Goal: Task Accomplishment & Management: Manage account settings

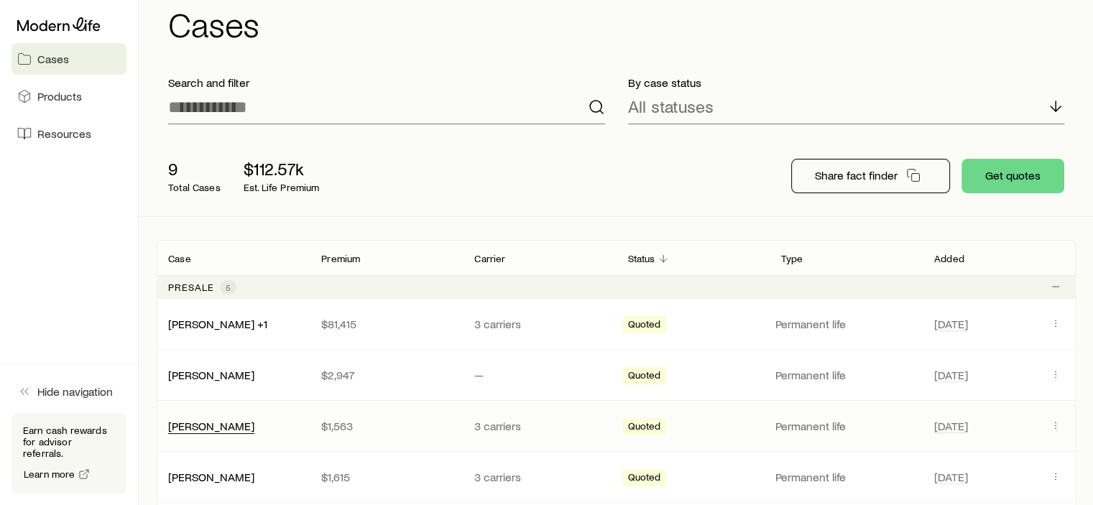
scroll to position [144, 0]
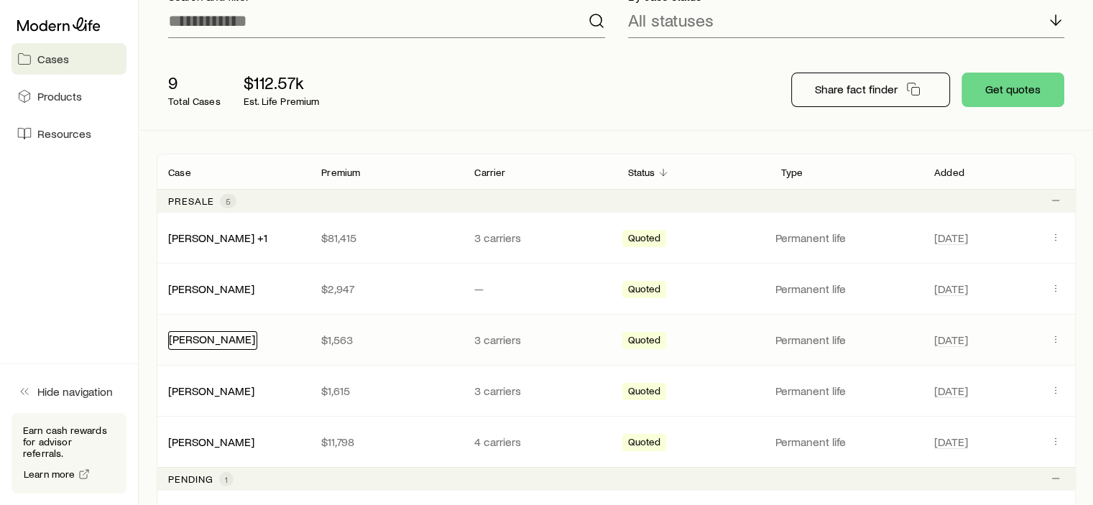
click at [248, 333] on link "[PERSON_NAME]" at bounding box center [212, 339] width 86 height 14
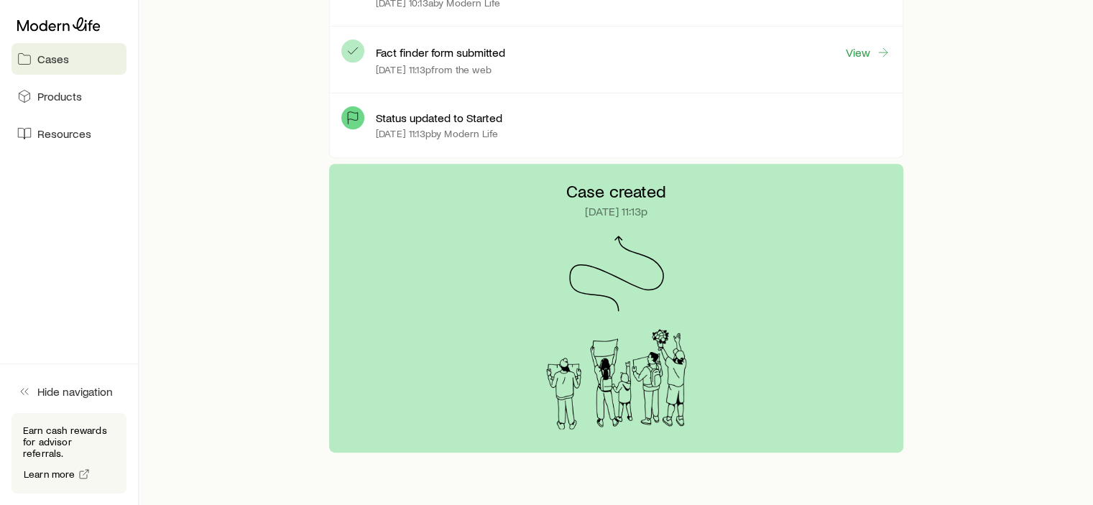
scroll to position [537, 0]
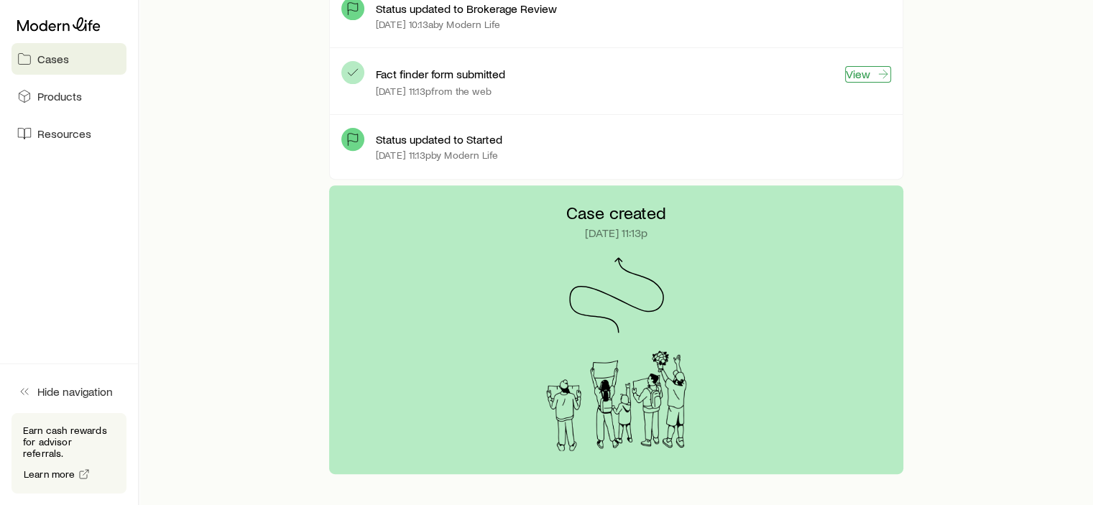
click at [852, 77] on link "View" at bounding box center [868, 74] width 46 height 17
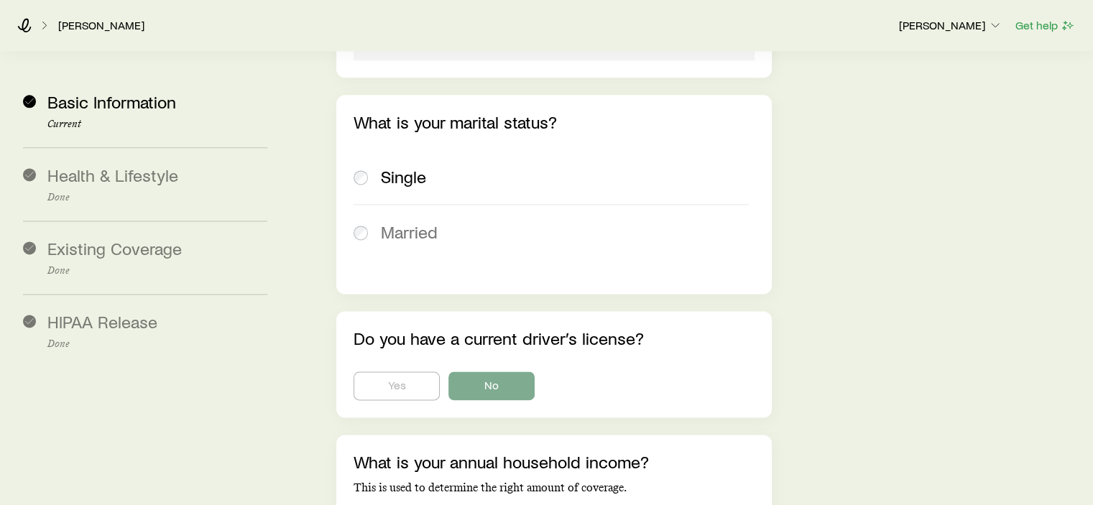
scroll to position [2155, 0]
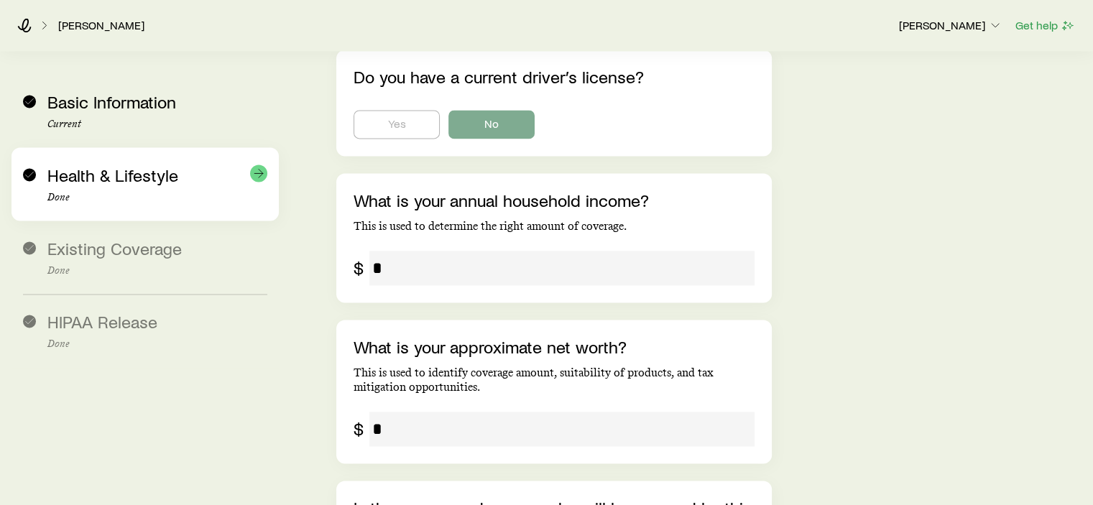
click at [119, 174] on span "Health & Lifestyle" at bounding box center [112, 175] width 131 height 21
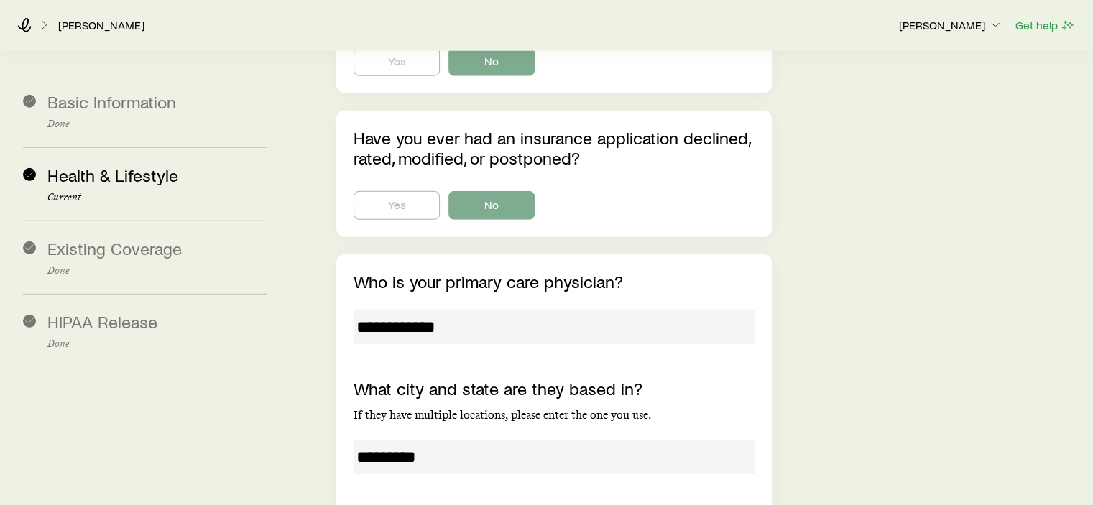
scroll to position [4026, 0]
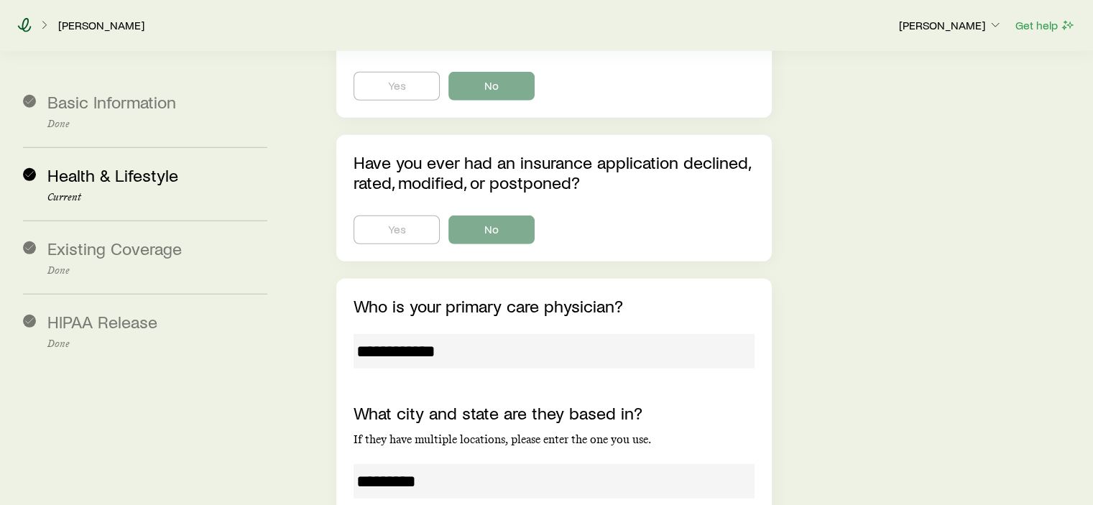
click at [28, 24] on icon at bounding box center [24, 25] width 14 height 14
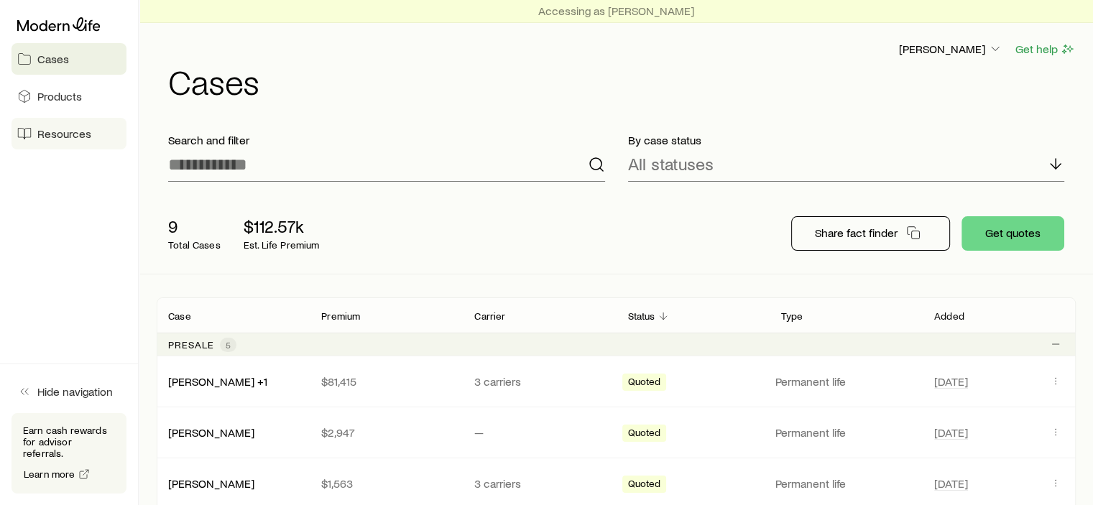
click at [63, 138] on span "Resources" at bounding box center [64, 133] width 54 height 14
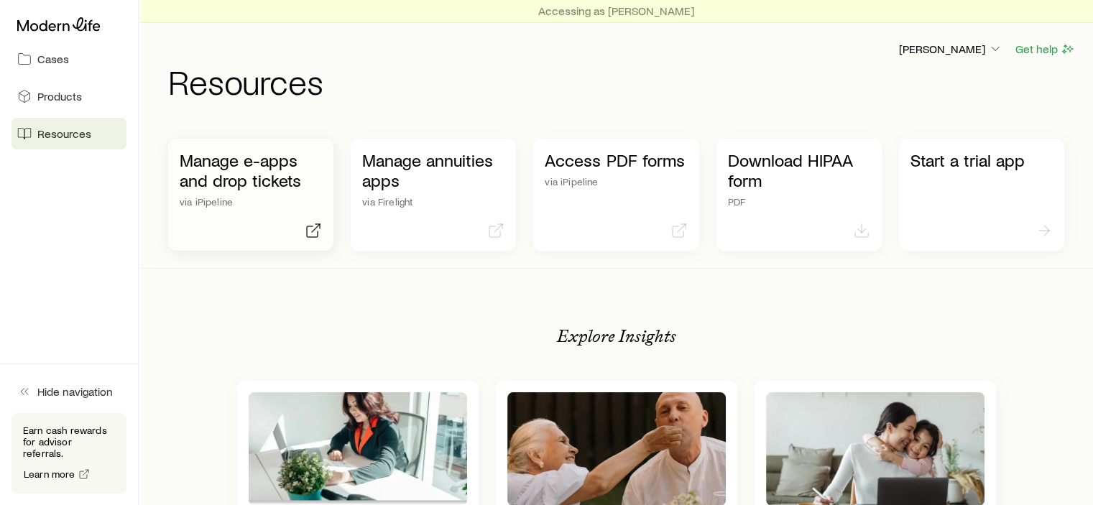
click at [238, 169] on p "Manage e-apps and drop tickets" at bounding box center [251, 170] width 142 height 40
click at [50, 57] on span "Cases" at bounding box center [53, 59] width 32 height 14
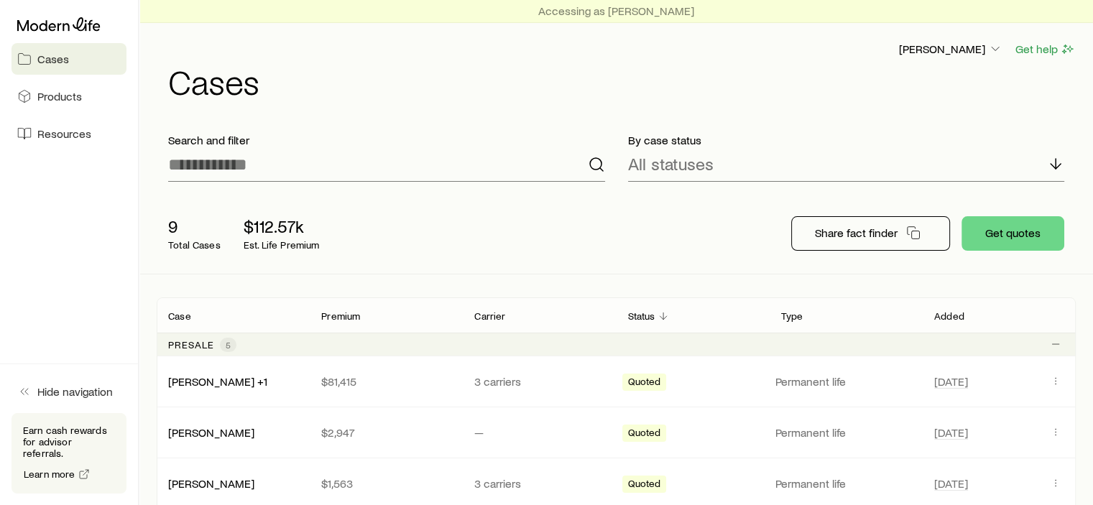
scroll to position [287, 0]
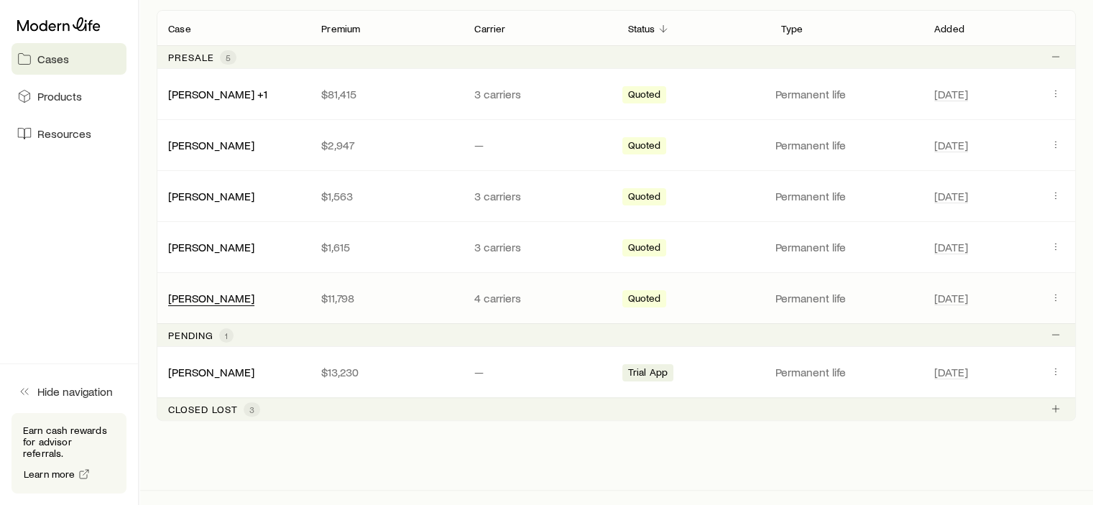
click at [226, 303] on div "[PERSON_NAME]" at bounding box center [211, 298] width 86 height 15
click at [255, 292] on link "[PERSON_NAME]" at bounding box center [212, 297] width 86 height 14
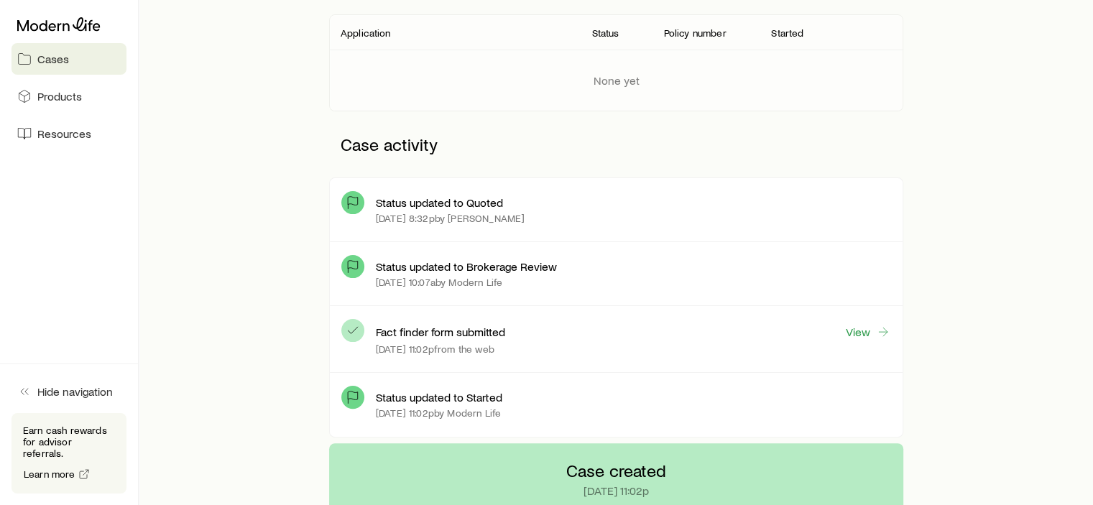
scroll to position [287, 0]
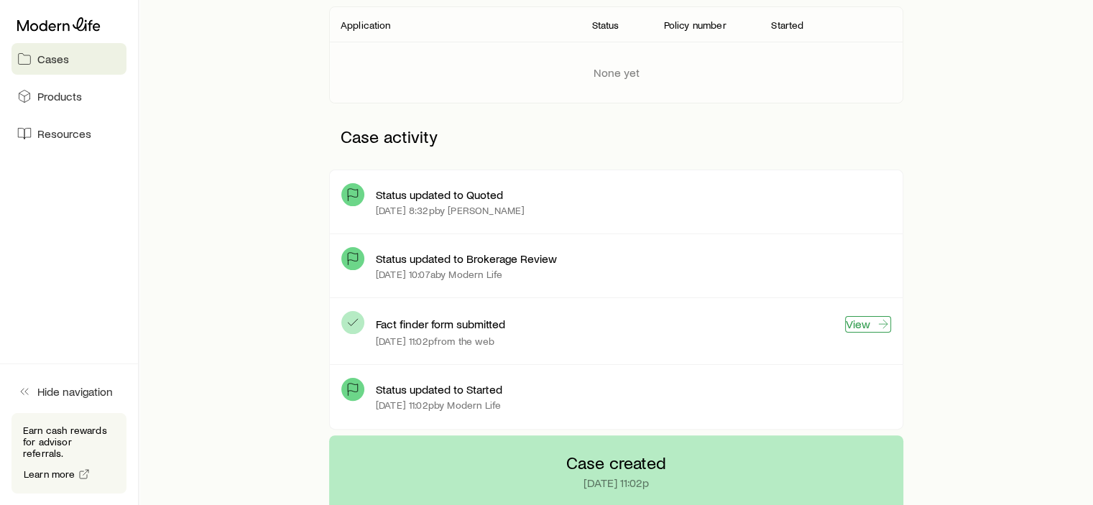
click at [864, 326] on link "View" at bounding box center [868, 324] width 46 height 17
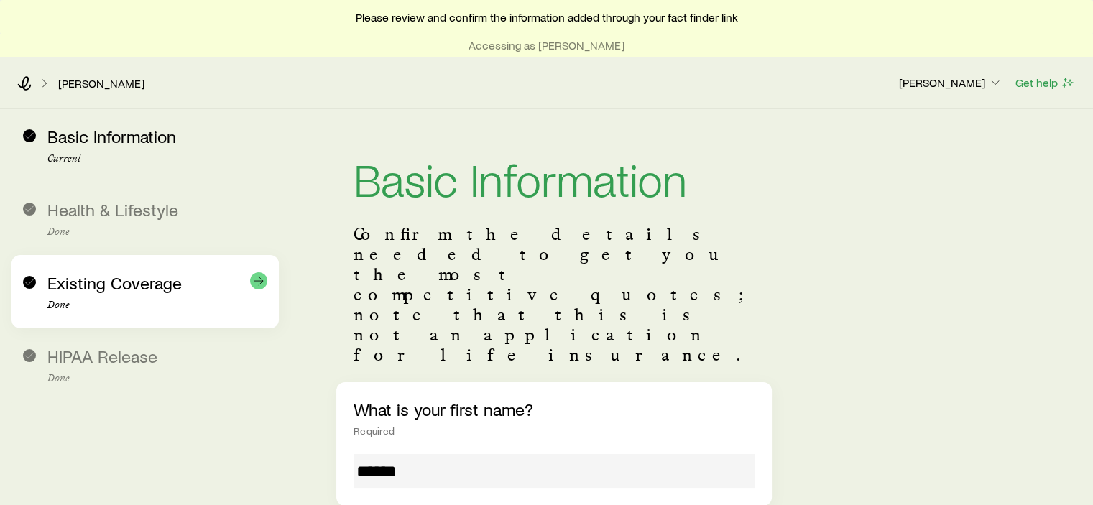
click at [89, 269] on div "Existing Coverage Done" at bounding box center [145, 291] width 244 height 73
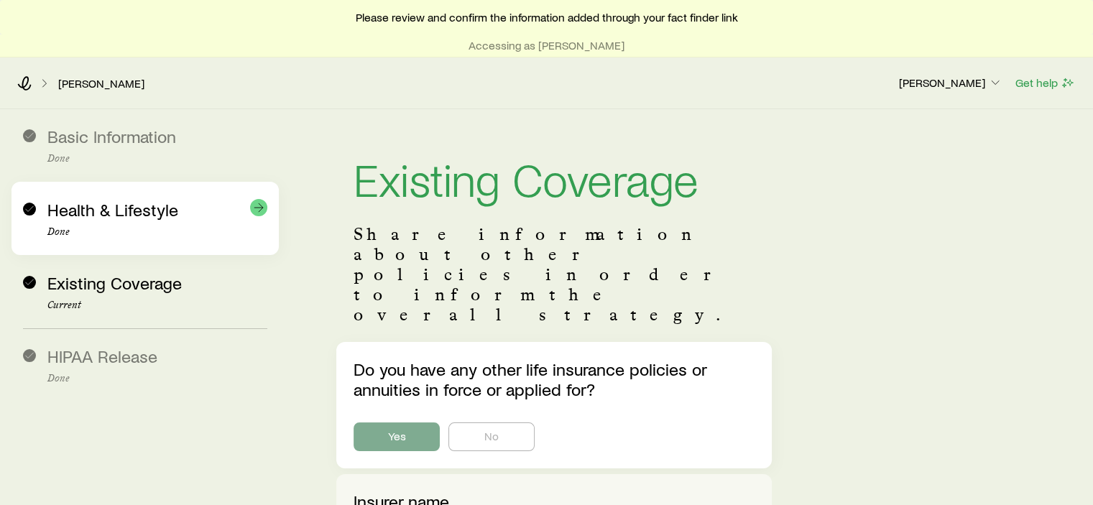
click at [98, 219] on span "Health & Lifestyle" at bounding box center [112, 209] width 131 height 21
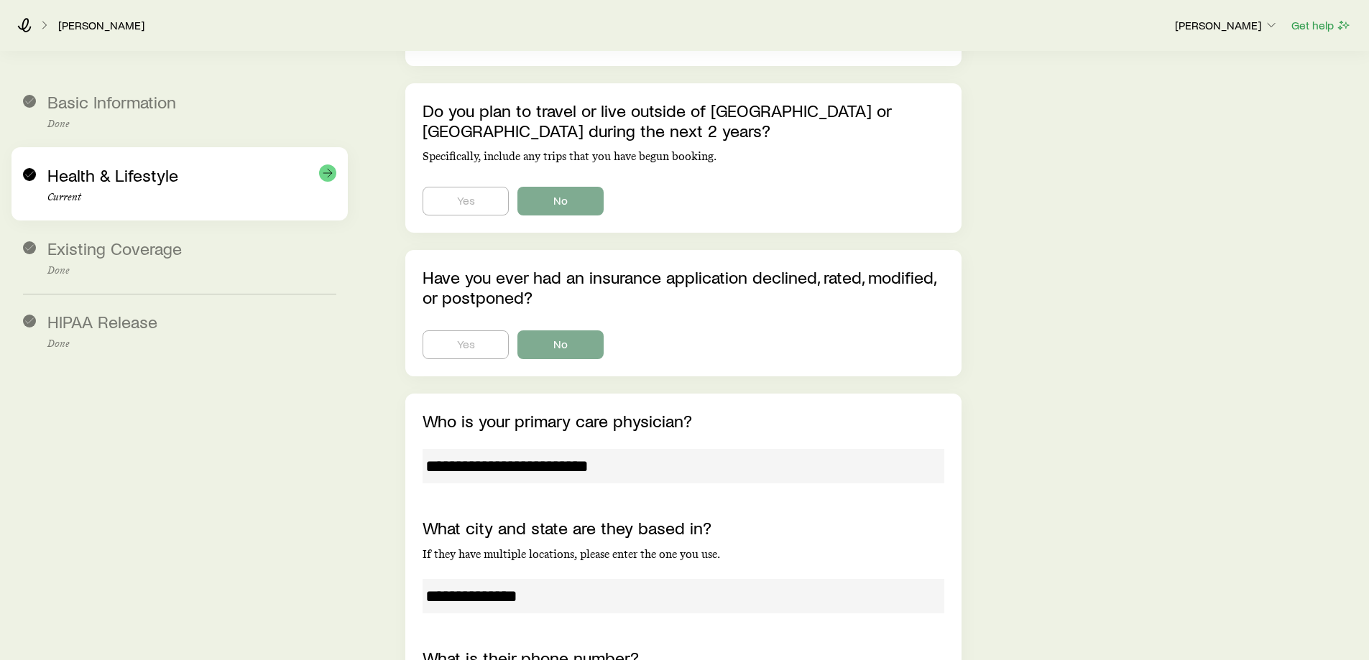
scroll to position [5473, 0]
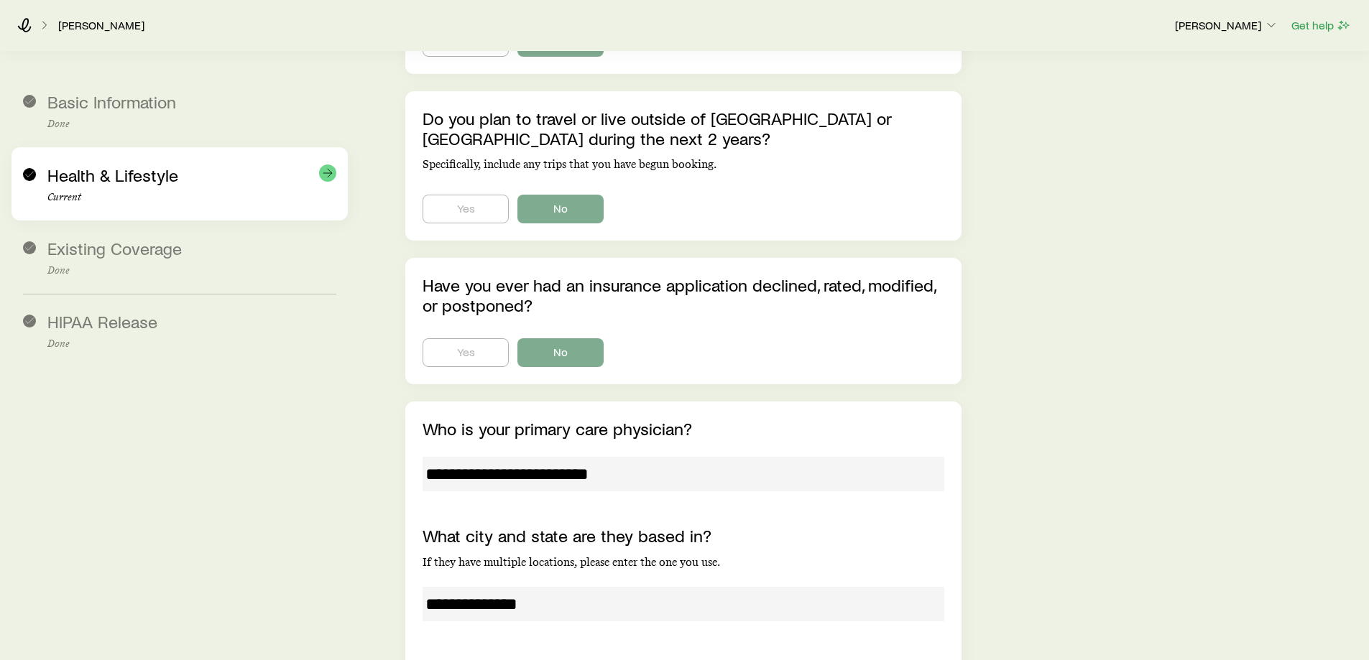
click at [175, 167] on span "Health & Lifestyle" at bounding box center [112, 175] width 131 height 21
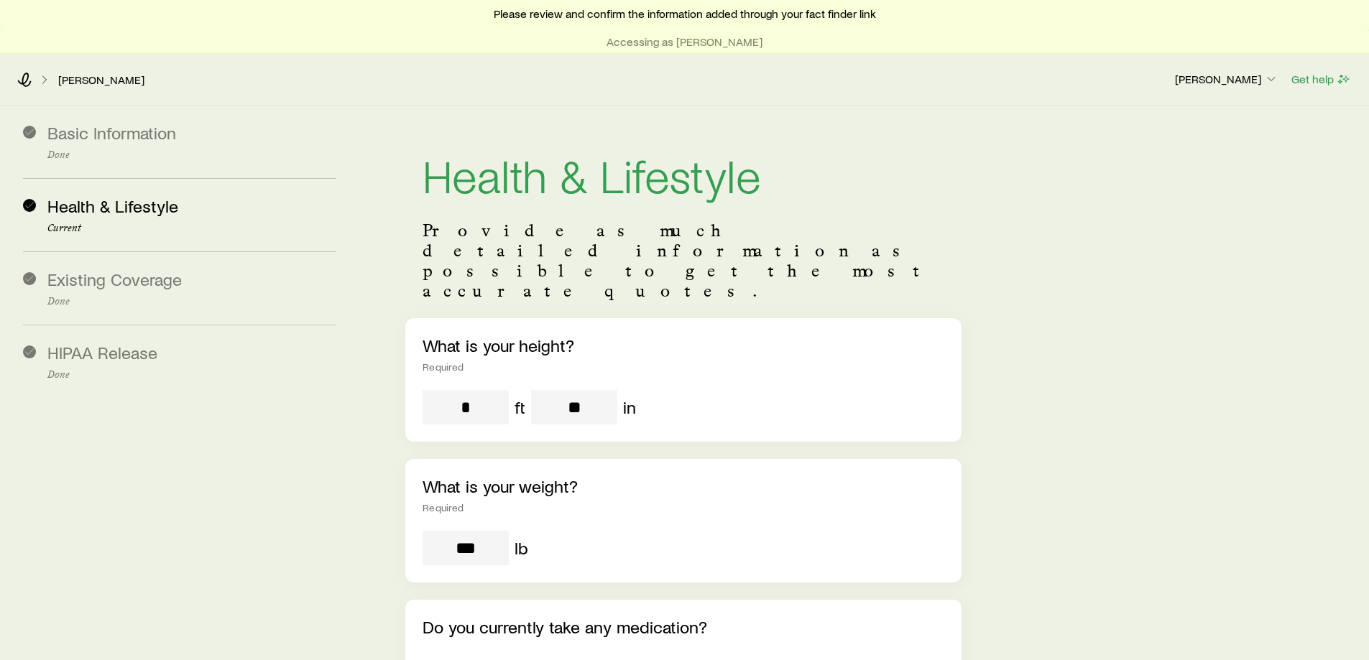
scroll to position [0, 0]
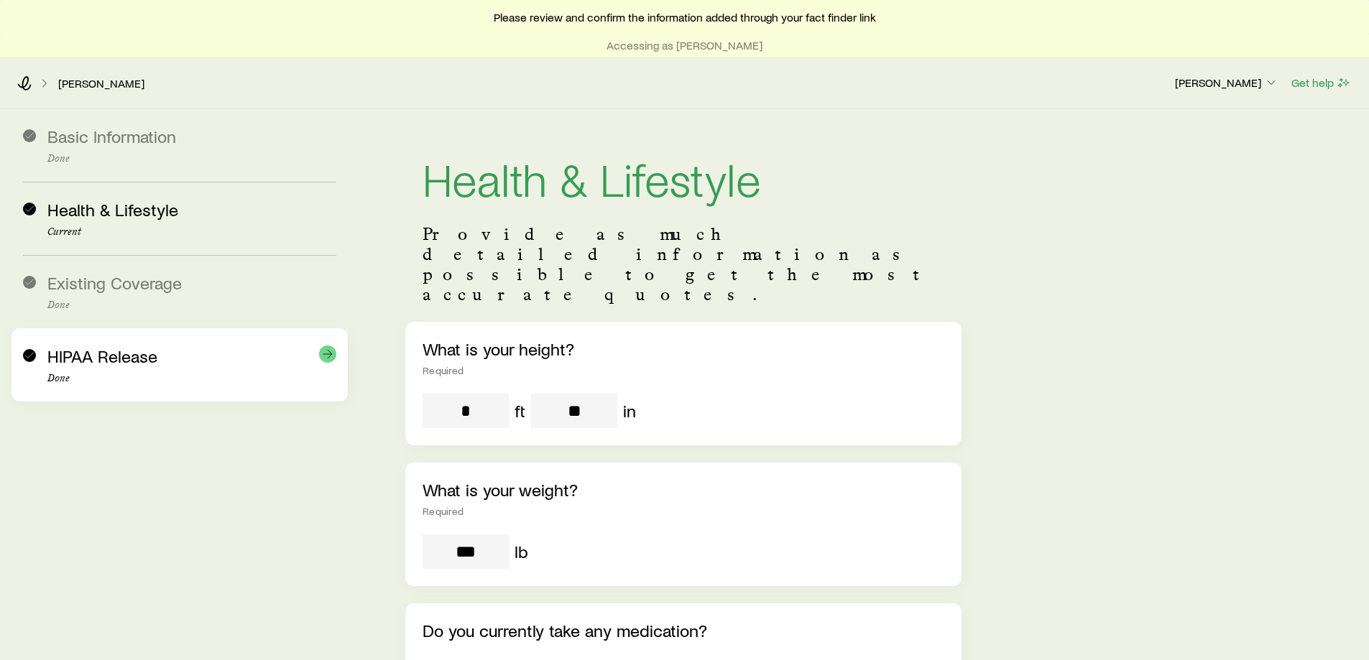
click at [113, 373] on p "Done" at bounding box center [191, 378] width 289 height 11
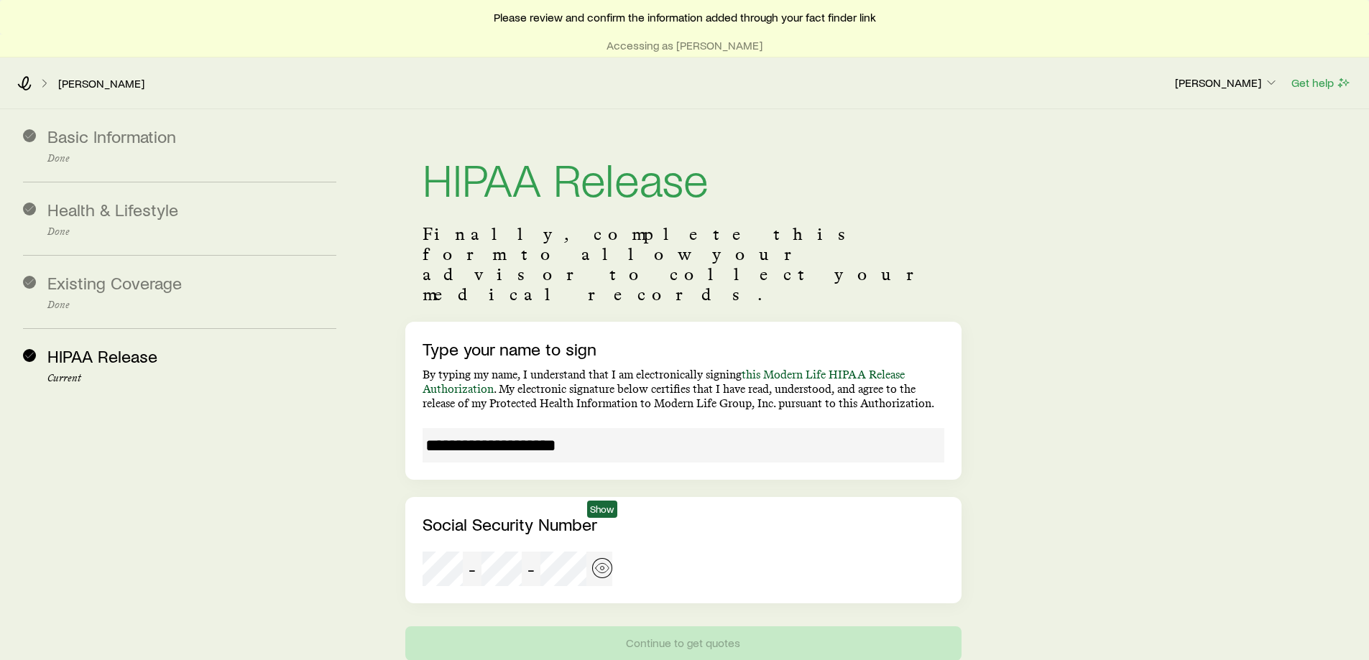
click at [598, 504] on icon "button" at bounding box center [602, 568] width 14 height 14
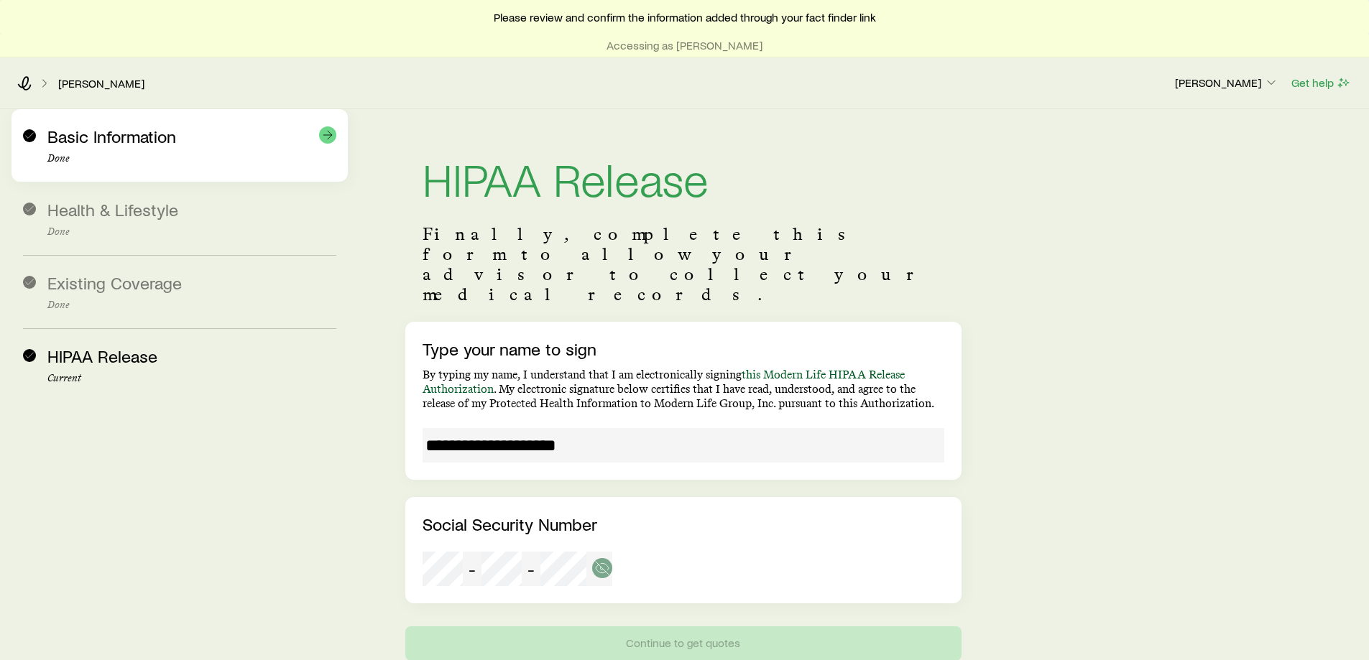
click at [111, 157] on p "Done" at bounding box center [191, 158] width 289 height 11
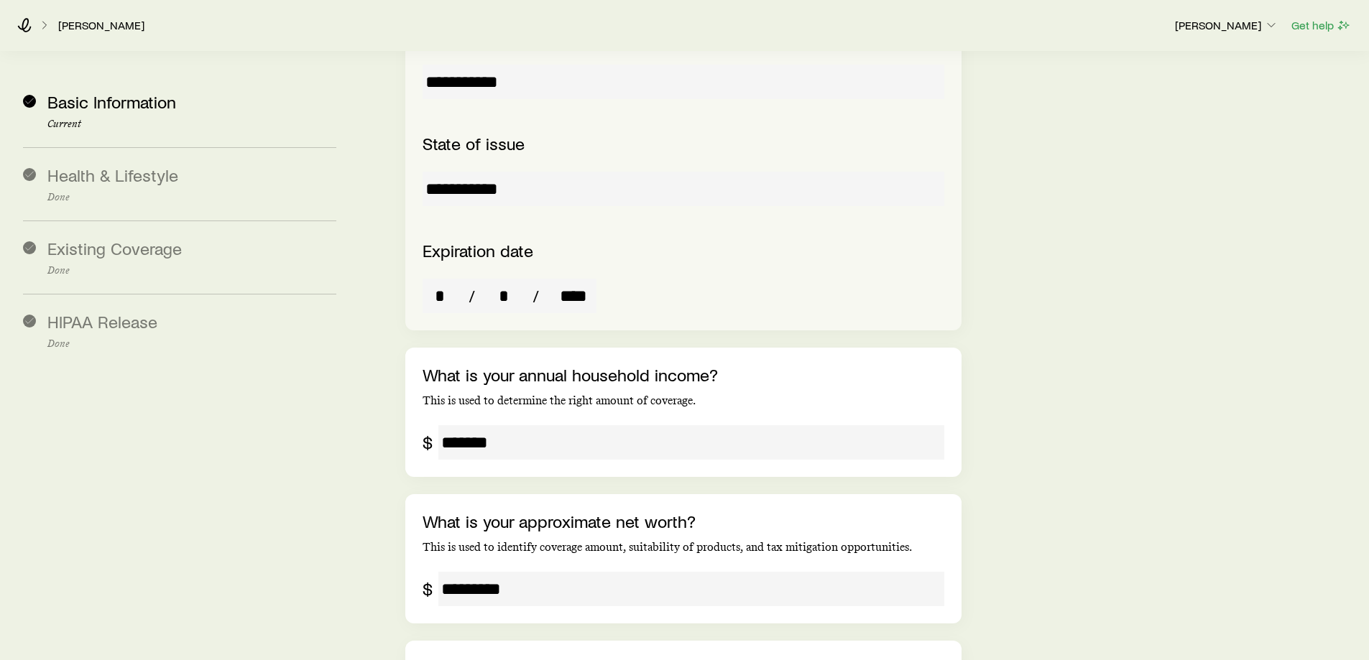
scroll to position [2299, 0]
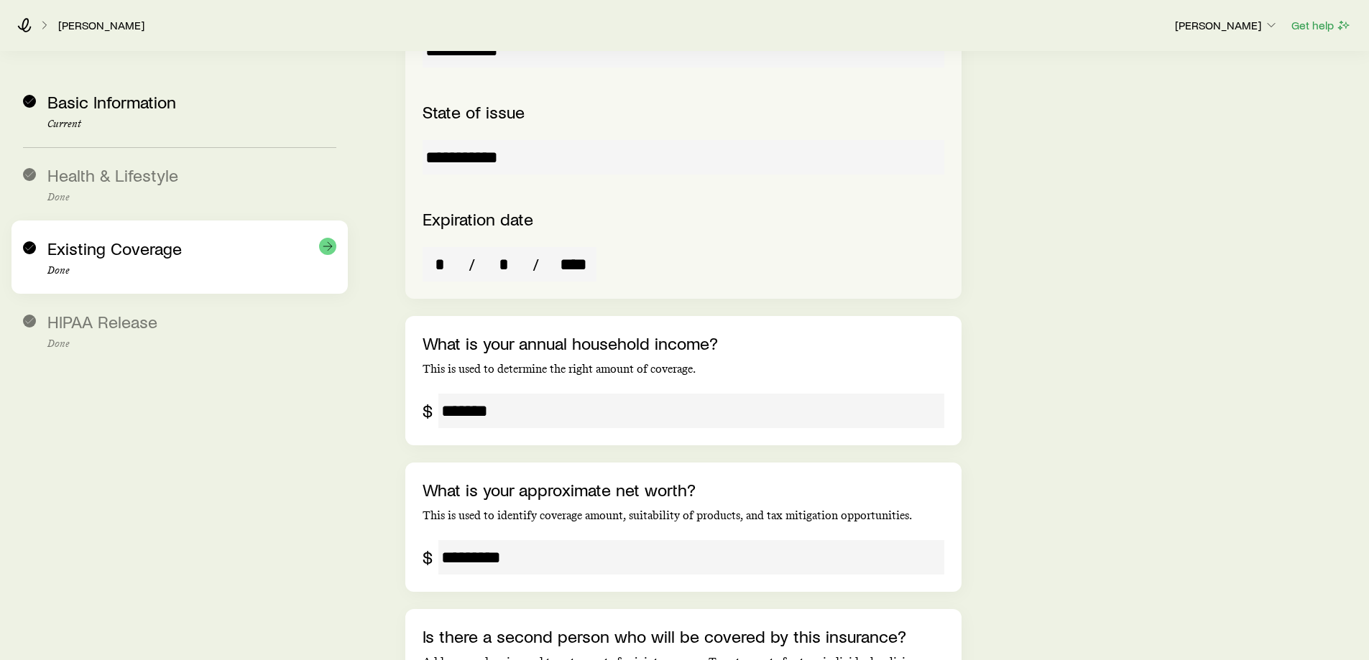
click at [180, 243] on div "Existing Coverage Done" at bounding box center [191, 258] width 289 height 38
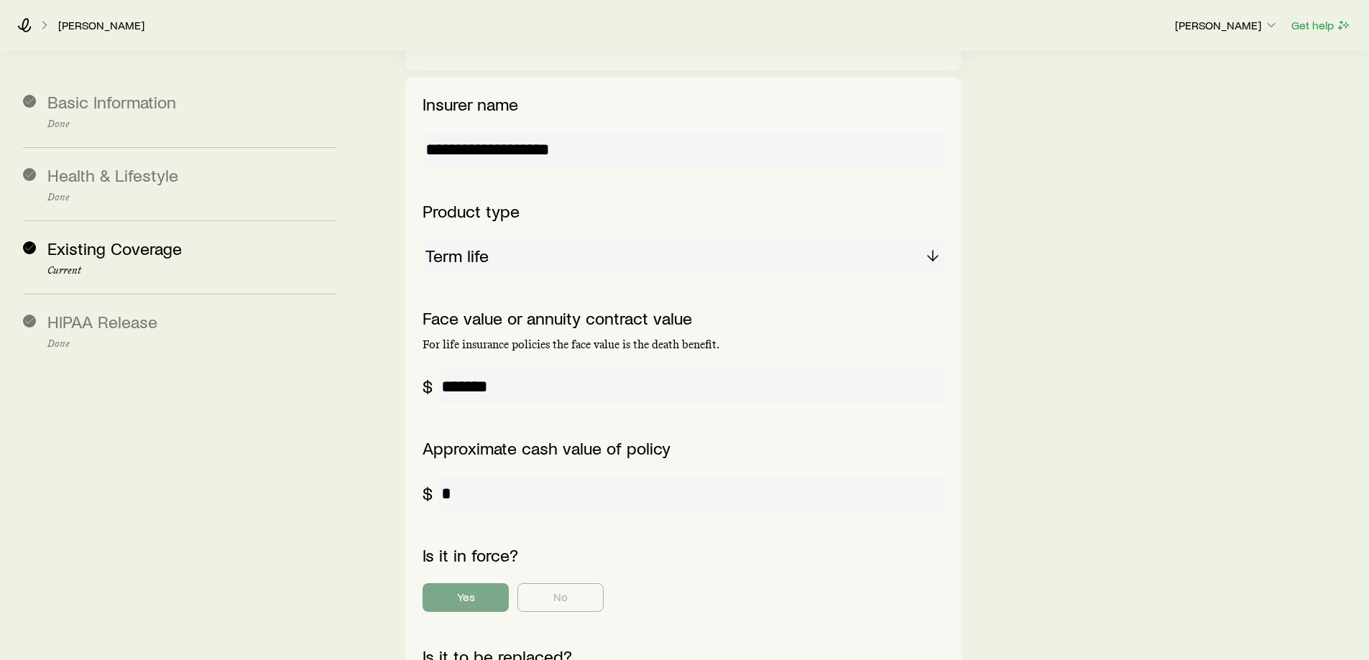
scroll to position [1071, 0]
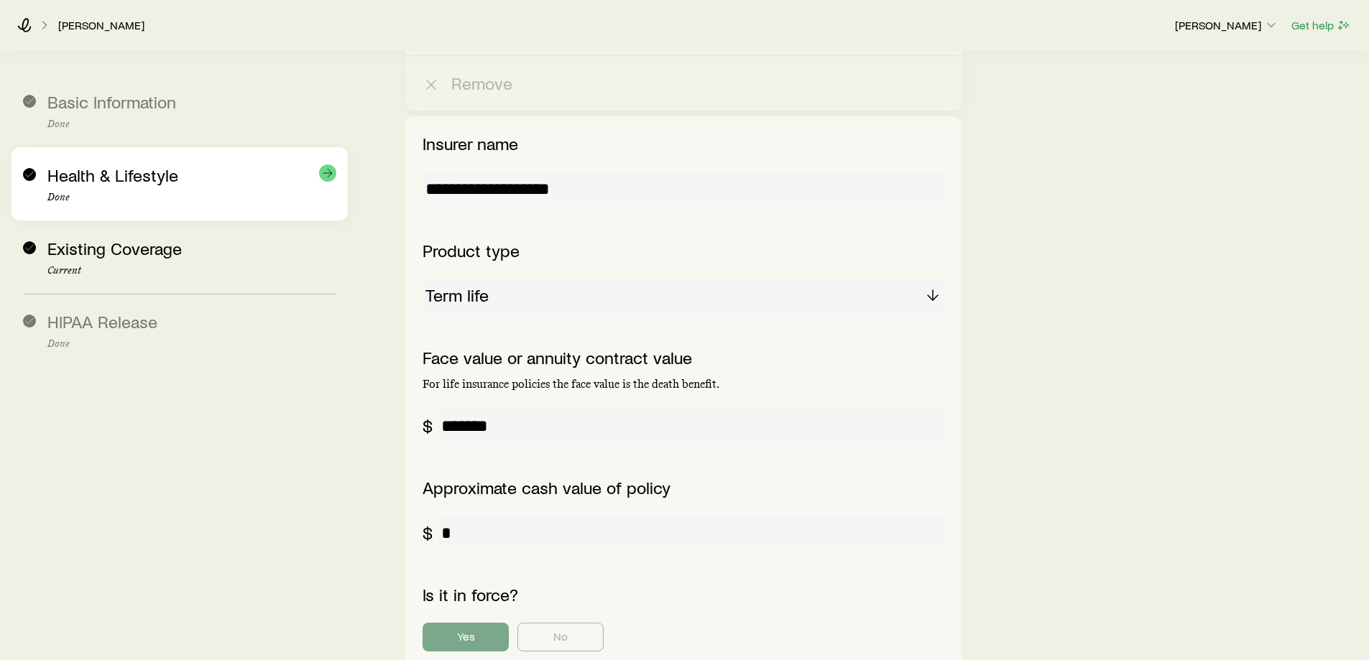
click at [231, 176] on div "Health & Lifestyle Done" at bounding box center [191, 184] width 289 height 38
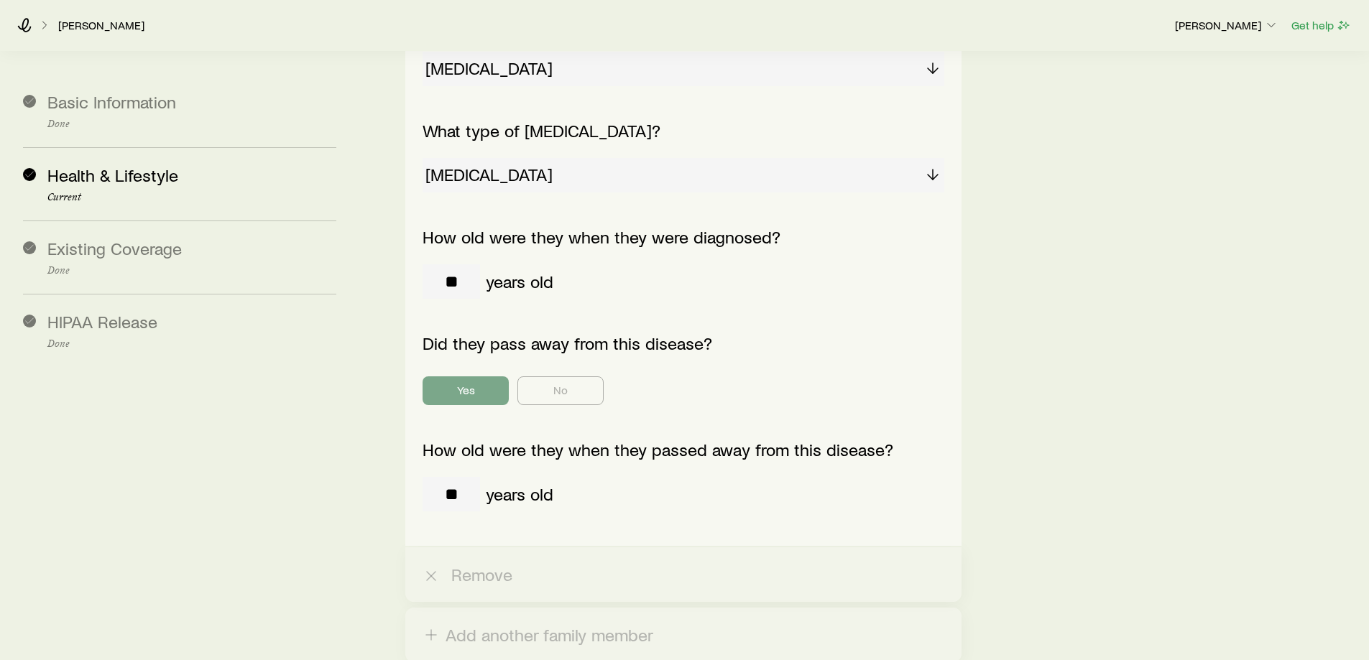
scroll to position [2579, 0]
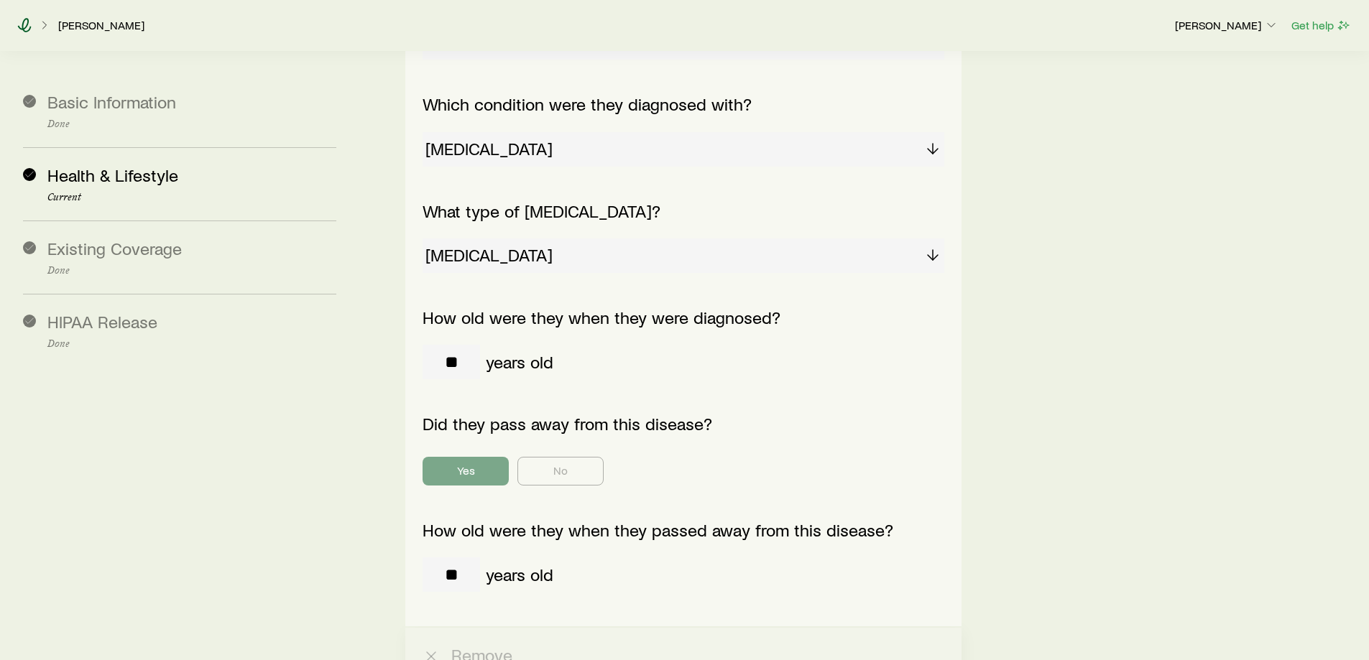
click at [29, 19] on icon at bounding box center [24, 25] width 14 height 14
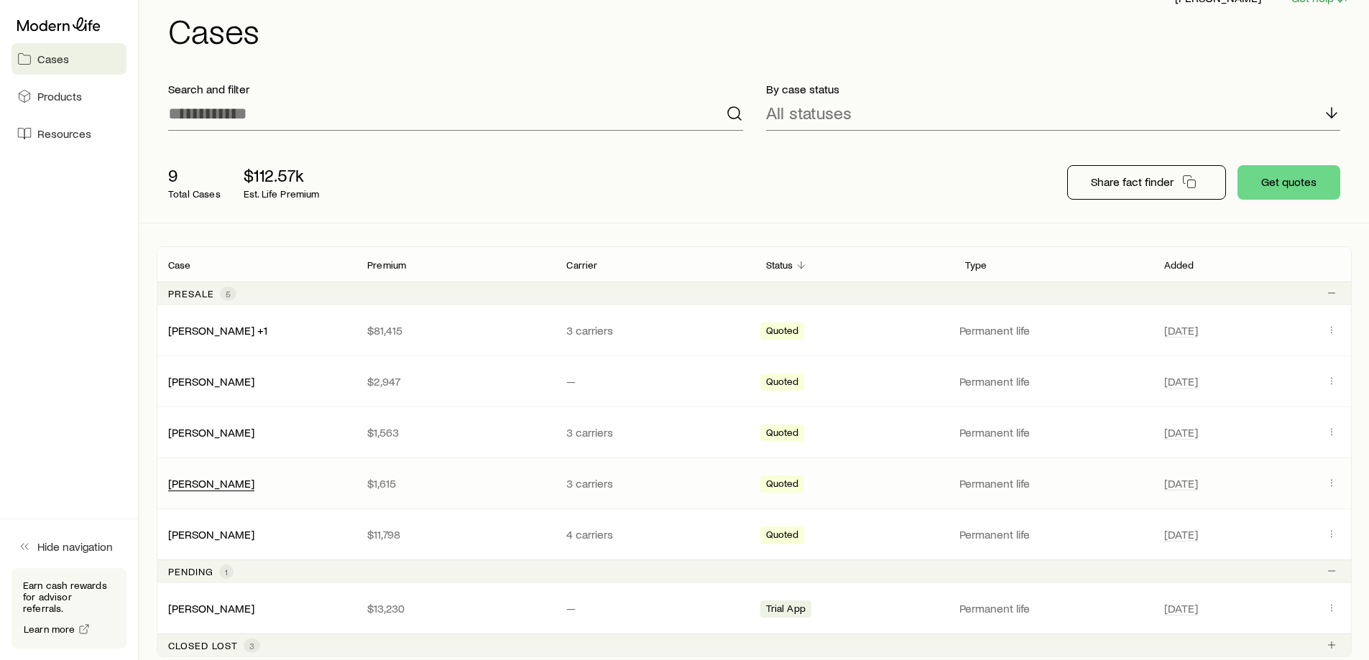
scroll to position [152, 0]
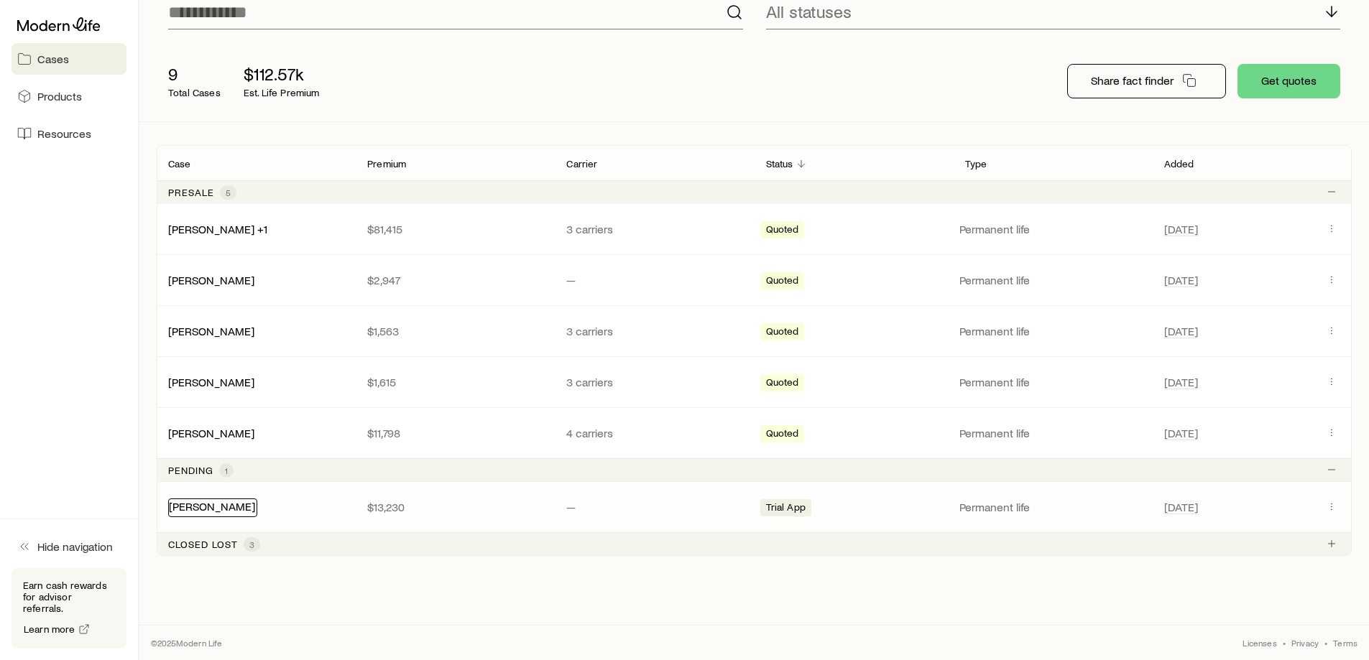
click at [218, 504] on link "[PERSON_NAME]" at bounding box center [212, 506] width 86 height 14
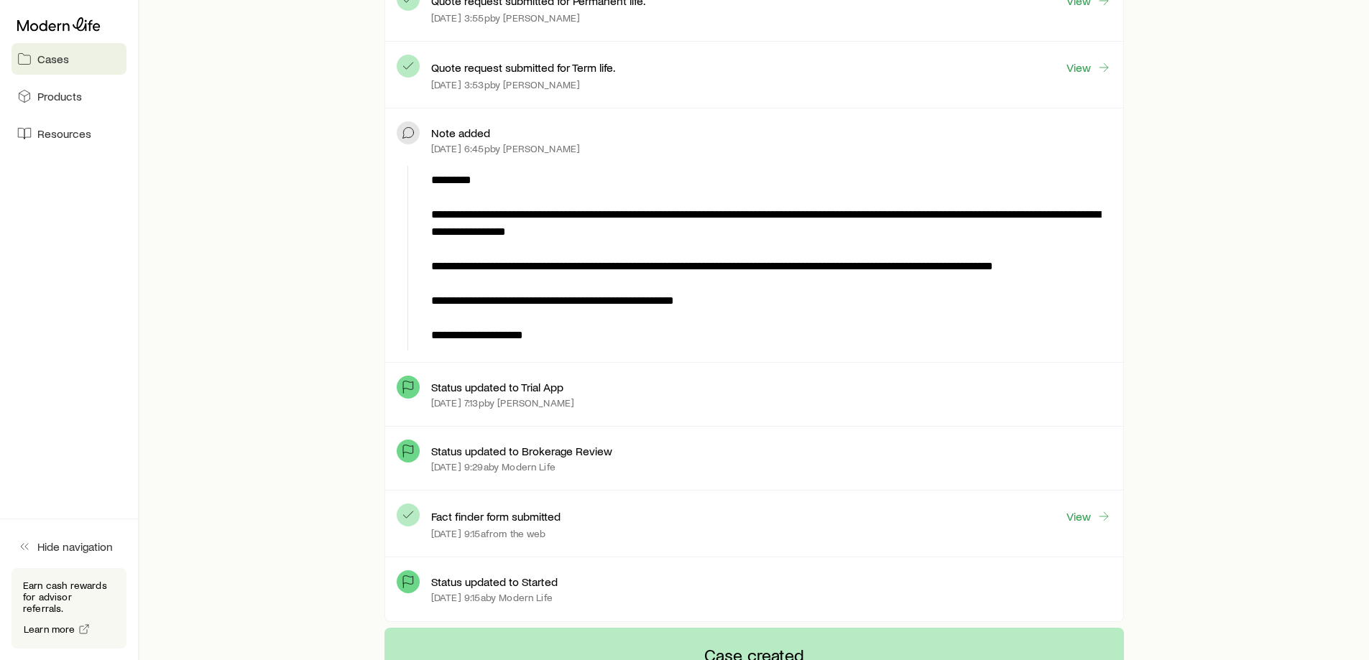
scroll to position [503, 0]
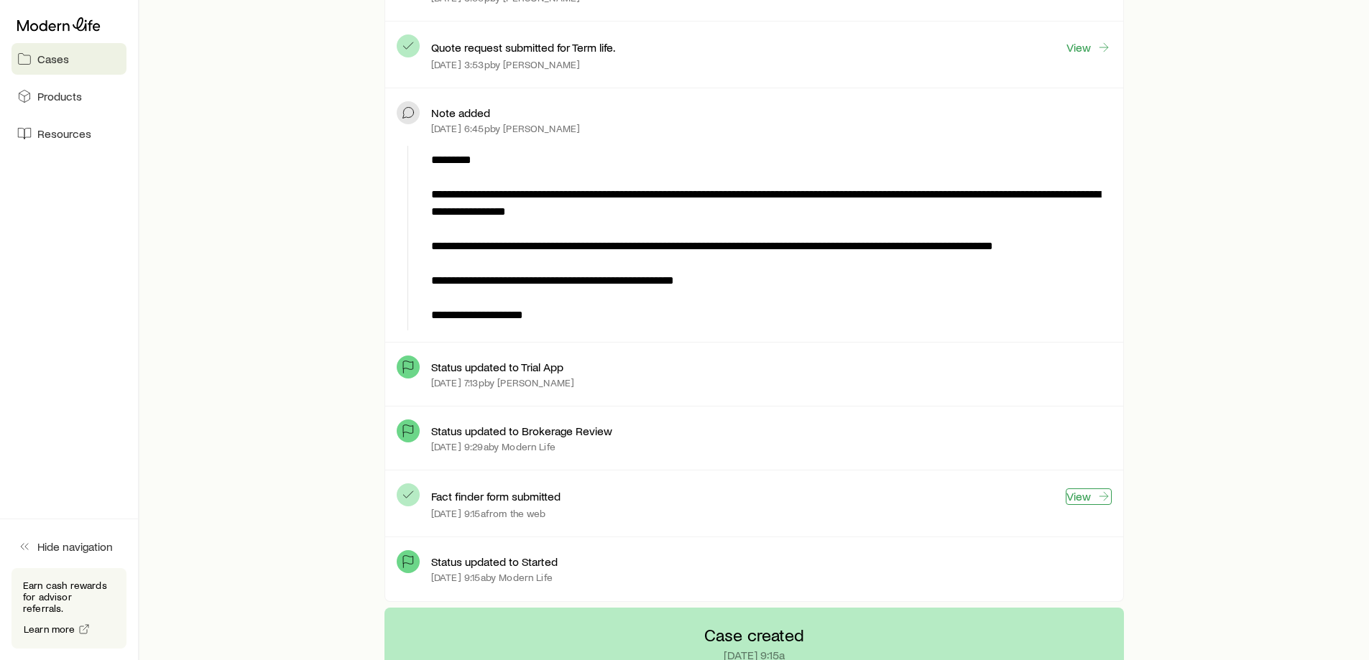
click at [1078, 496] on link "View" at bounding box center [1089, 497] width 46 height 17
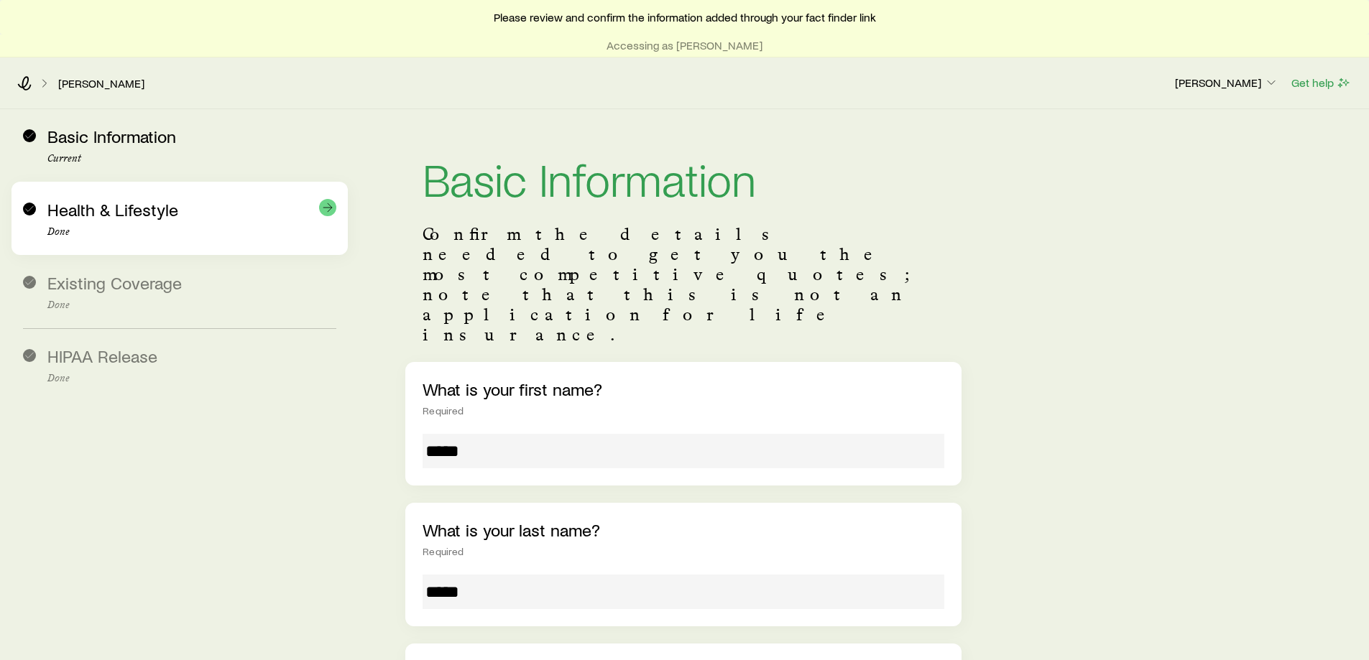
click at [196, 236] on p "Done" at bounding box center [191, 231] width 289 height 11
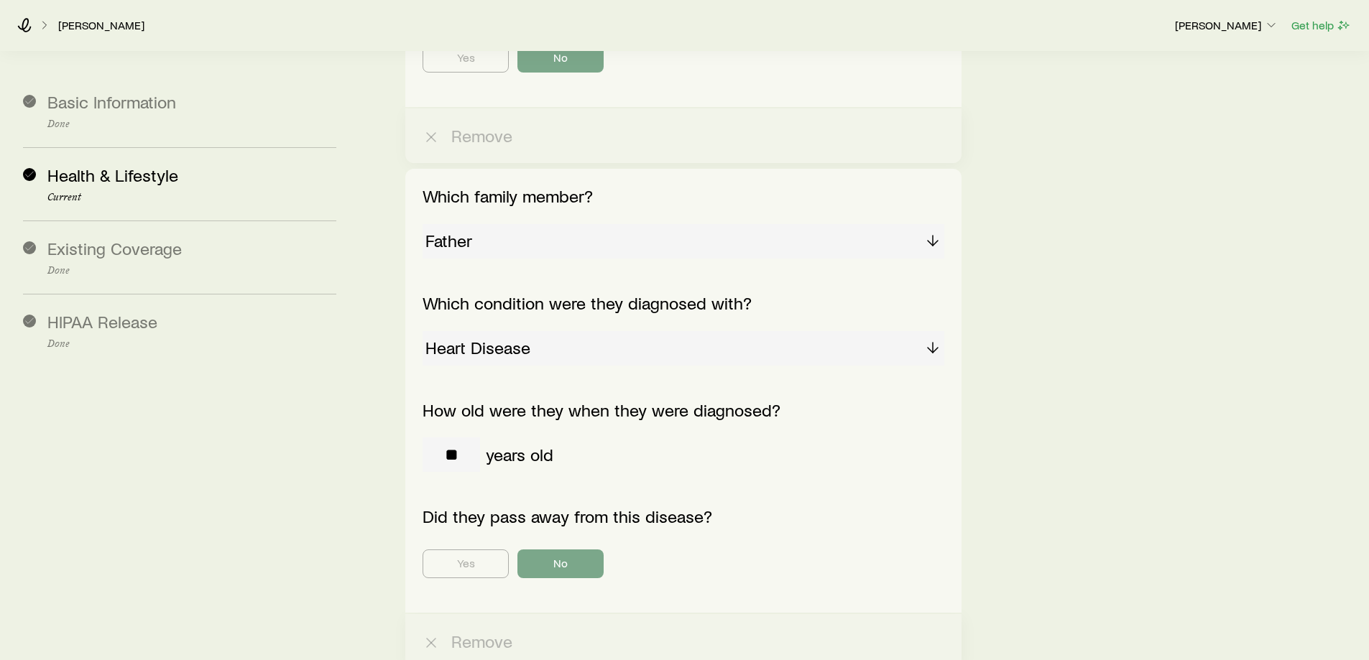
scroll to position [2658, 0]
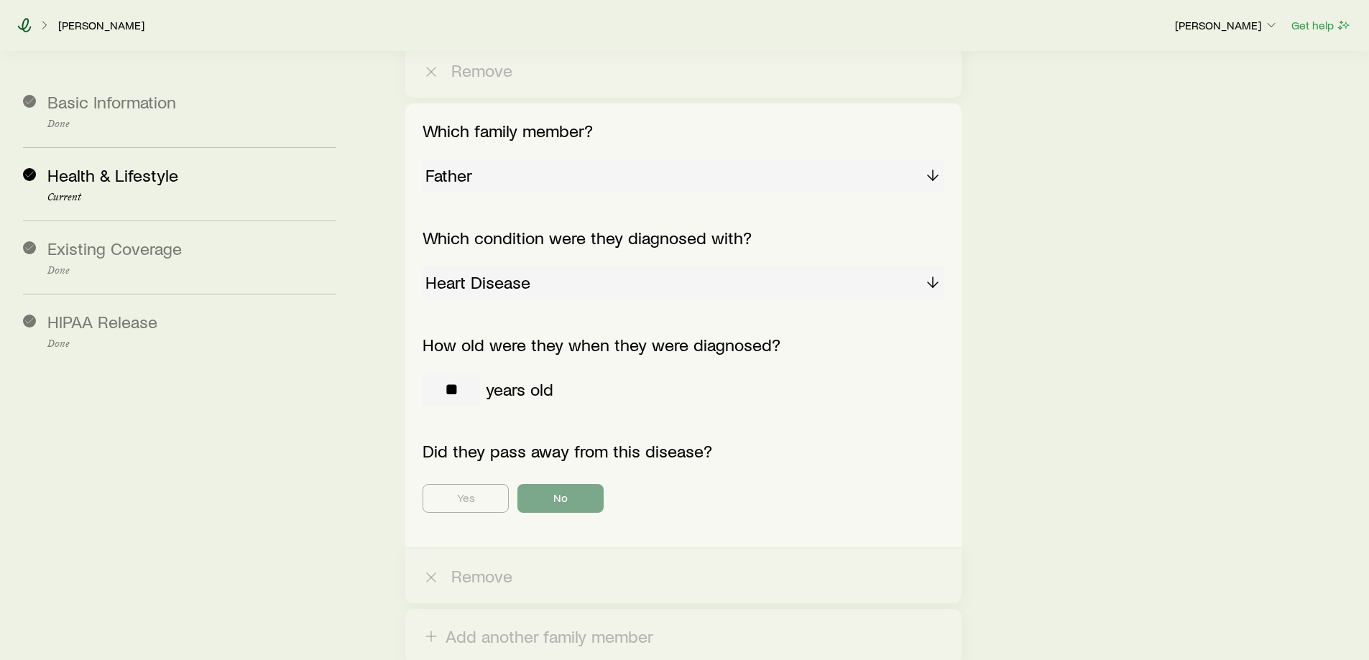
click at [24, 24] on icon at bounding box center [24, 25] width 14 height 14
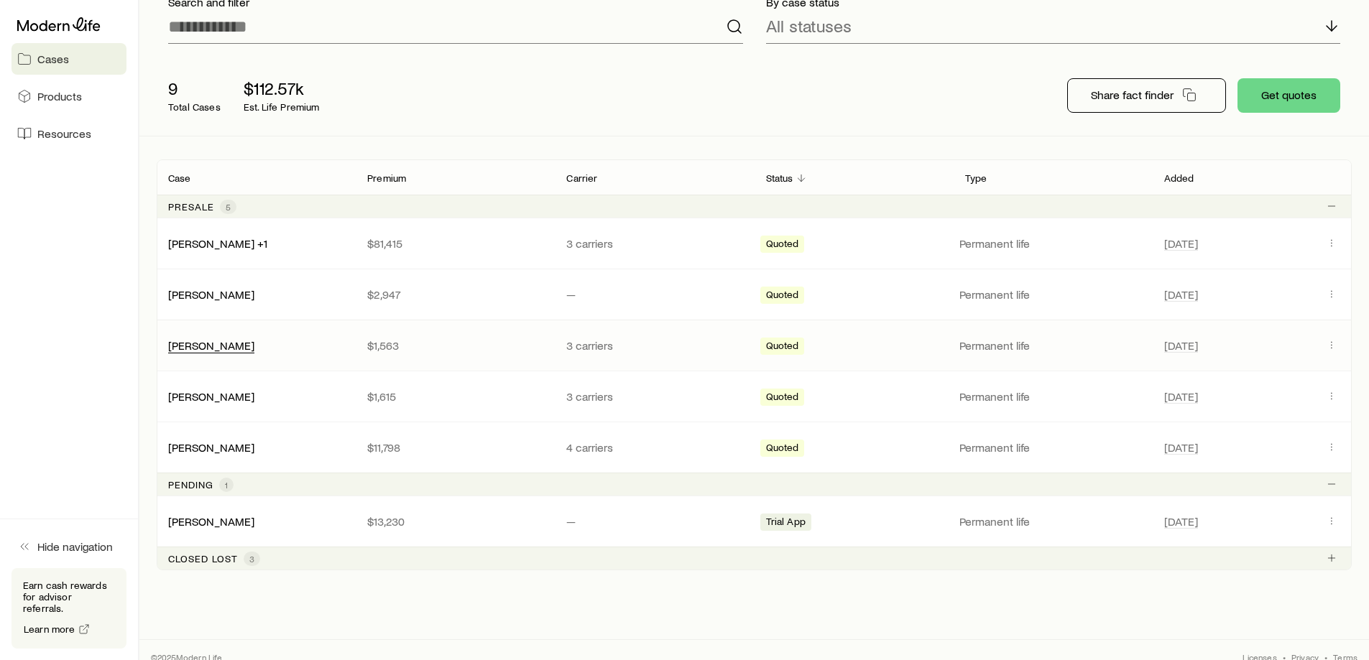
scroll to position [144, 0]
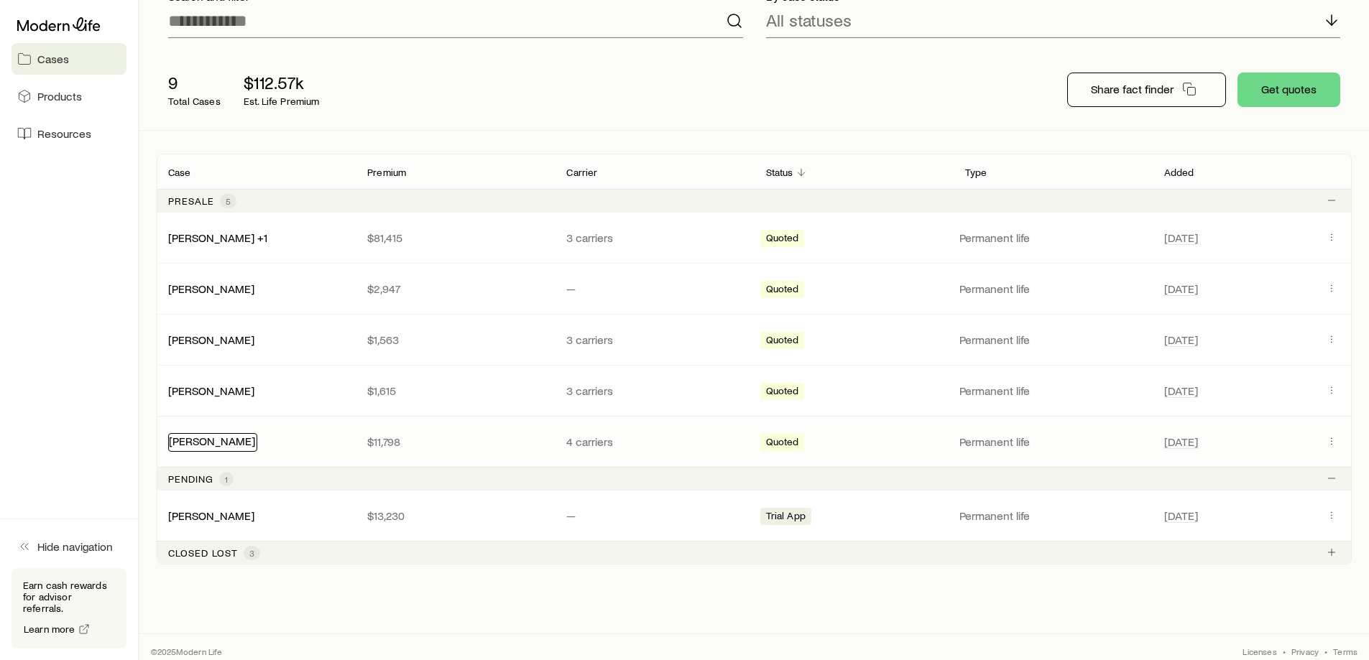
click at [242, 444] on link "[PERSON_NAME]" at bounding box center [212, 441] width 86 height 14
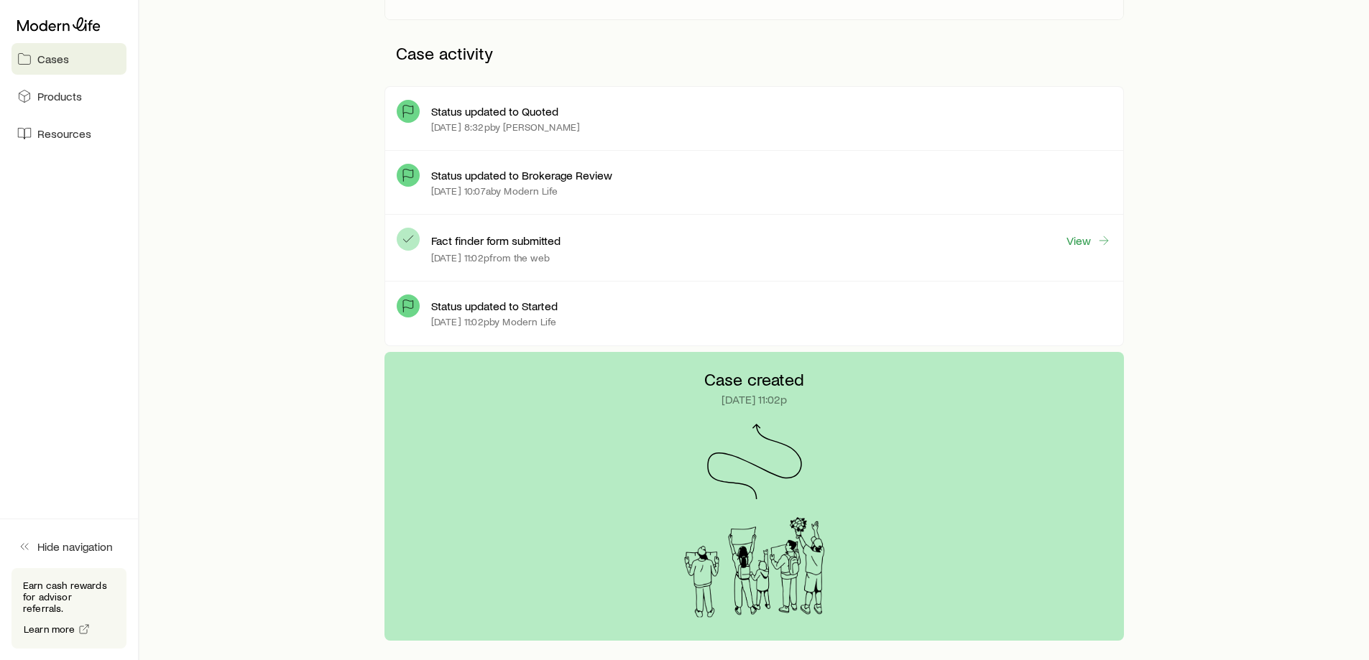
scroll to position [431, 0]
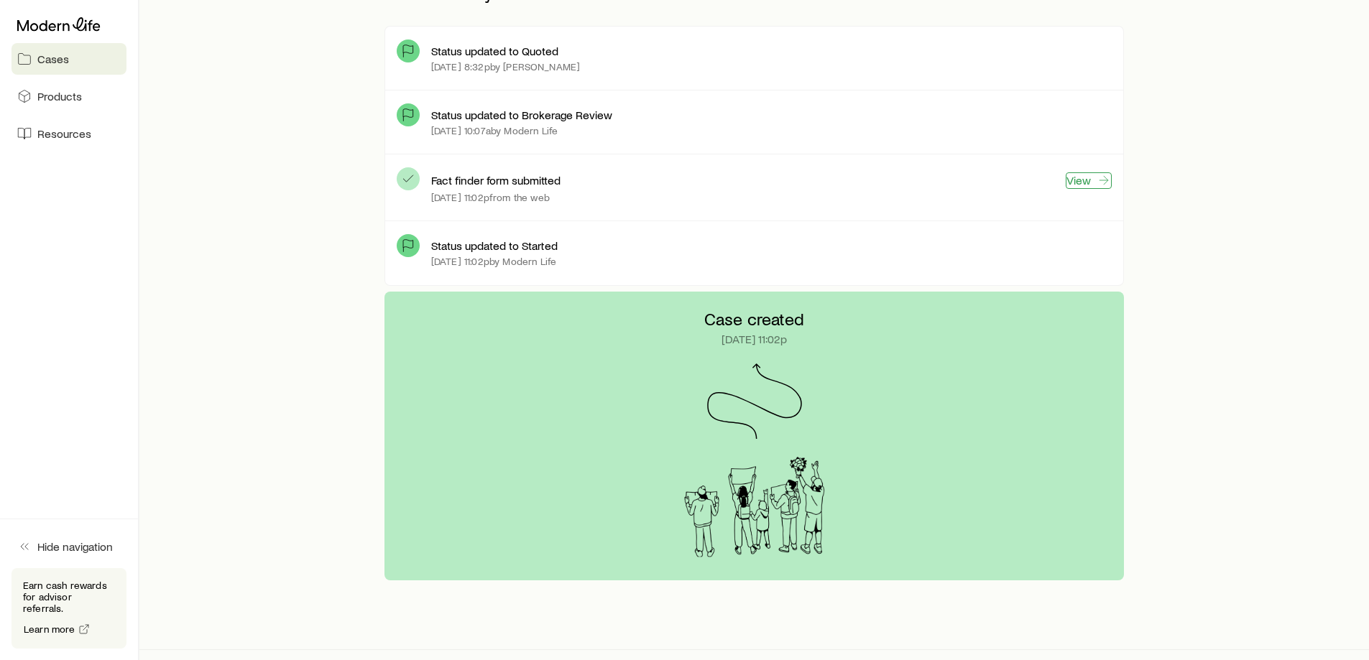
click at [1075, 182] on link "View" at bounding box center [1089, 180] width 46 height 17
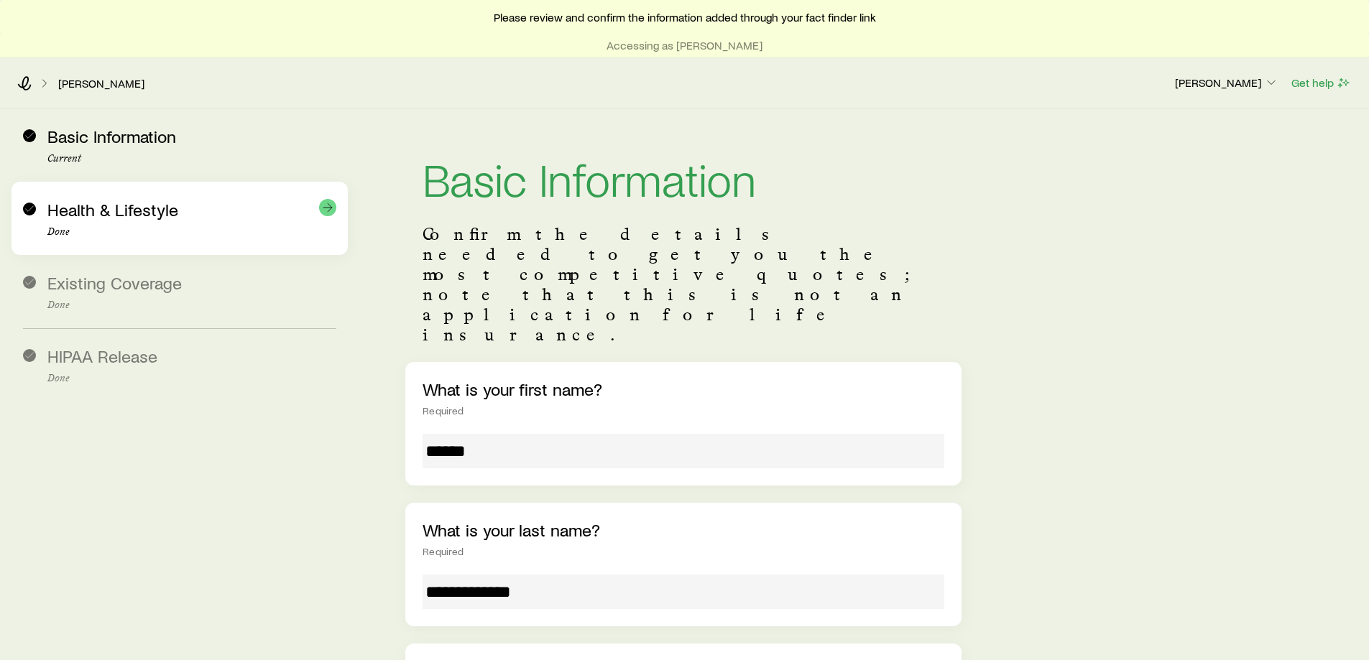
click at [190, 215] on div "Health & Lifestyle Done" at bounding box center [191, 219] width 289 height 38
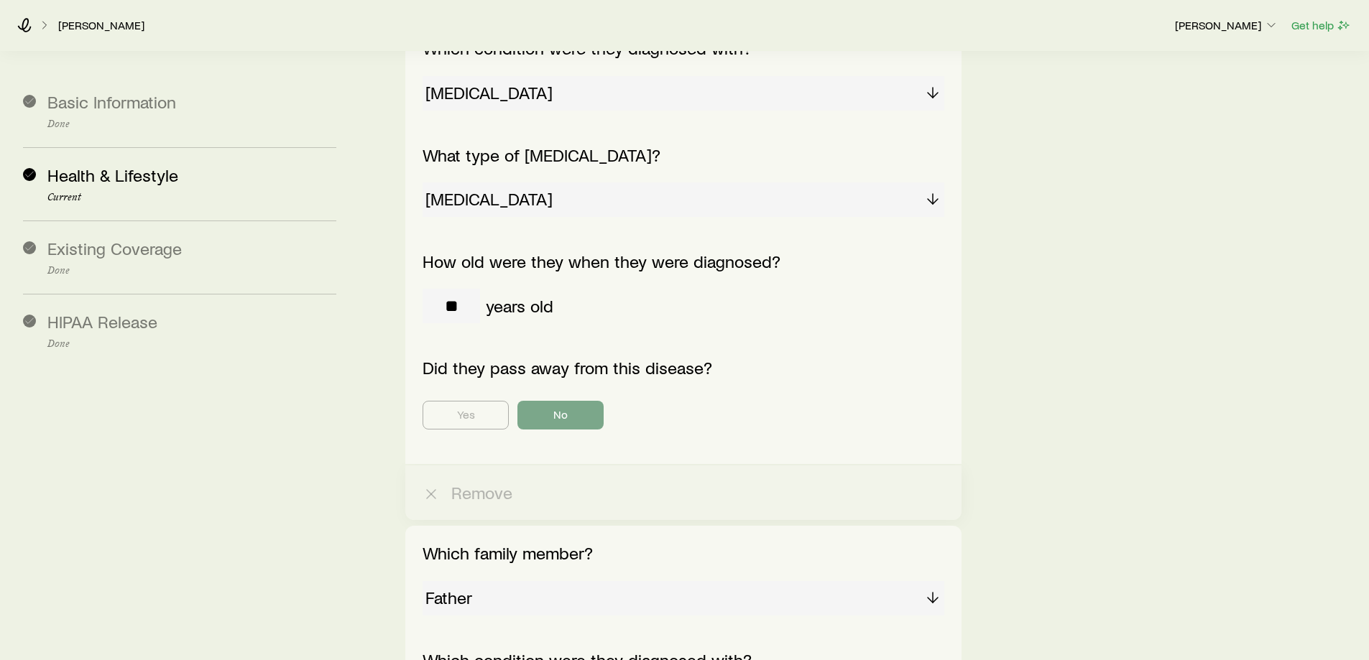
scroll to position [1509, 0]
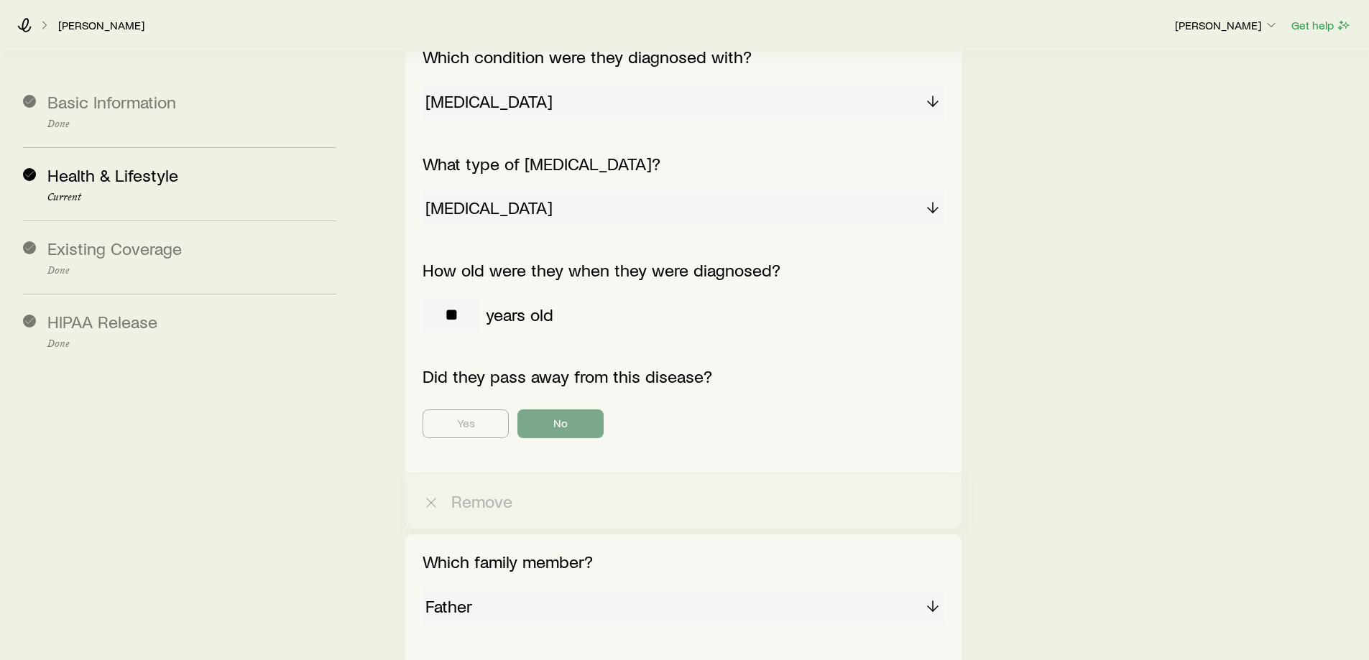
click at [99, 14] on div "[PERSON_NAME] [PERSON_NAME] Get help" at bounding box center [684, 25] width 1369 height 52
click at [97, 23] on link "[PERSON_NAME]" at bounding box center [101, 26] width 88 height 14
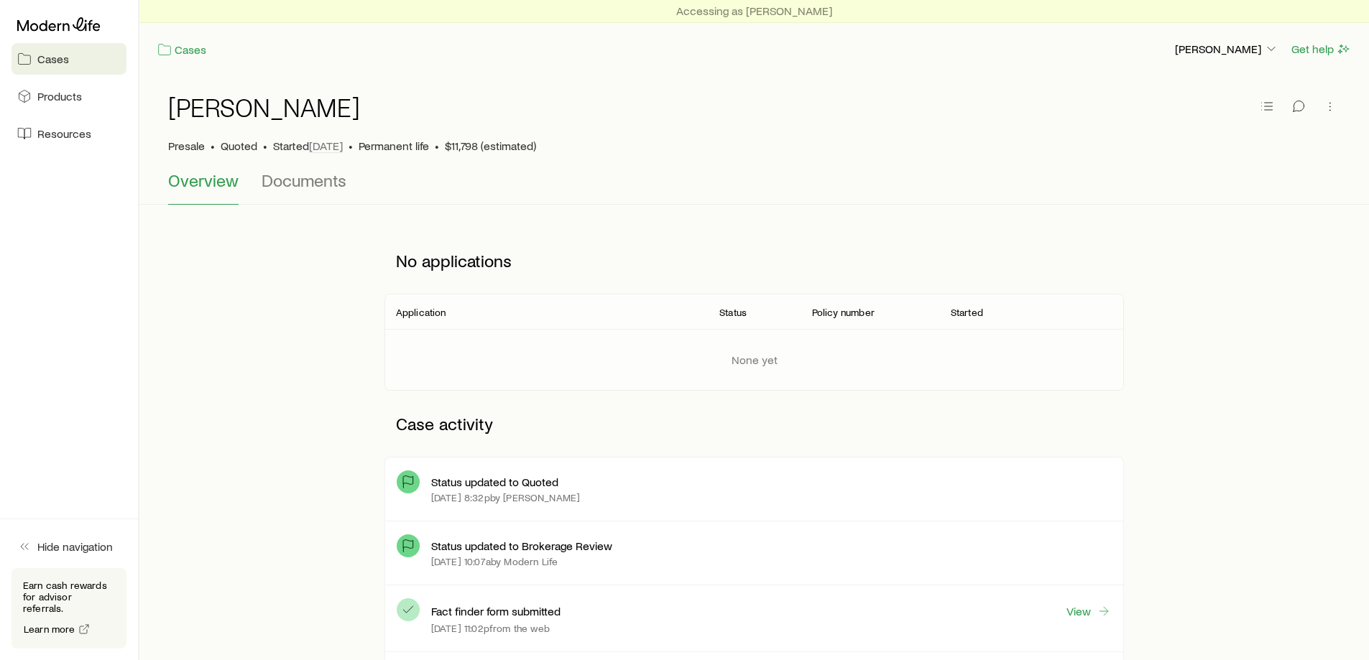
click at [51, 60] on span "Cases" at bounding box center [53, 59] width 32 height 14
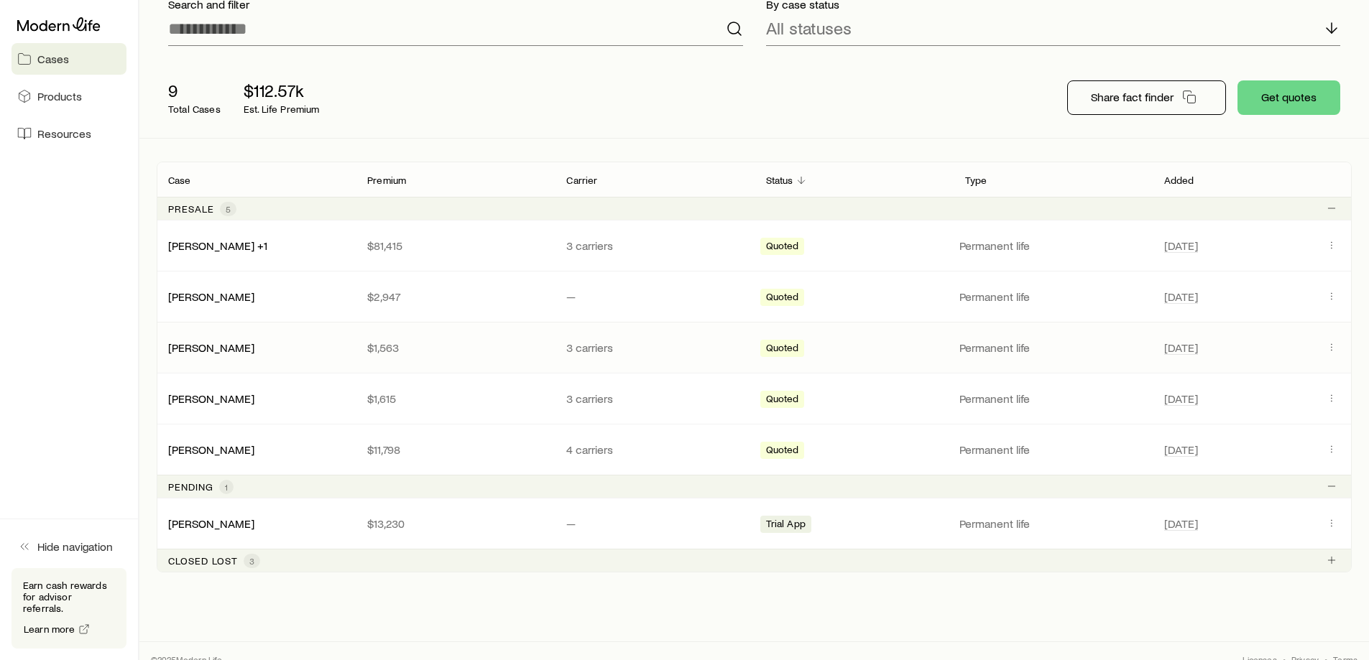
scroll to position [144, 0]
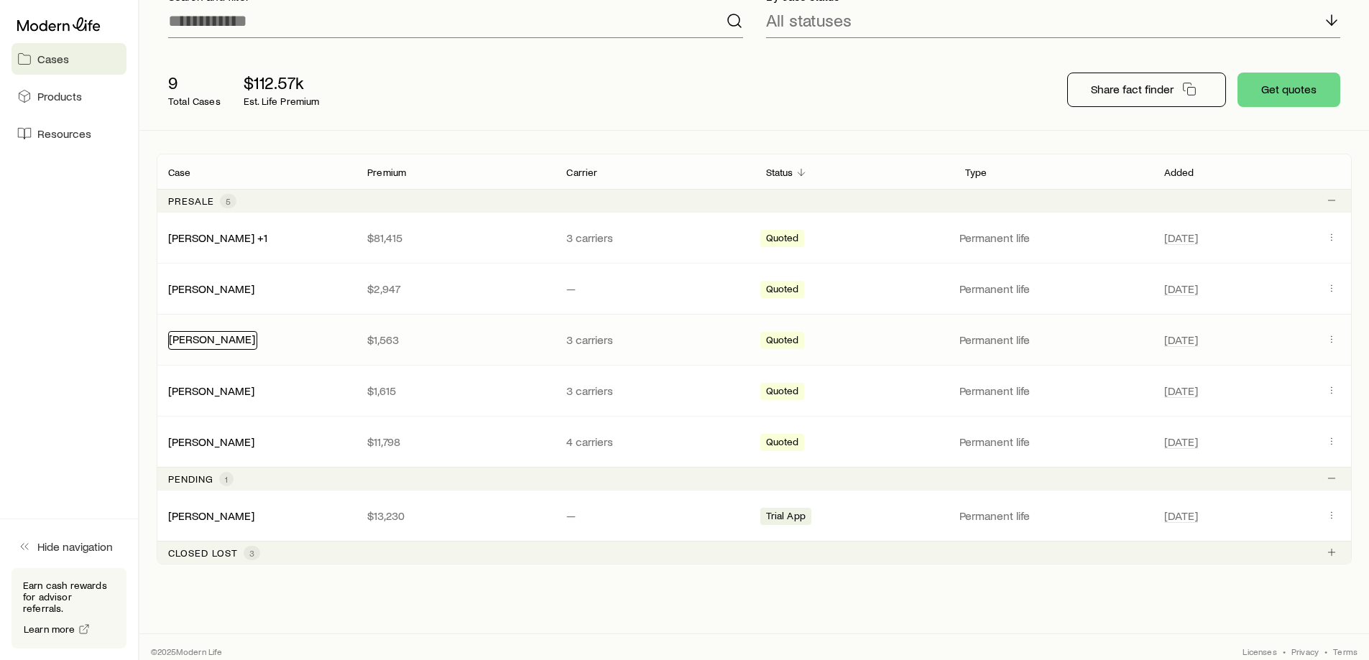
click at [252, 346] on div "[PERSON_NAME]" at bounding box center [212, 340] width 89 height 19
click at [249, 346] on div "[PERSON_NAME]" at bounding box center [211, 340] width 86 height 15
click at [209, 336] on link "[PERSON_NAME]" at bounding box center [212, 339] width 86 height 14
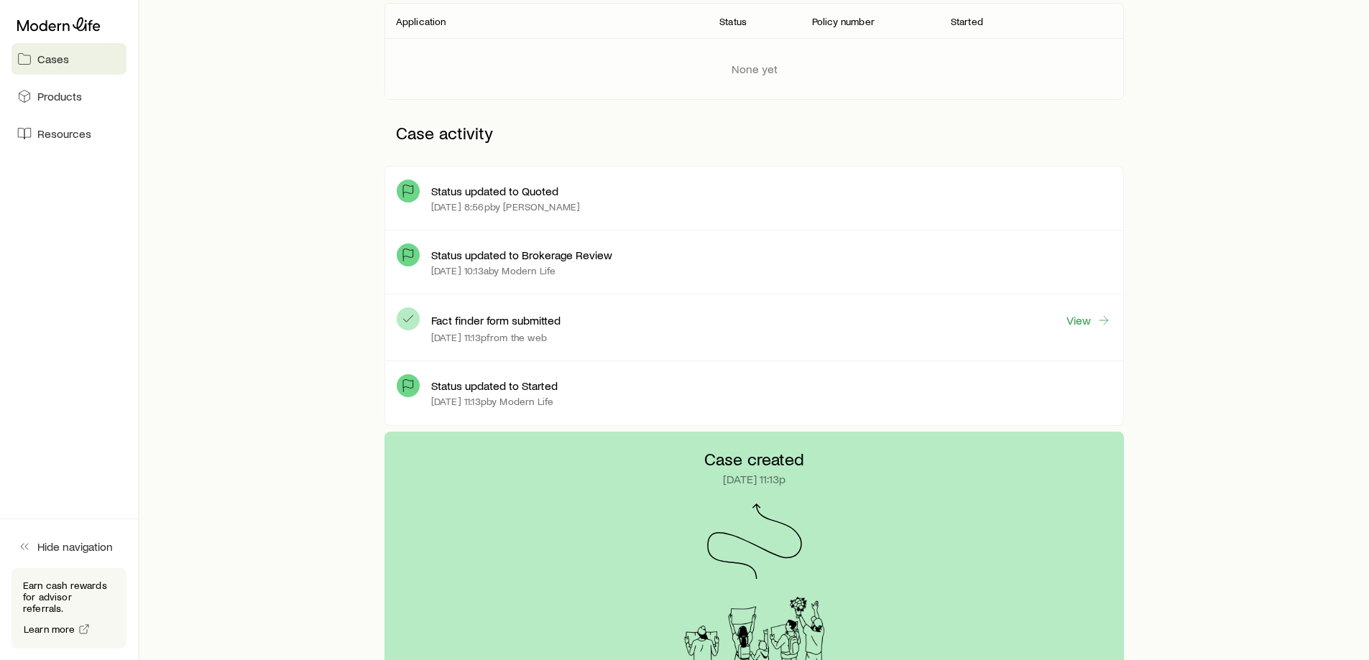
scroll to position [359, 0]
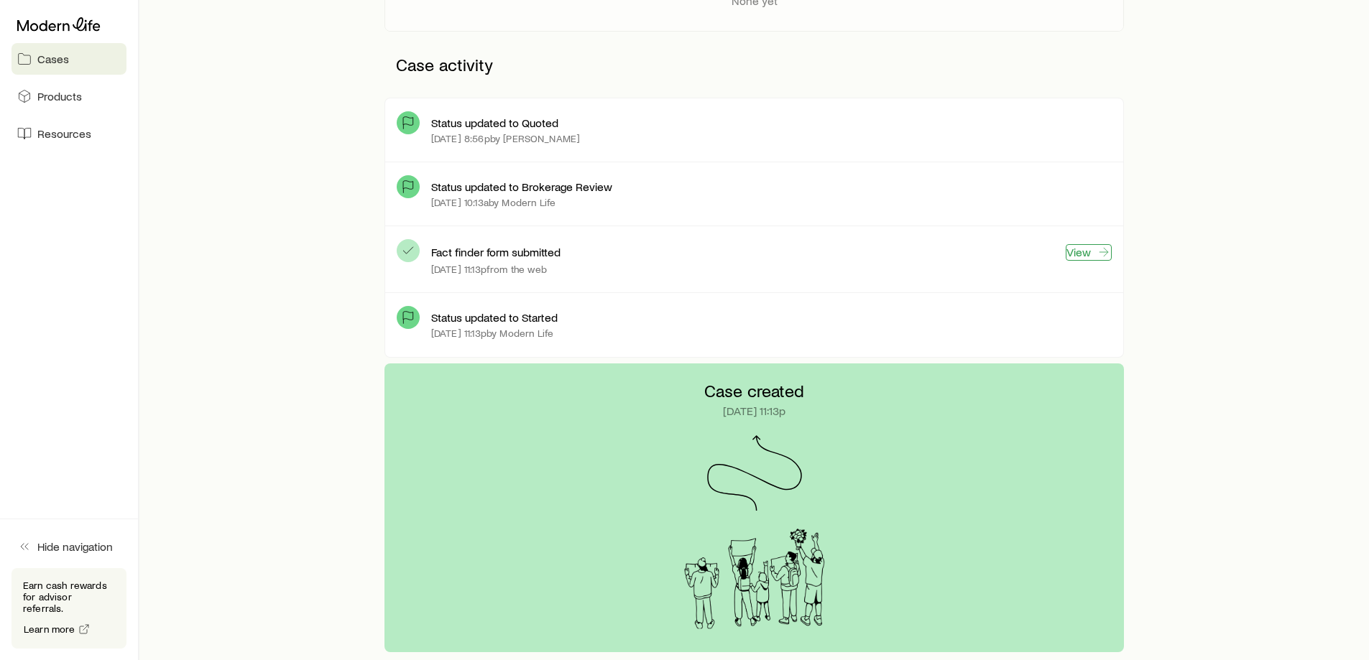
click at [1081, 247] on link "View" at bounding box center [1089, 252] width 46 height 17
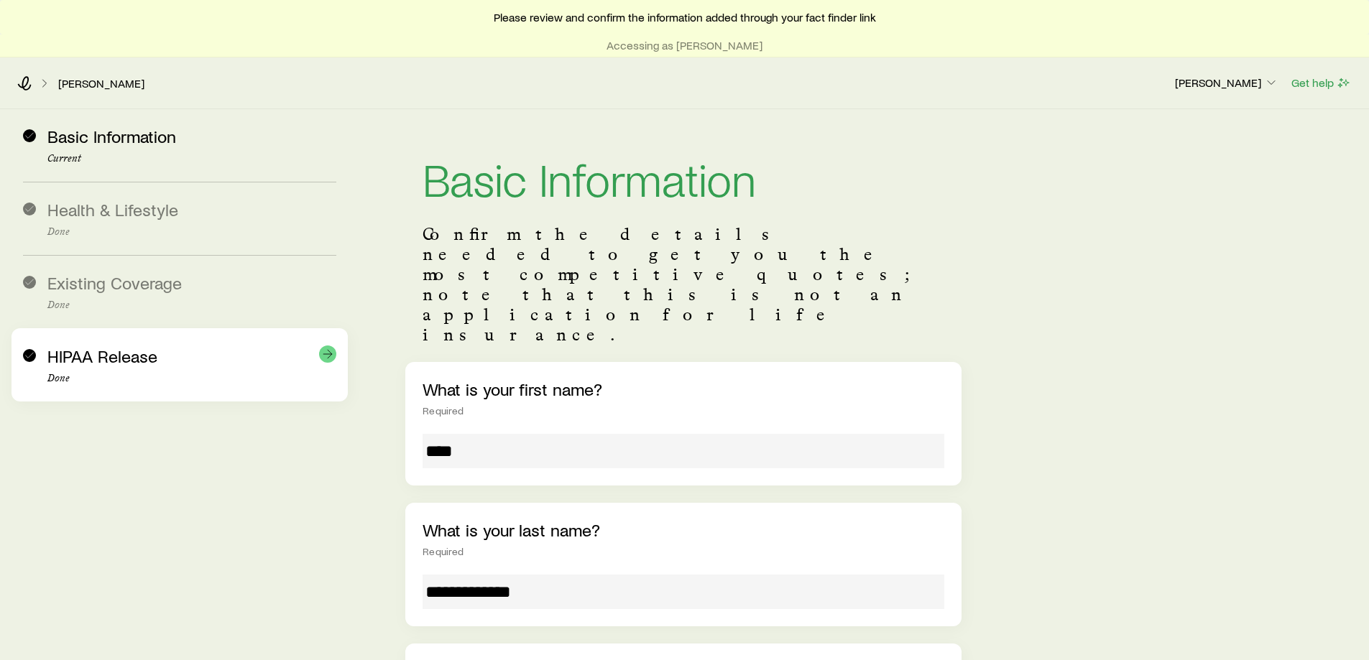
click at [160, 352] on div "HIPAA Release Done" at bounding box center [191, 365] width 289 height 38
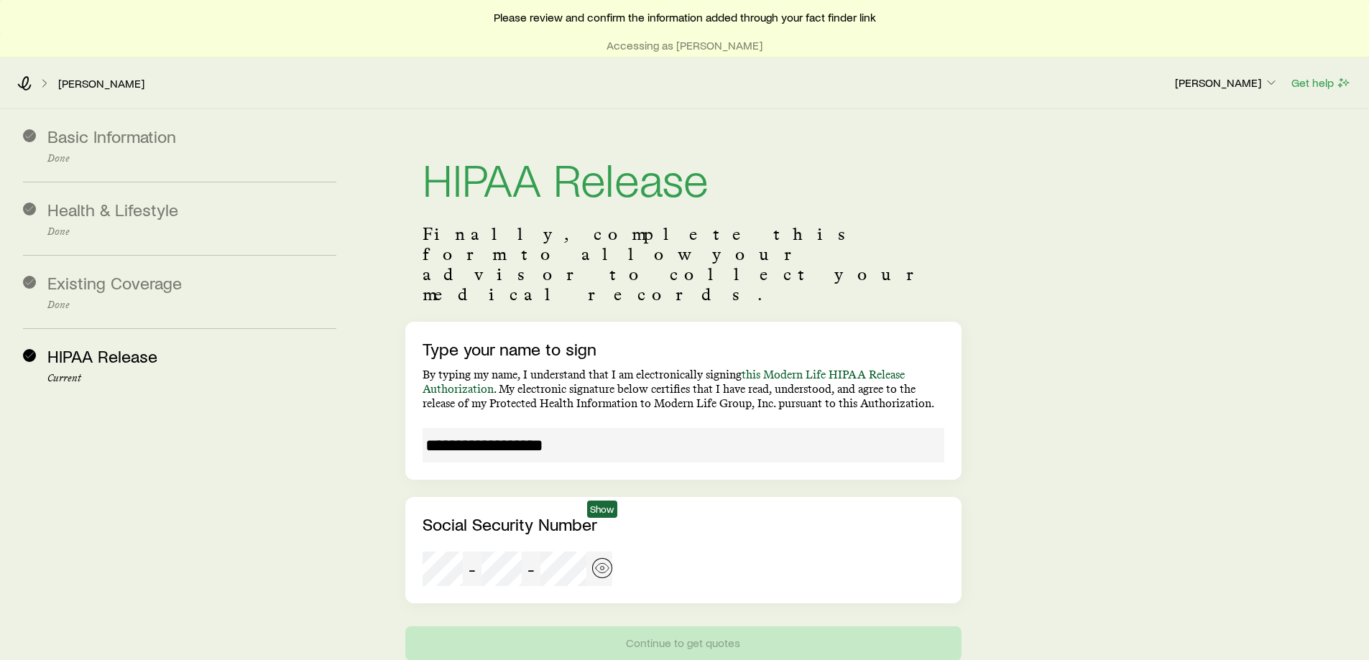
click at [603, 504] on icon "button" at bounding box center [602, 568] width 14 height 14
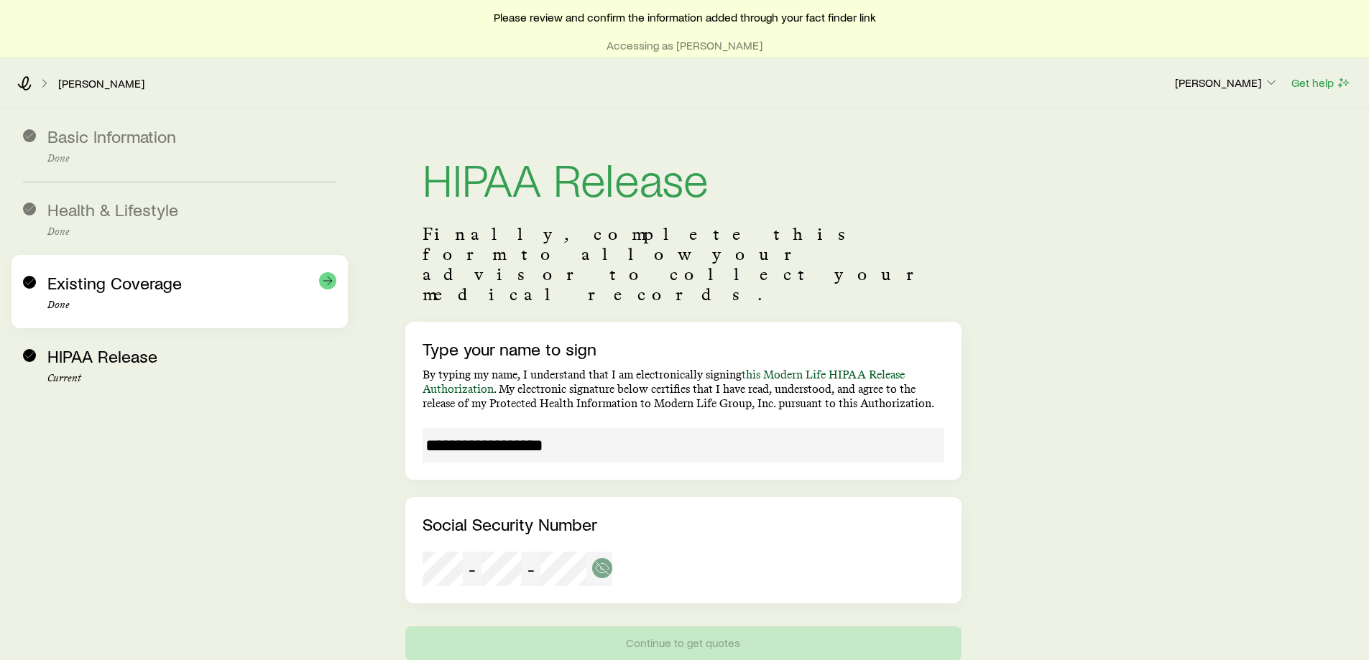
click at [116, 280] on span "Existing Coverage" at bounding box center [114, 282] width 134 height 21
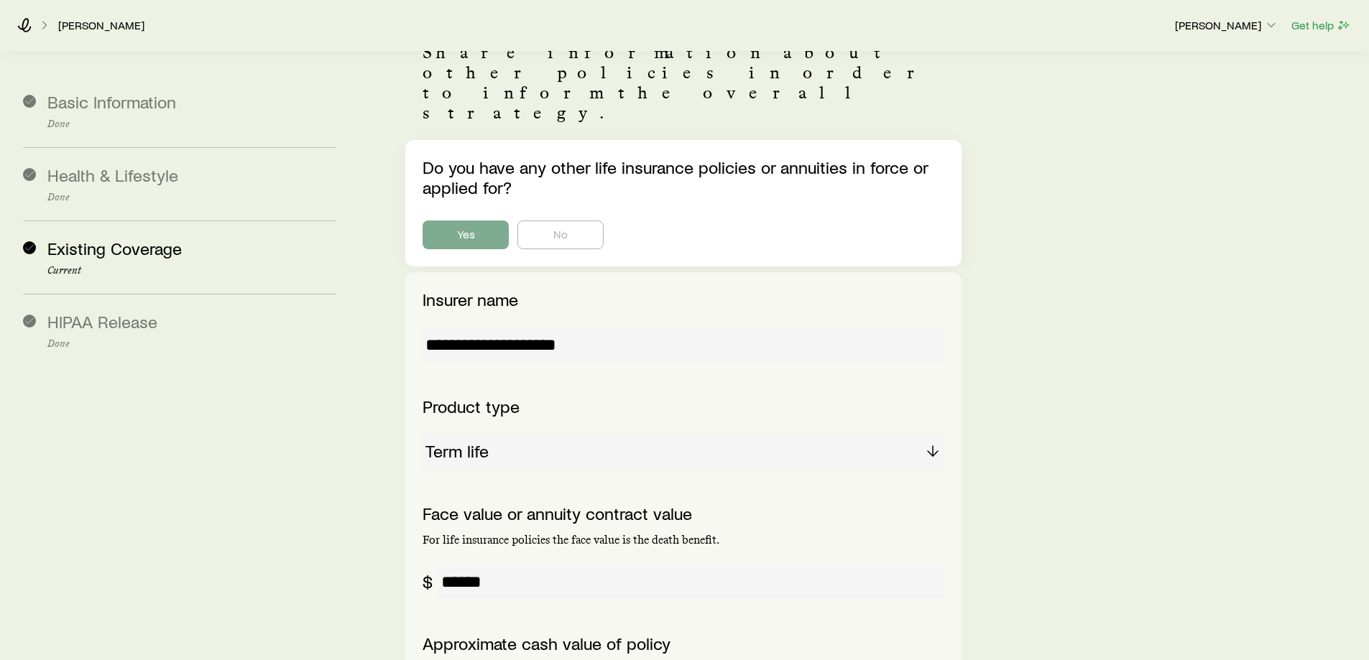
scroll to position [216, 0]
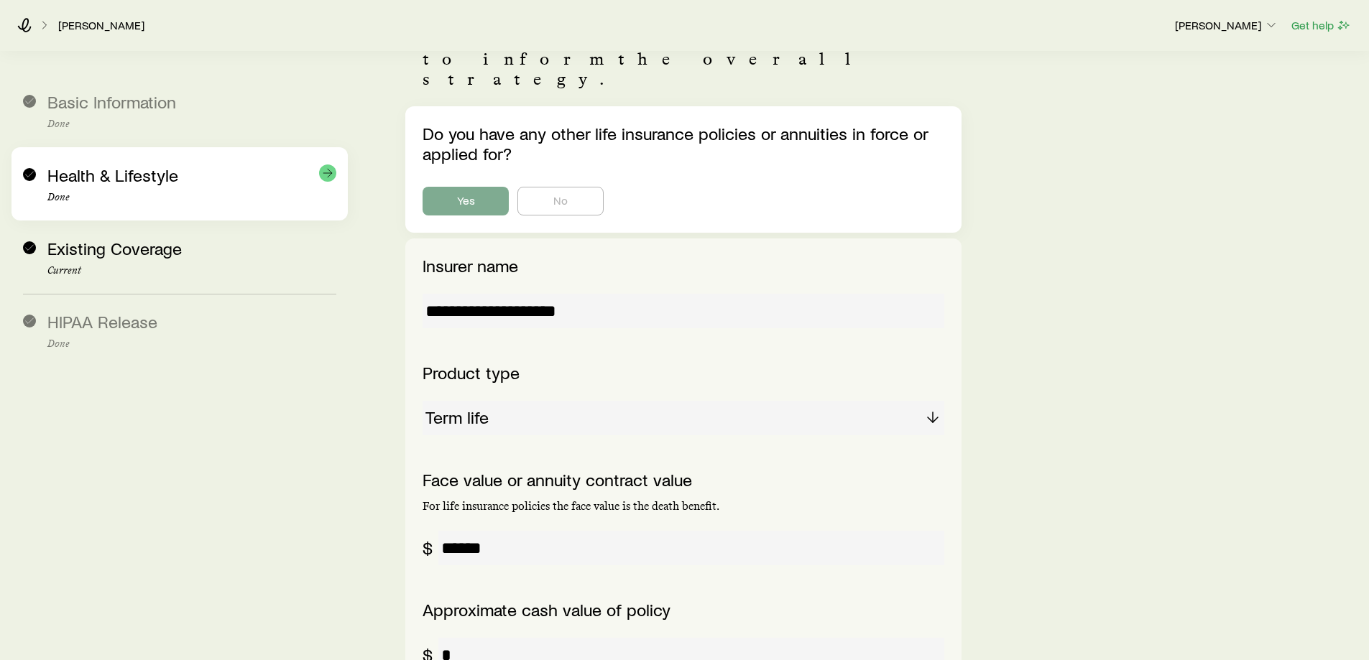
click at [124, 193] on p "Done" at bounding box center [191, 197] width 289 height 11
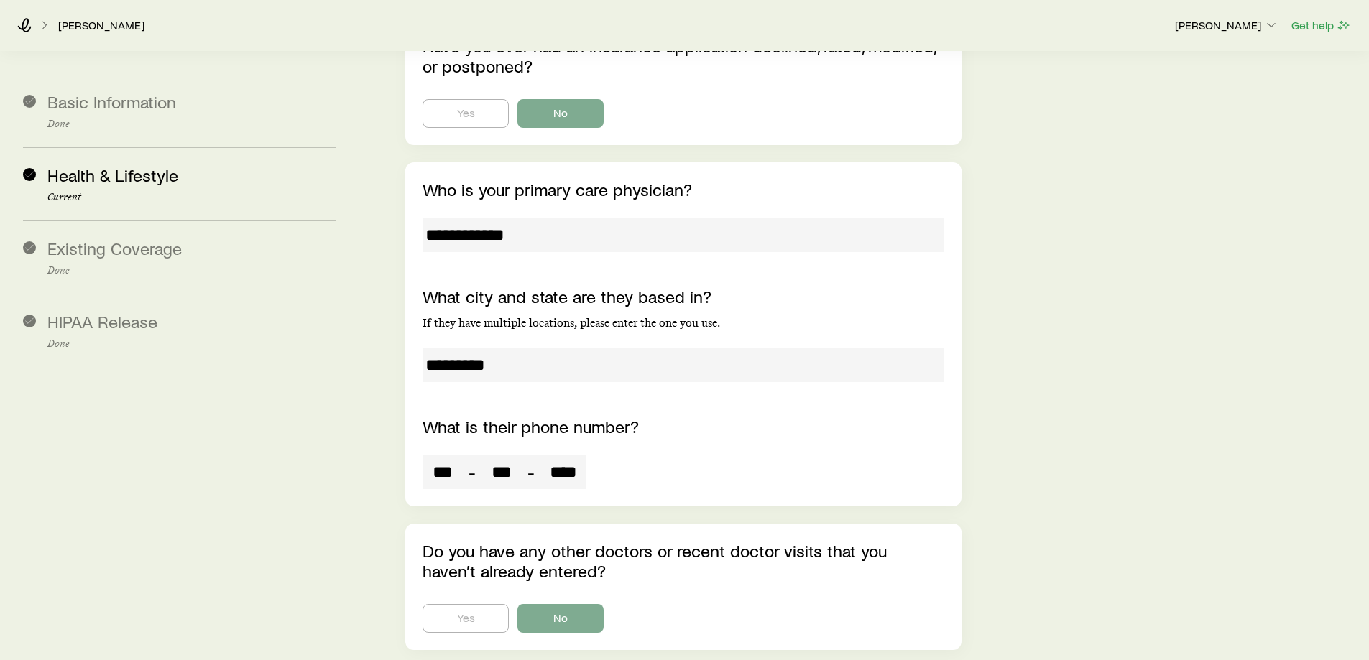
scroll to position [3774, 0]
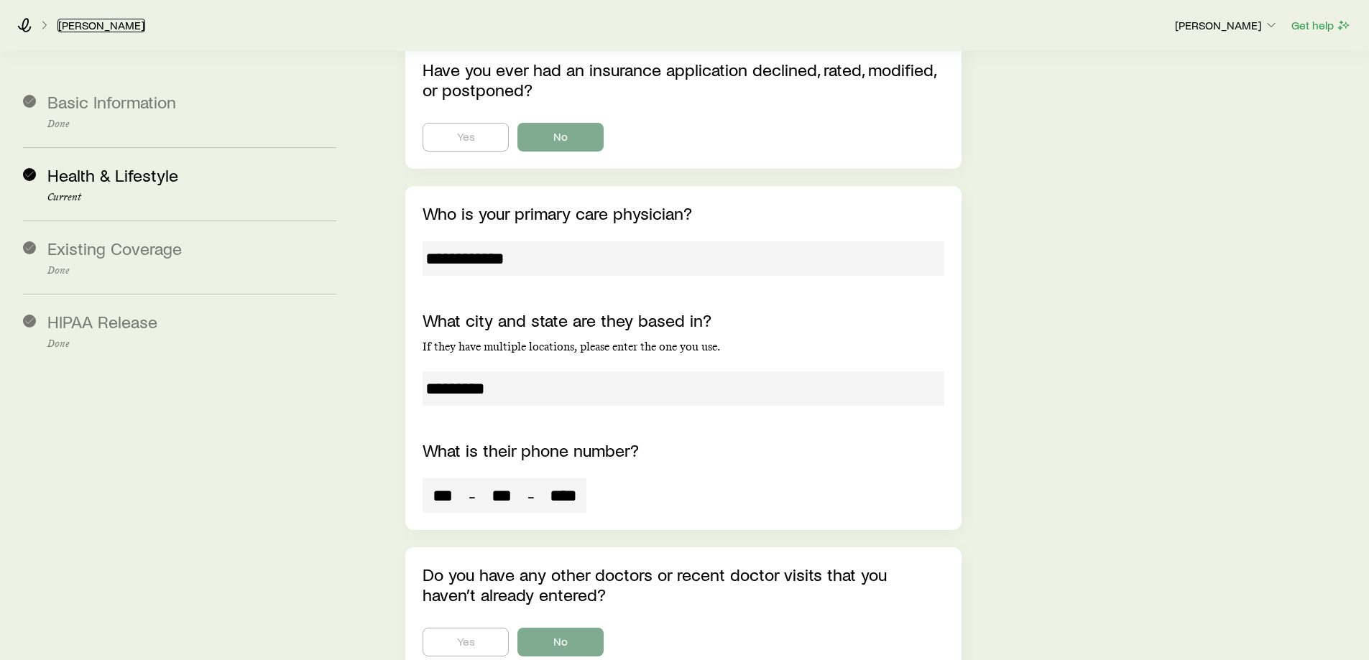
click at [114, 29] on link "[PERSON_NAME]" at bounding box center [101, 26] width 88 height 14
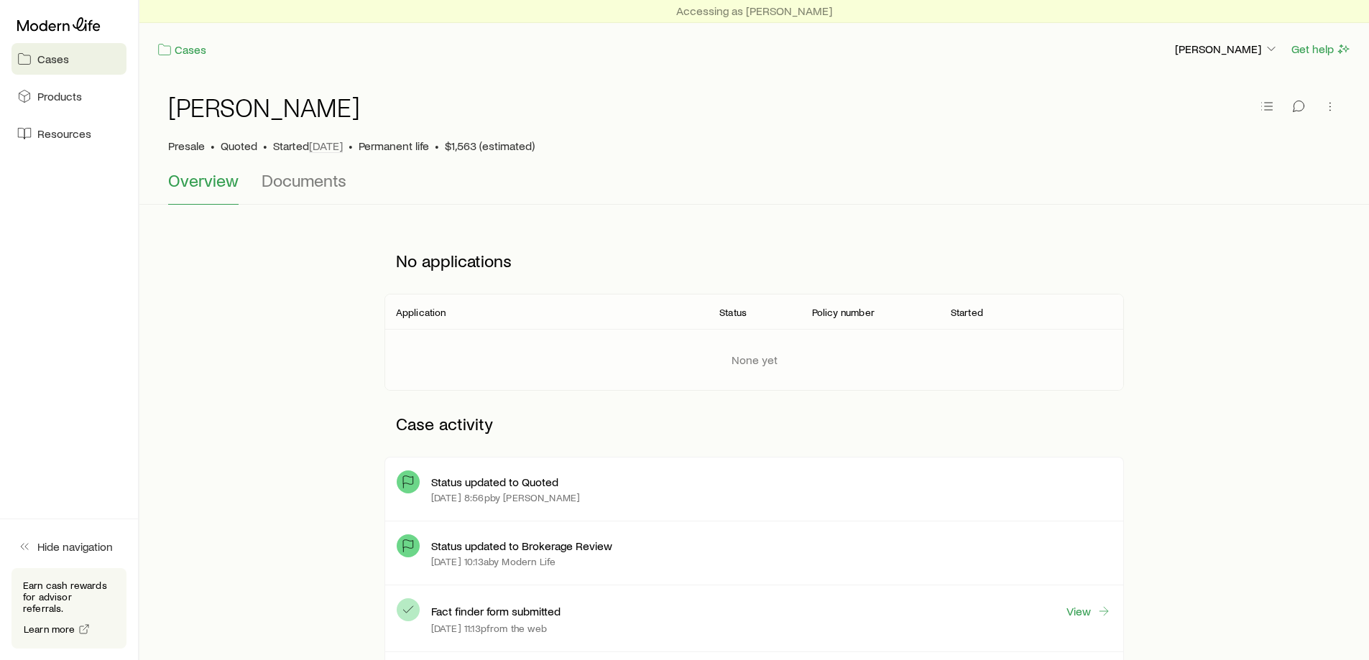
click at [52, 55] on span "Cases" at bounding box center [53, 59] width 32 height 14
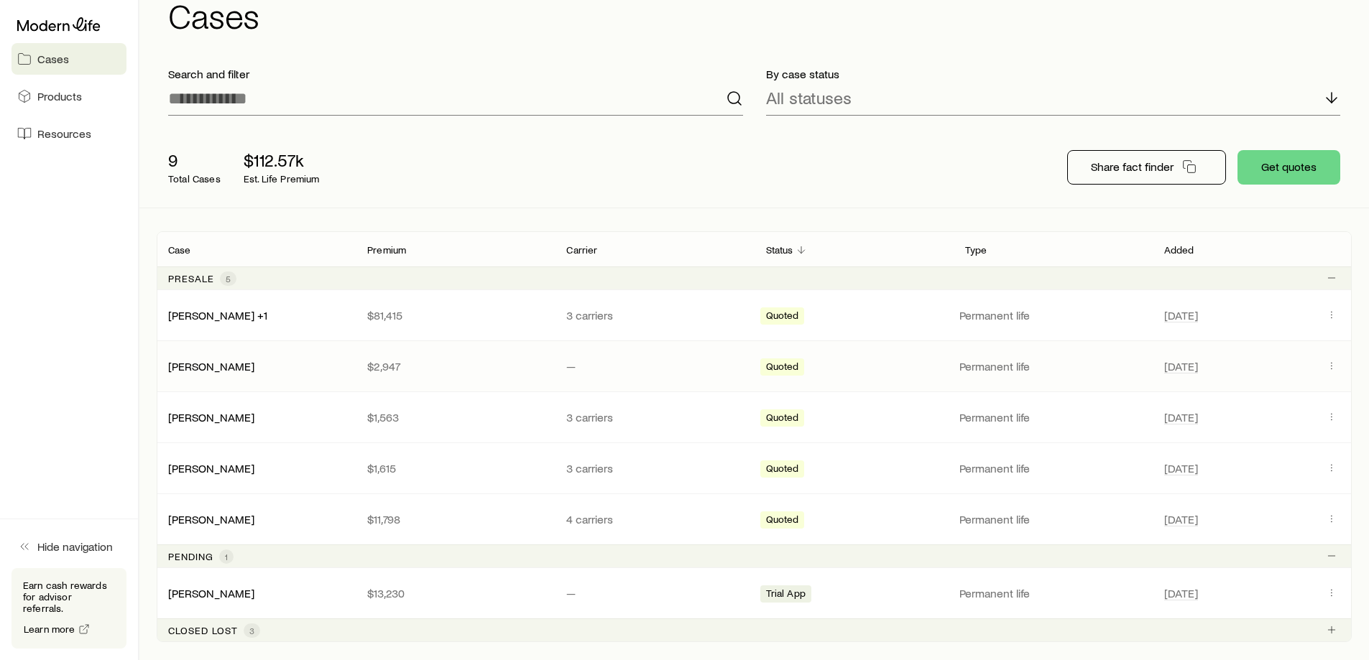
scroll to position [144, 0]
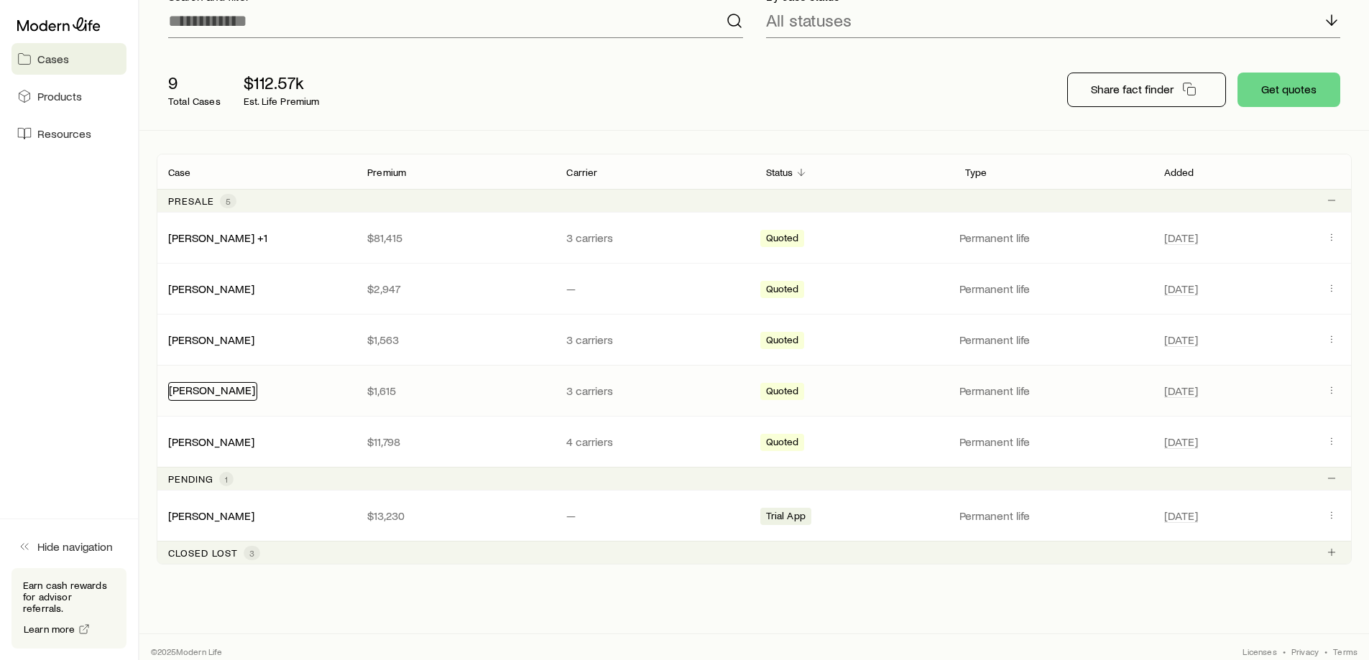
click at [232, 393] on link "[PERSON_NAME]" at bounding box center [212, 390] width 86 height 14
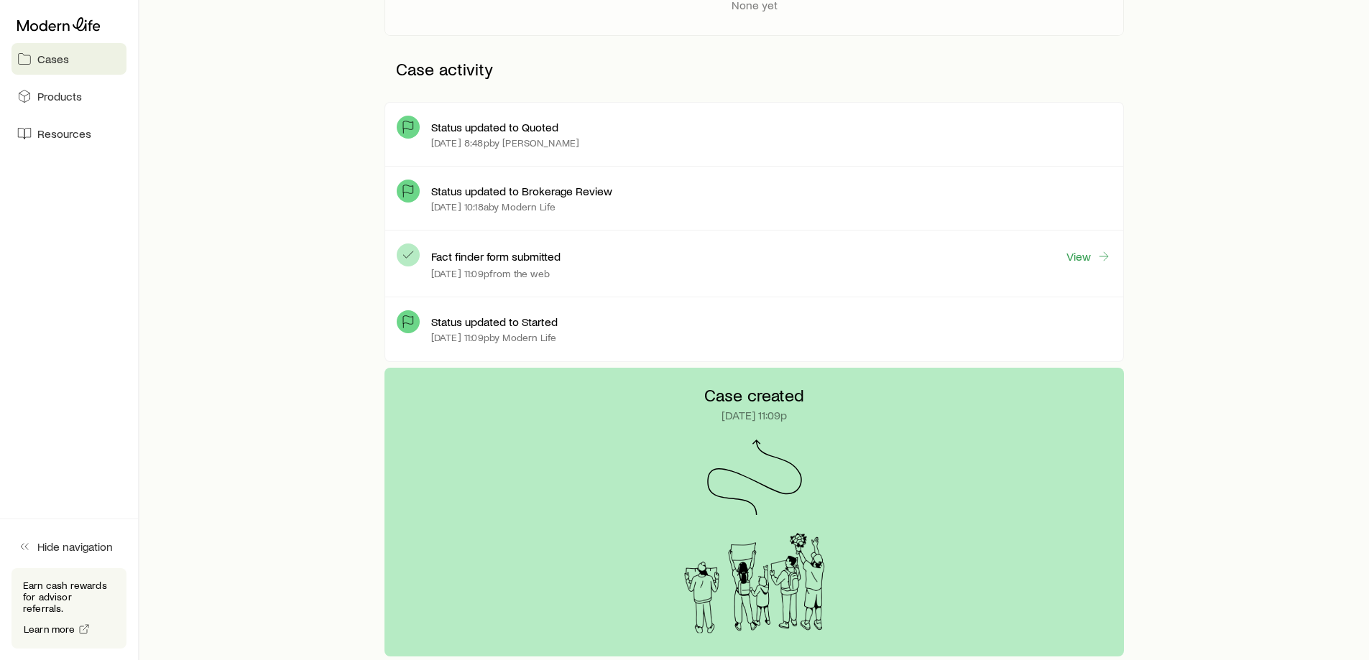
scroll to position [359, 0]
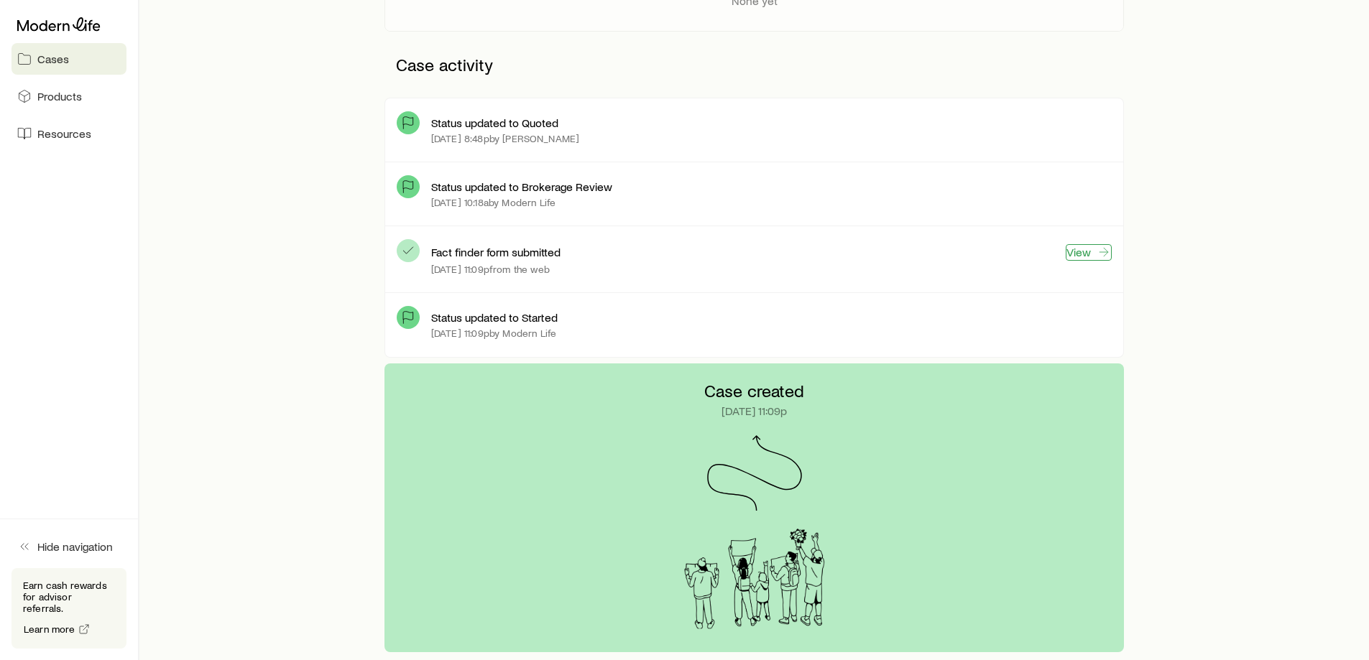
click at [1084, 251] on link "View" at bounding box center [1089, 252] width 46 height 17
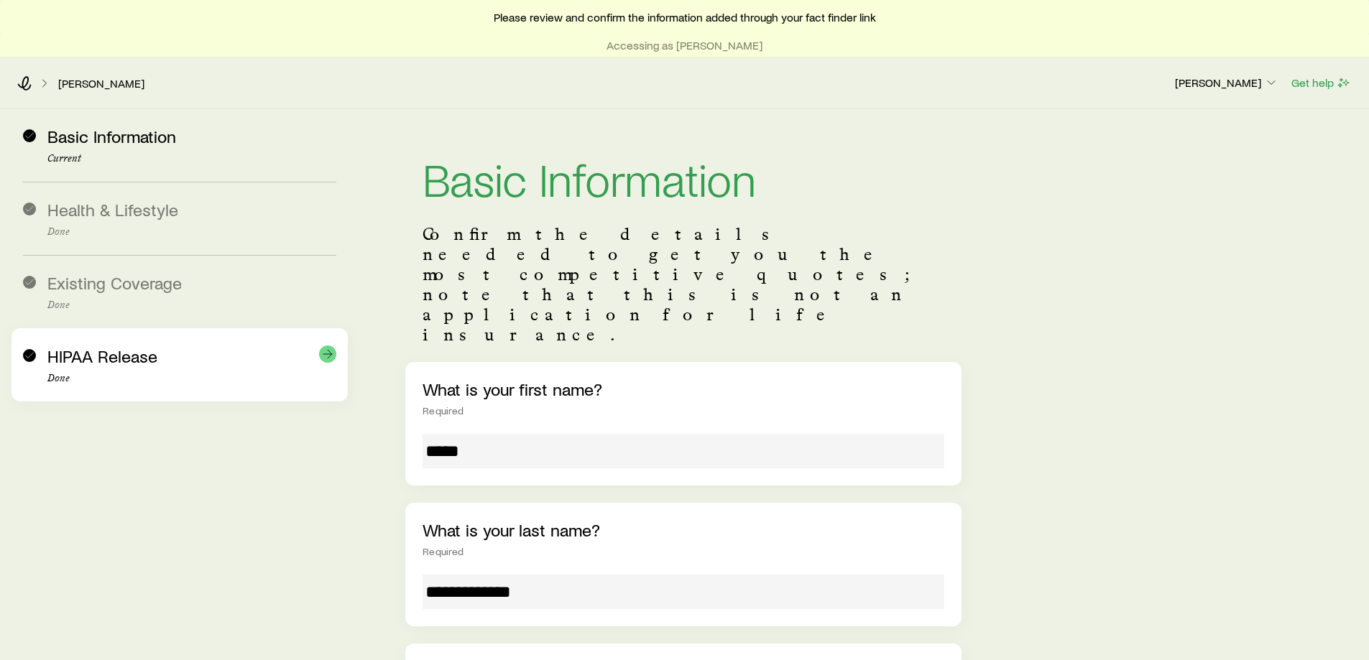
click at [120, 356] on span "HIPAA Release" at bounding box center [102, 356] width 110 height 21
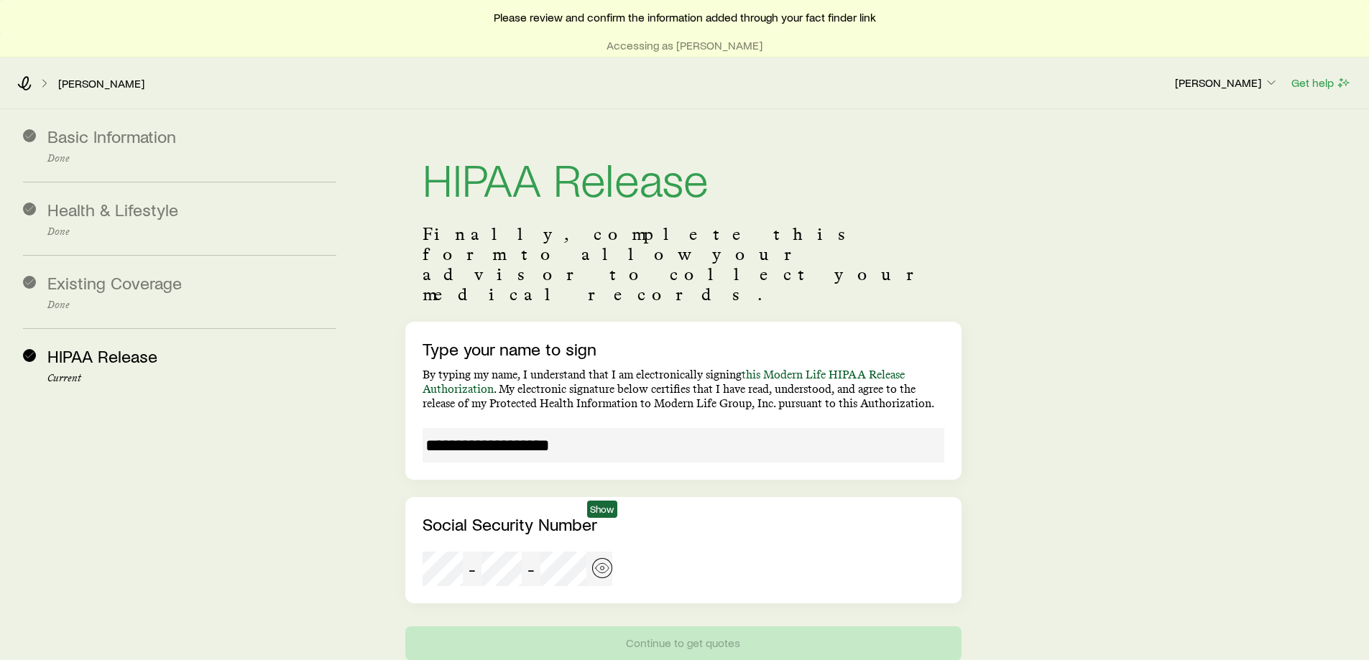
click at [601, 504] on icon "button" at bounding box center [602, 568] width 14 height 14
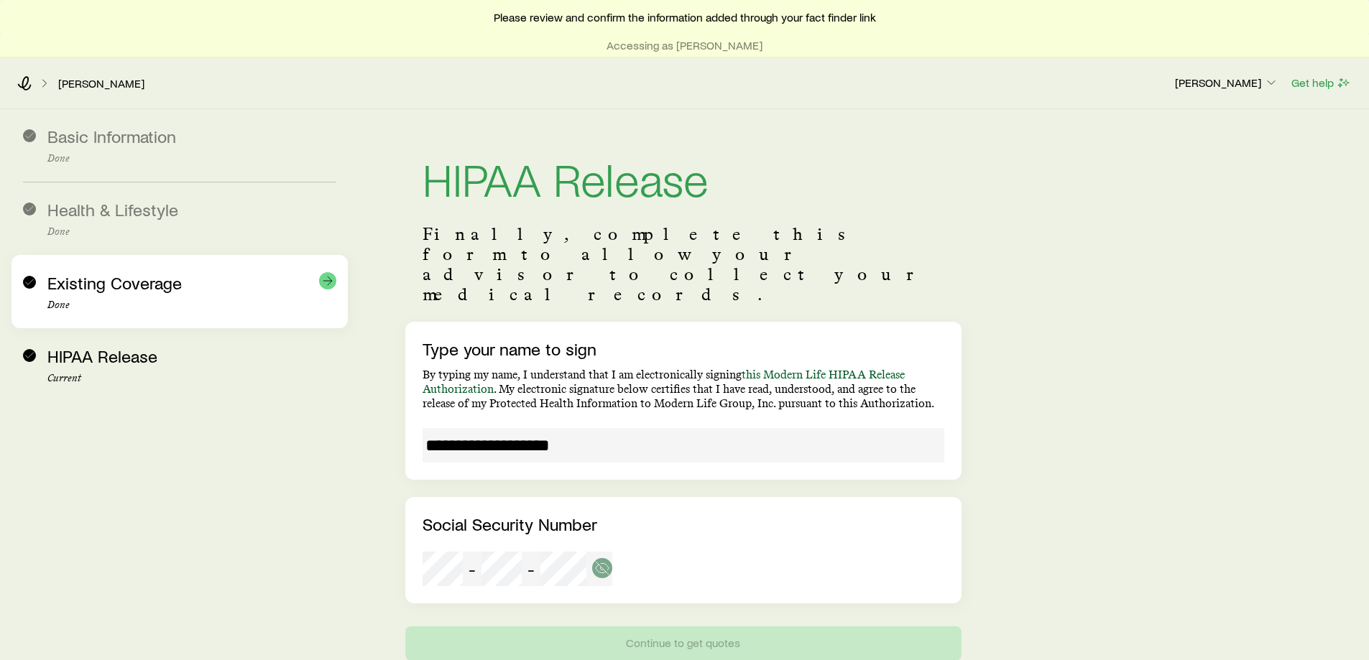
click at [118, 287] on span "Existing Coverage" at bounding box center [114, 282] width 134 height 21
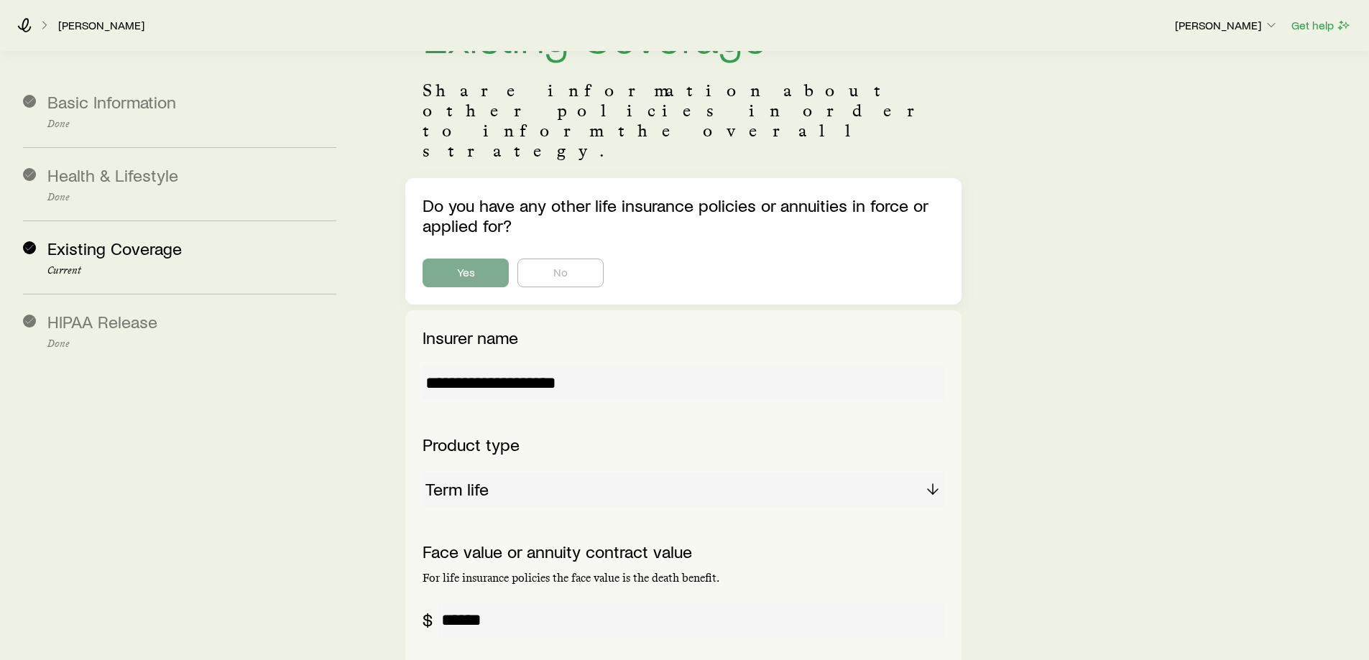
scroll to position [216, 0]
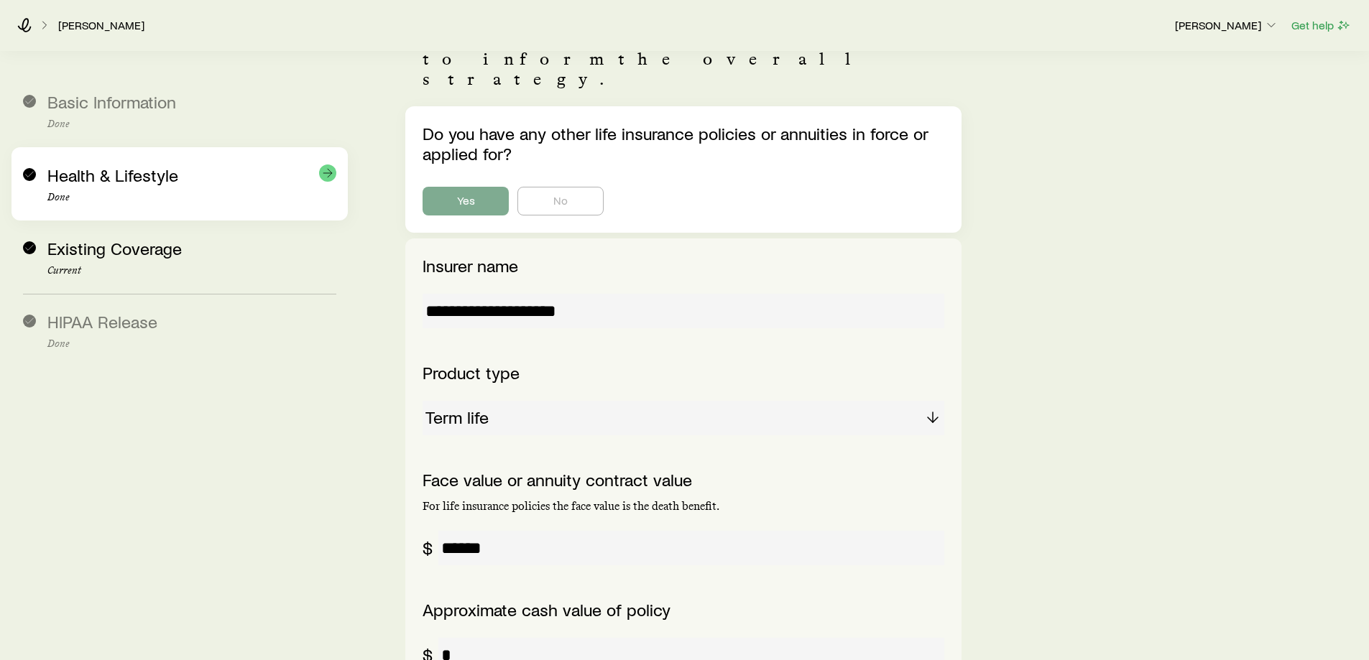
click at [43, 180] on div "Health & Lifestyle Done" at bounding box center [179, 183] width 313 height 73
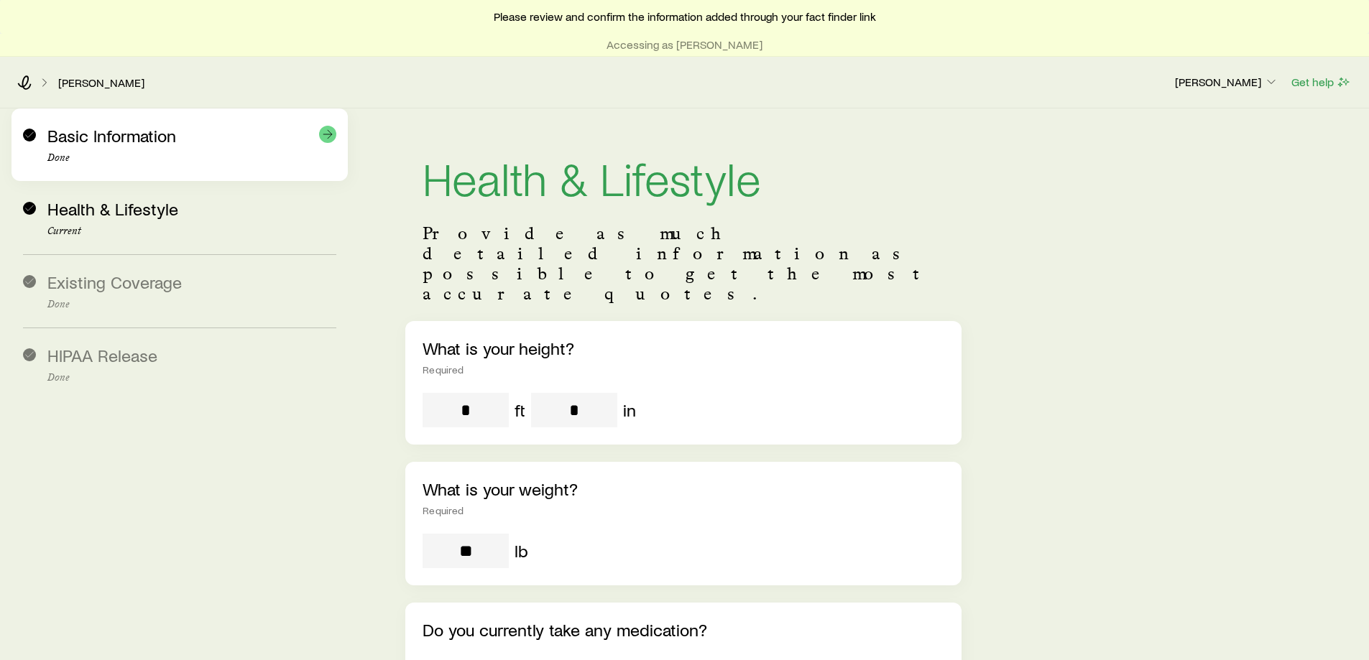
scroll to position [0, 0]
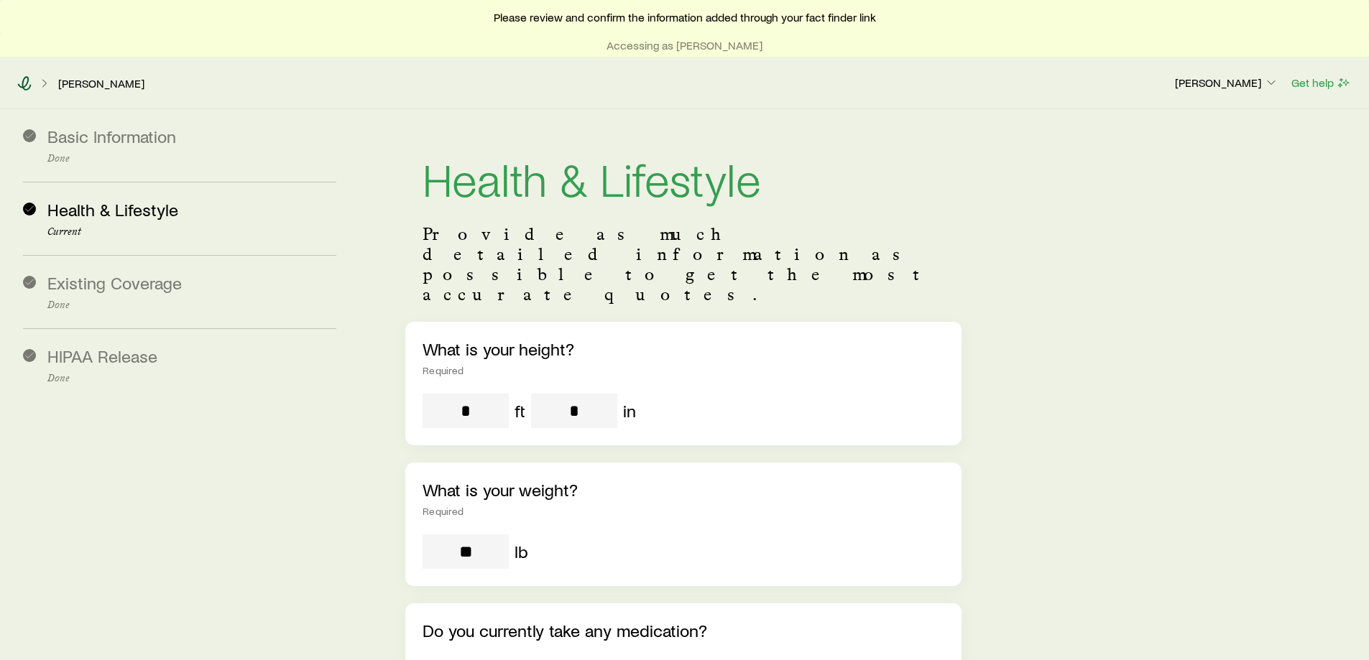
click at [24, 83] on icon at bounding box center [24, 83] width 14 height 14
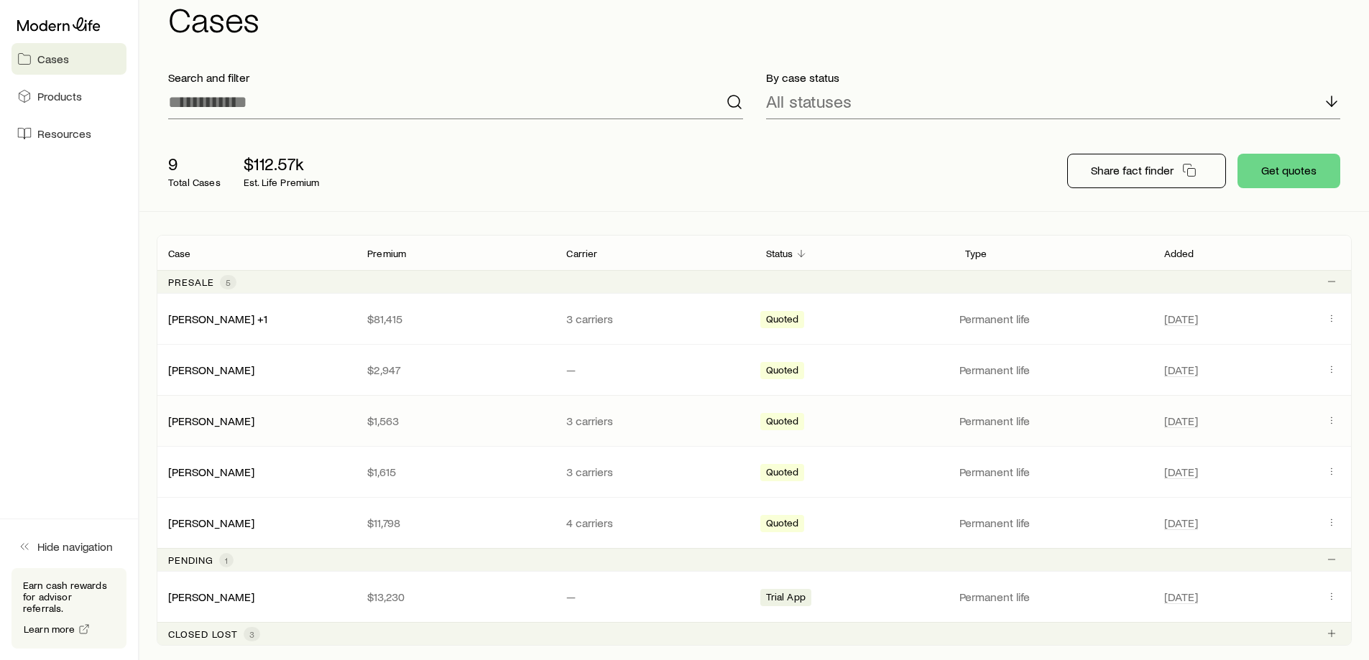
scroll to position [152, 0]
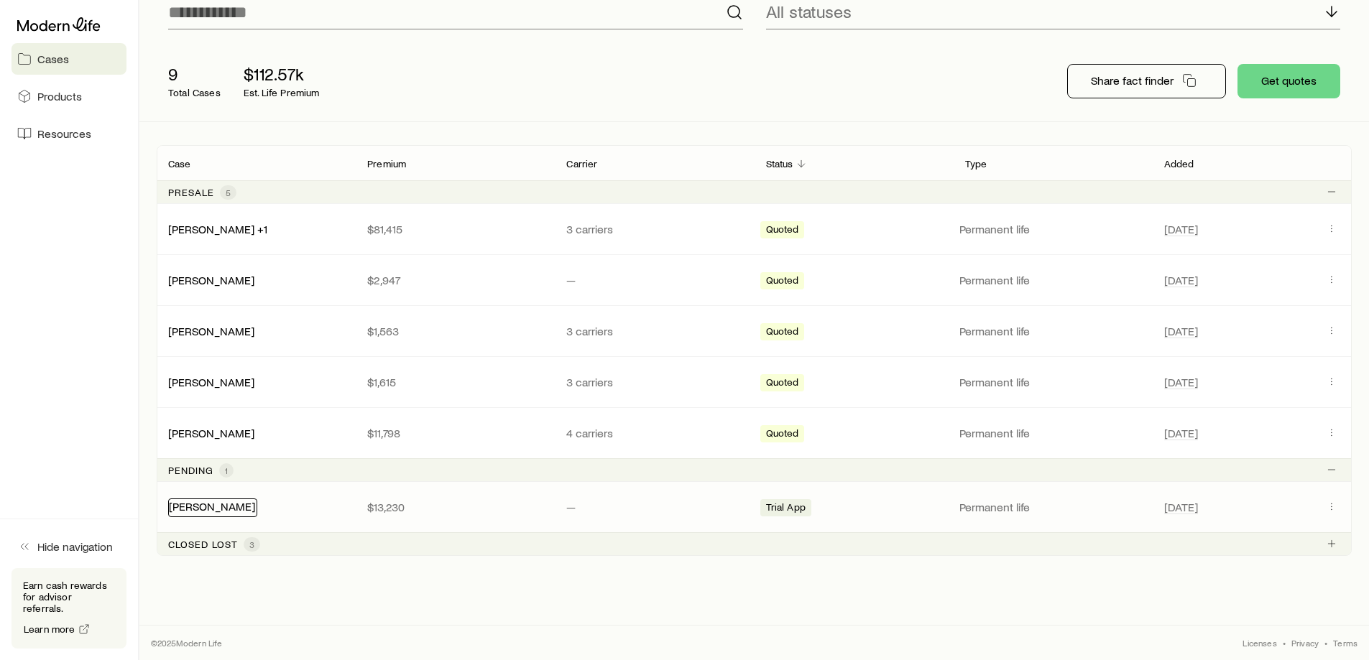
click at [215, 500] on link "[PERSON_NAME]" at bounding box center [212, 506] width 86 height 14
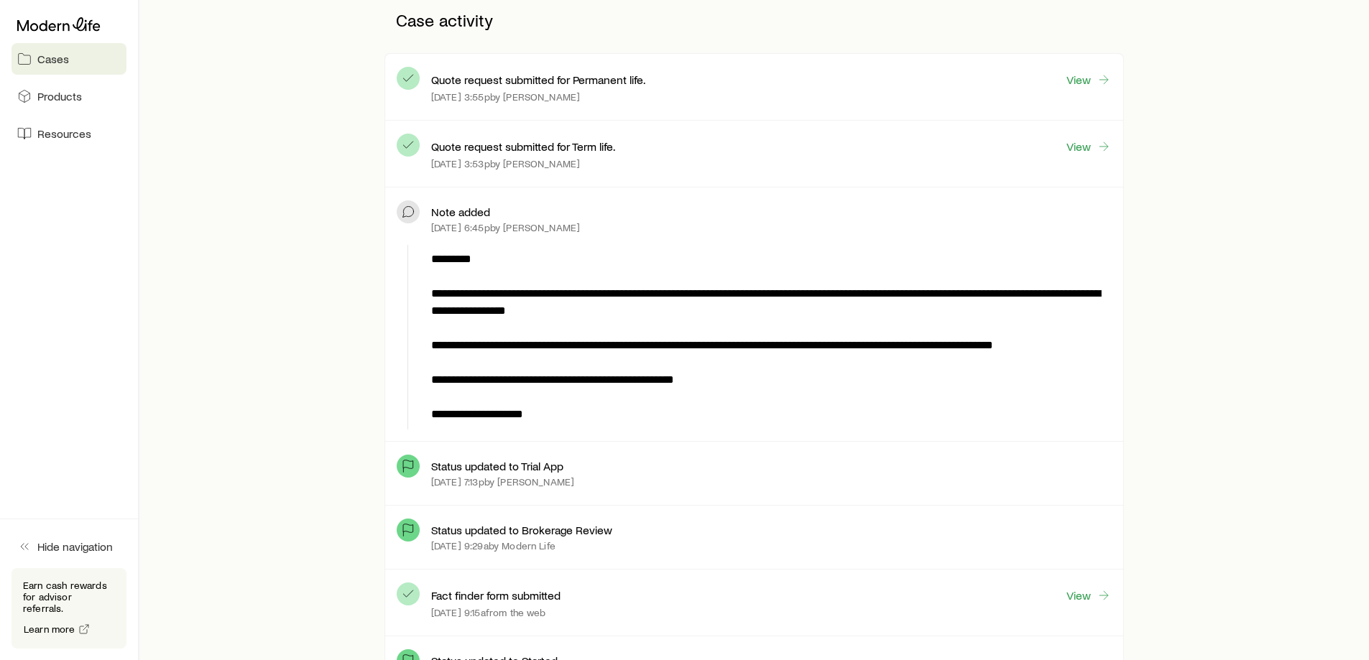
scroll to position [647, 0]
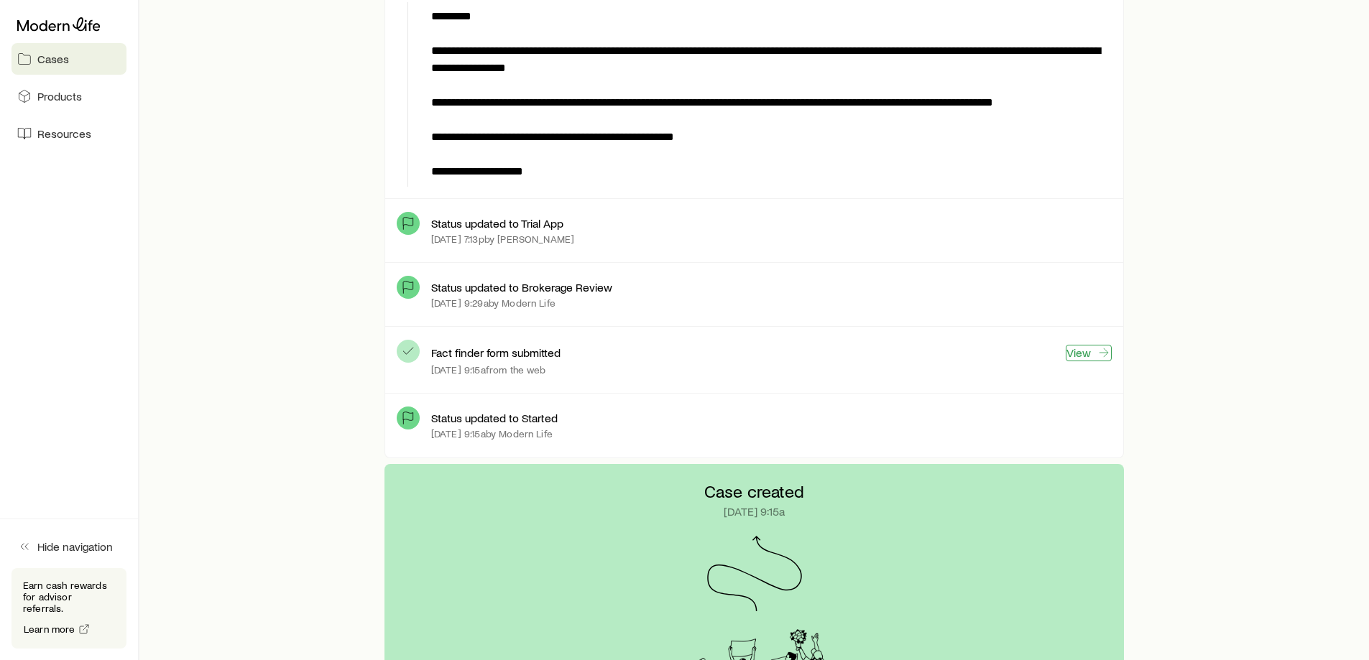
click at [1081, 356] on link "View" at bounding box center [1089, 353] width 46 height 17
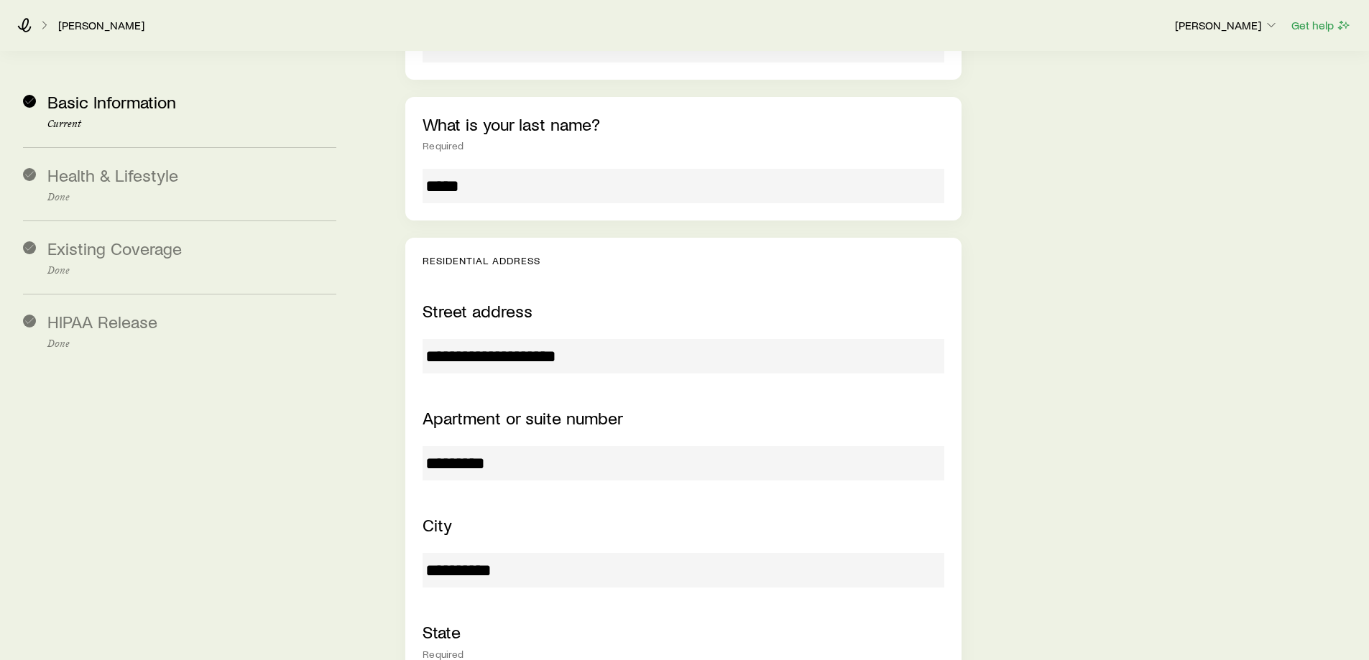
scroll to position [431, 0]
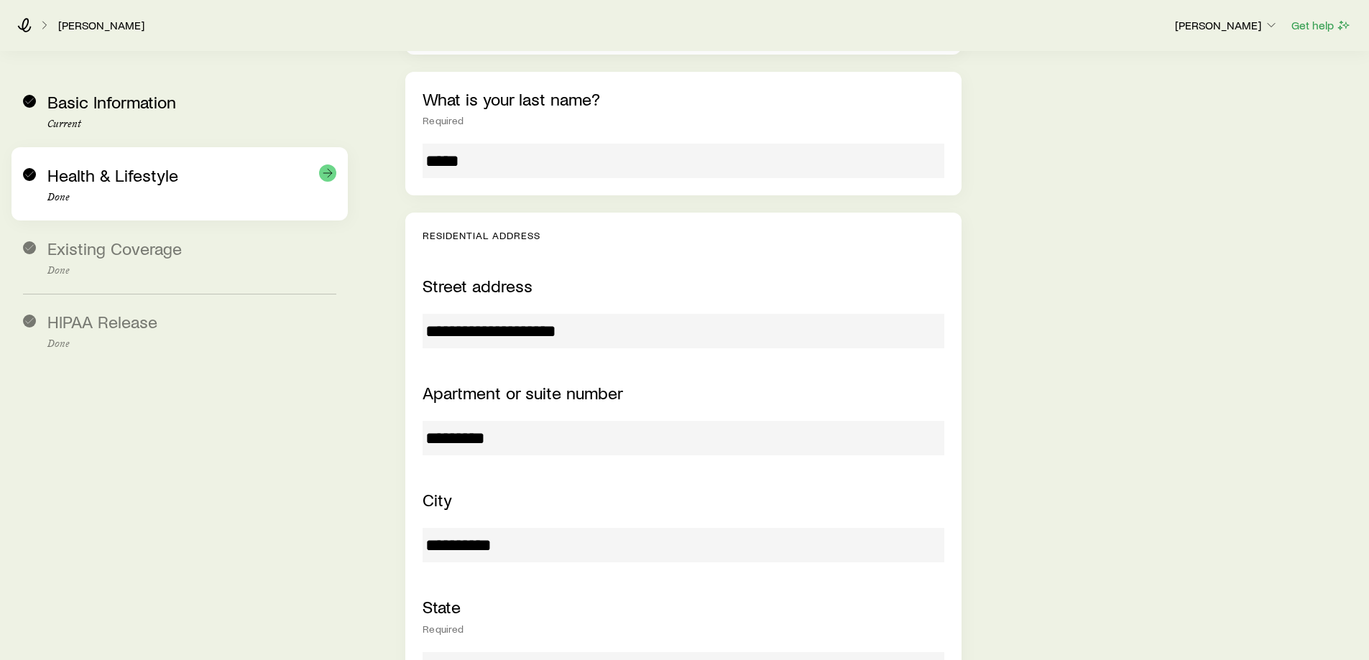
click at [151, 193] on p "Done" at bounding box center [191, 197] width 289 height 11
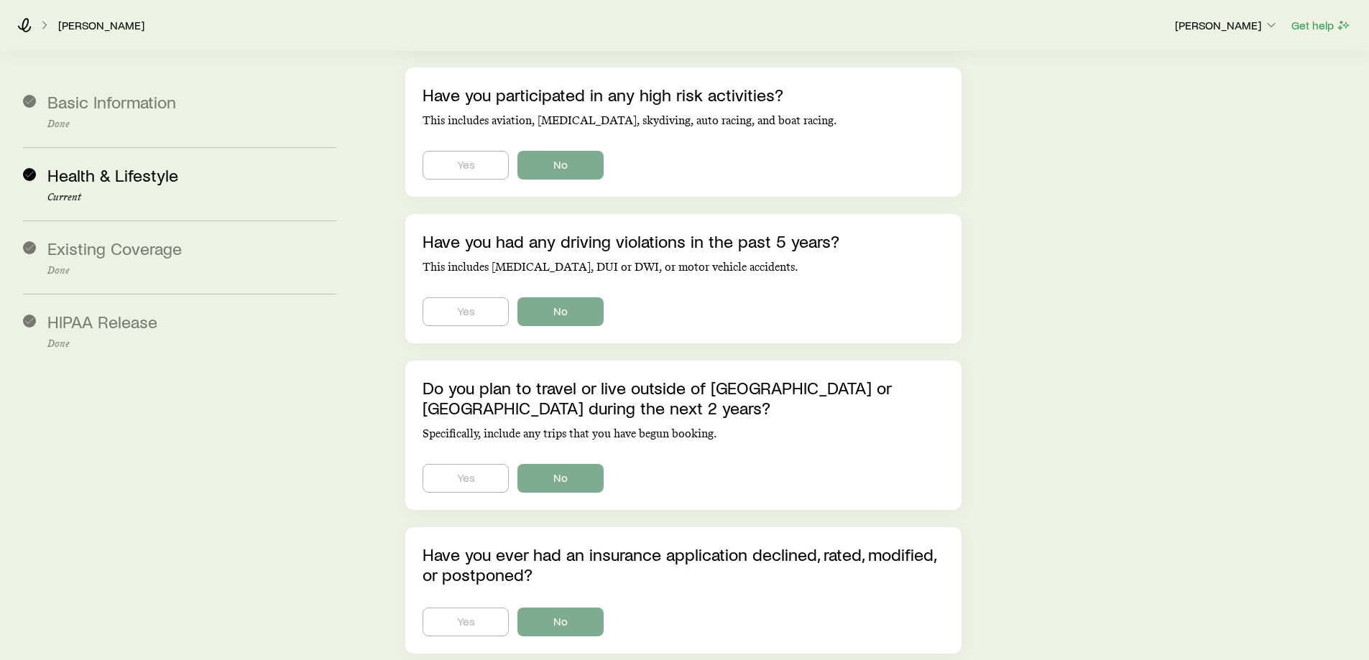
scroll to position [6323, 0]
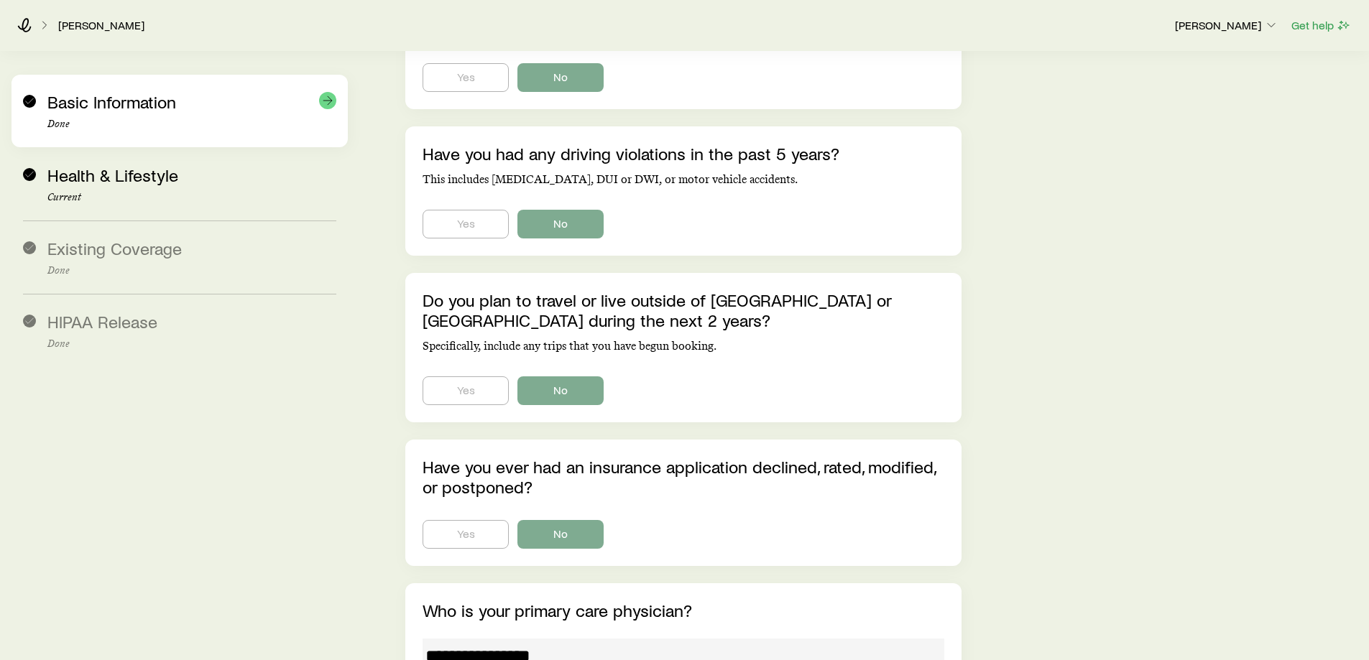
click at [80, 98] on span "Basic Information" at bounding box center [111, 101] width 129 height 21
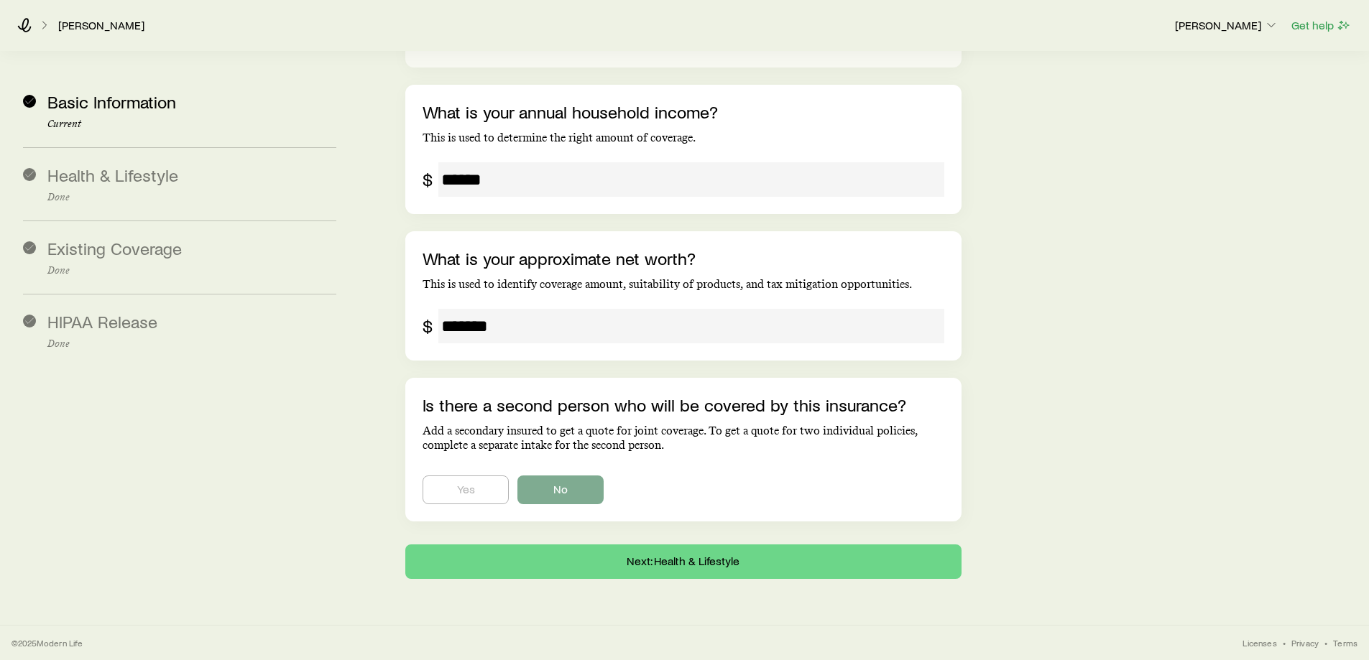
scroll to position [2450, 0]
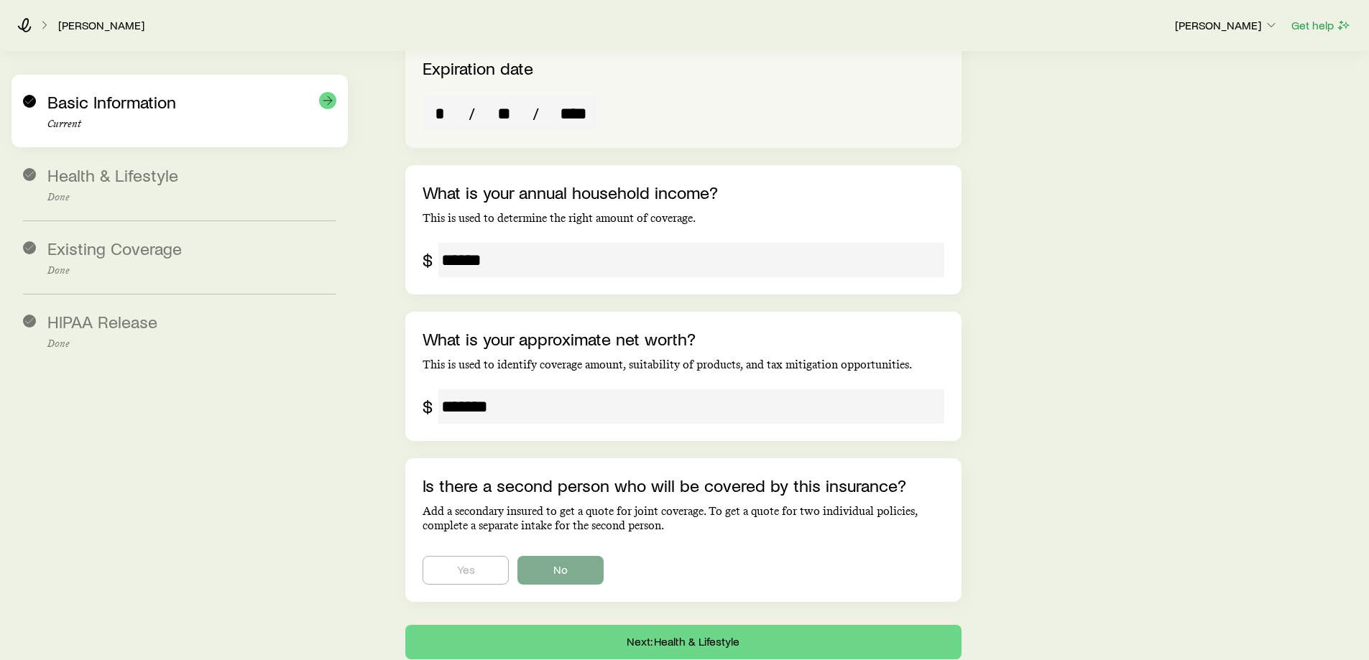
click at [150, 106] on span "Basic Information" at bounding box center [111, 101] width 129 height 21
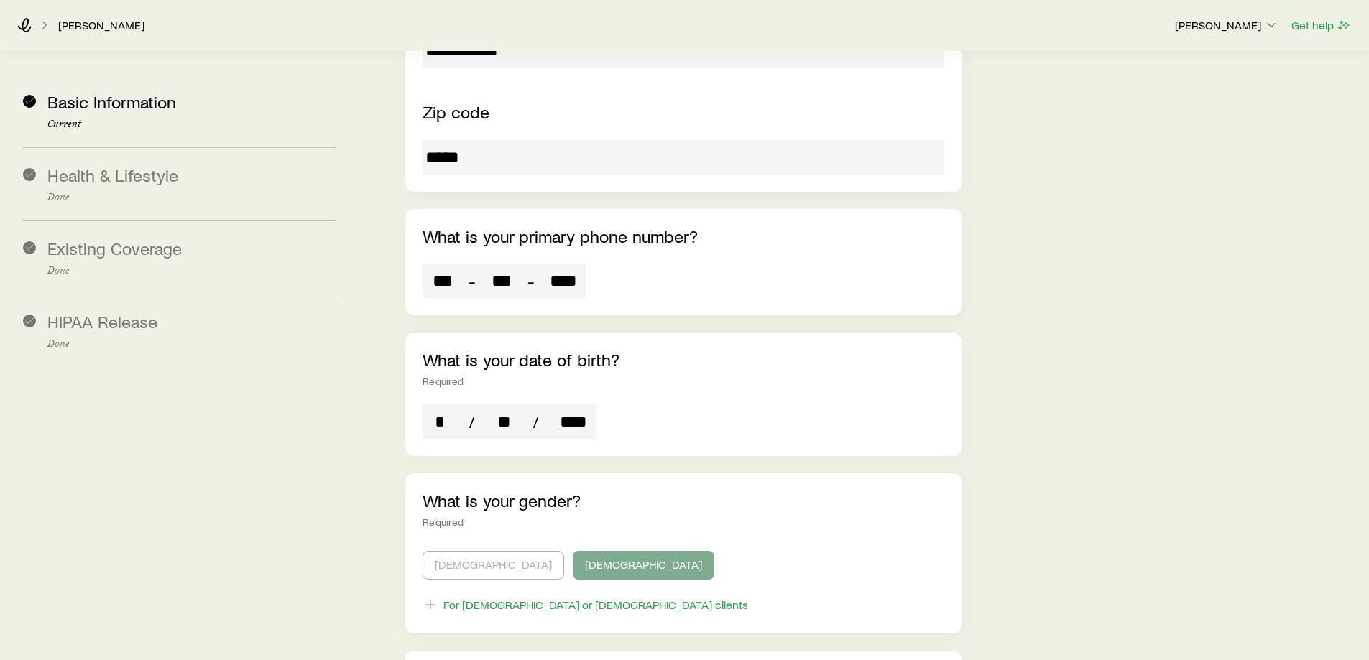
scroll to position [1078, 0]
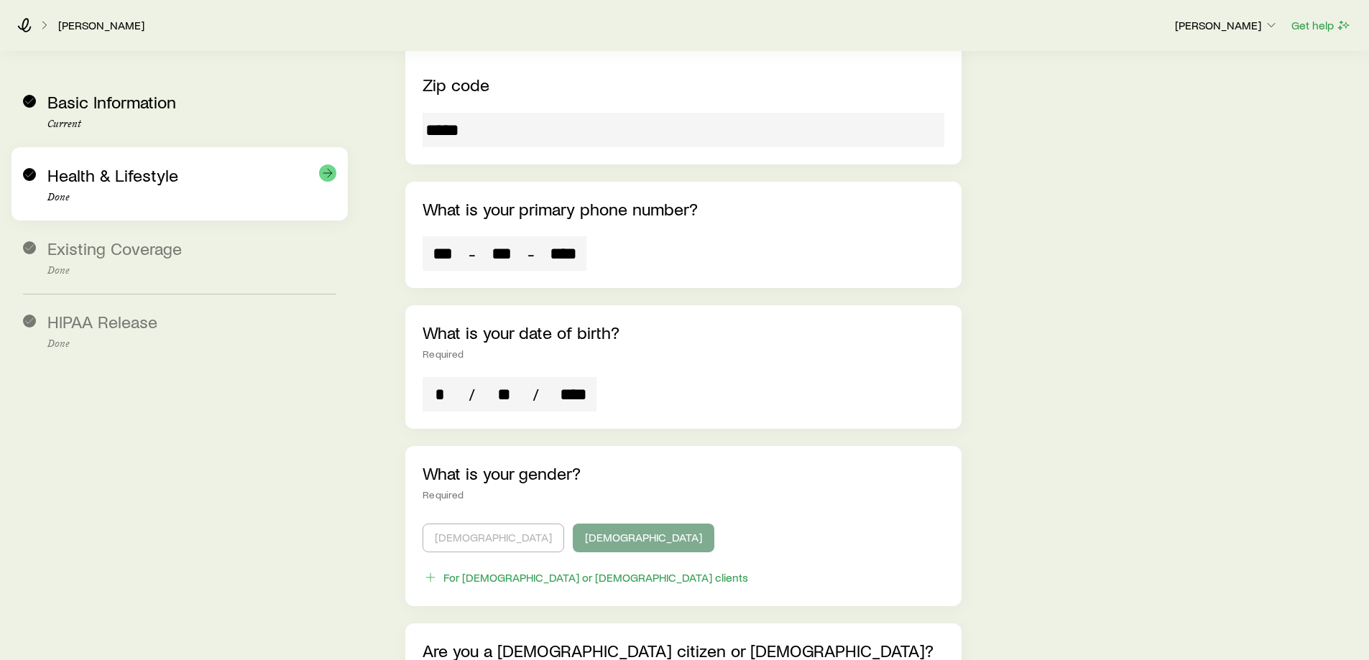
click at [131, 199] on p "Done" at bounding box center [191, 197] width 289 height 11
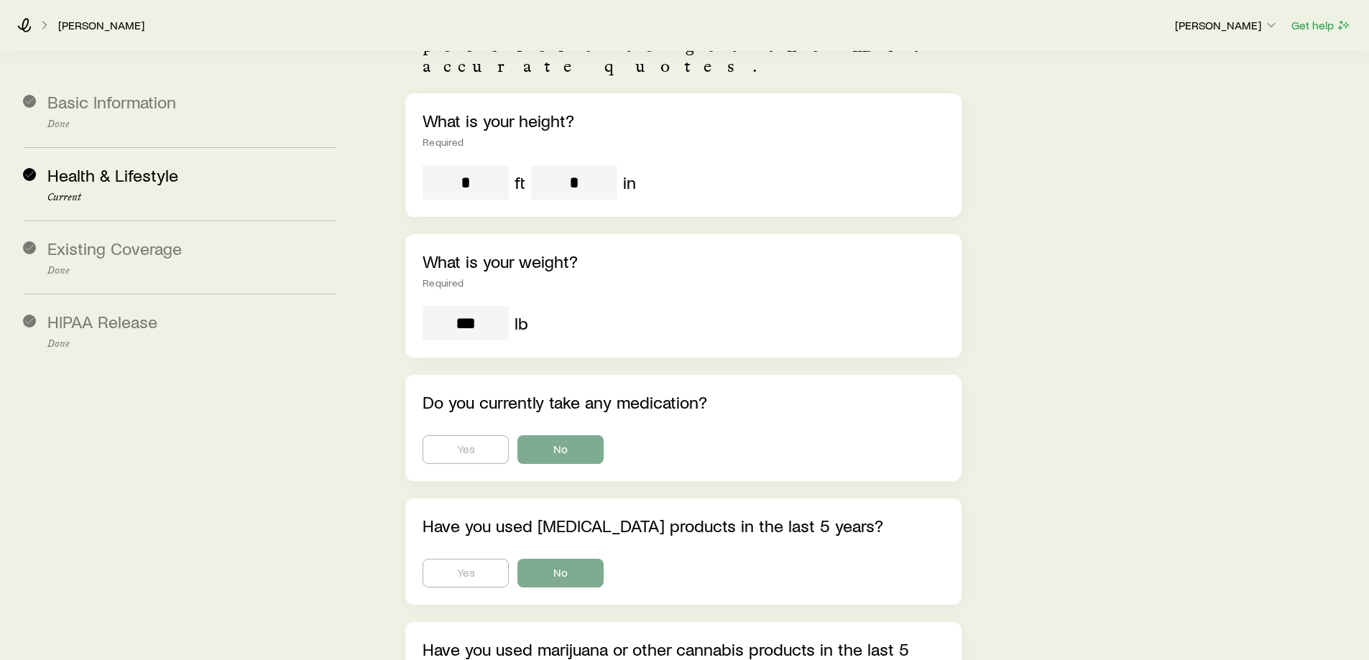
scroll to position [144, 0]
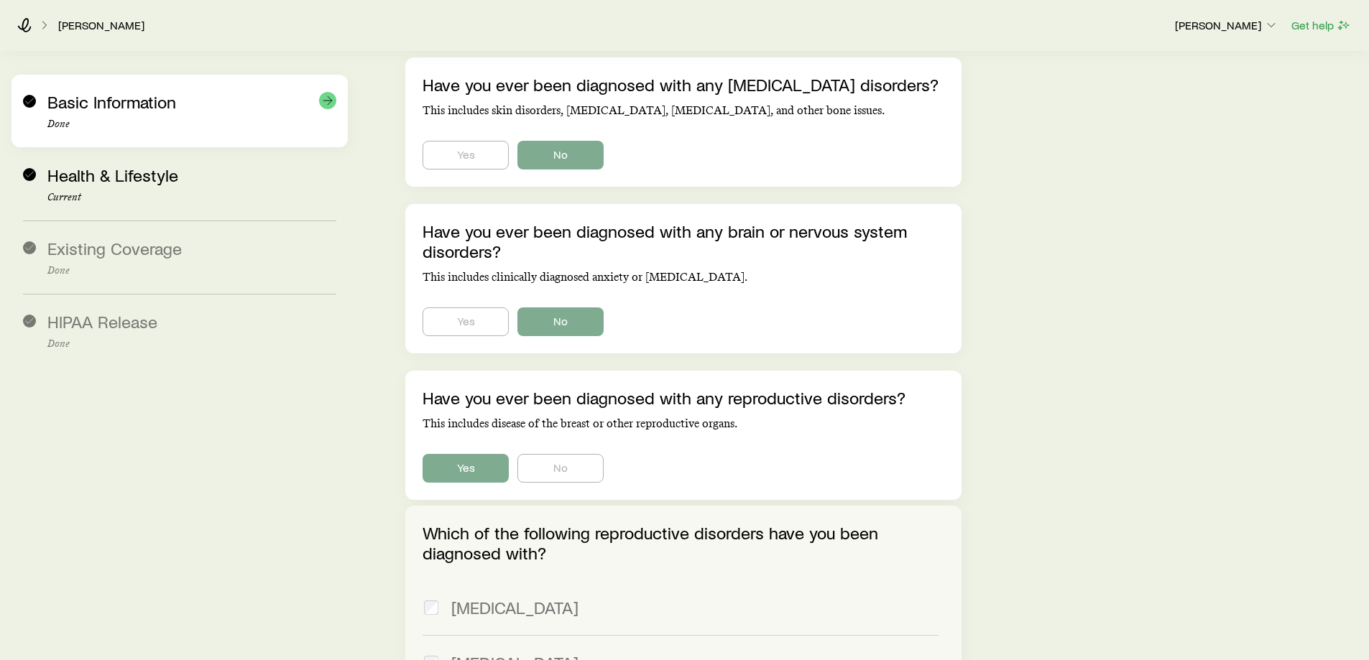
click at [126, 111] on span "Basic Information" at bounding box center [111, 101] width 129 height 21
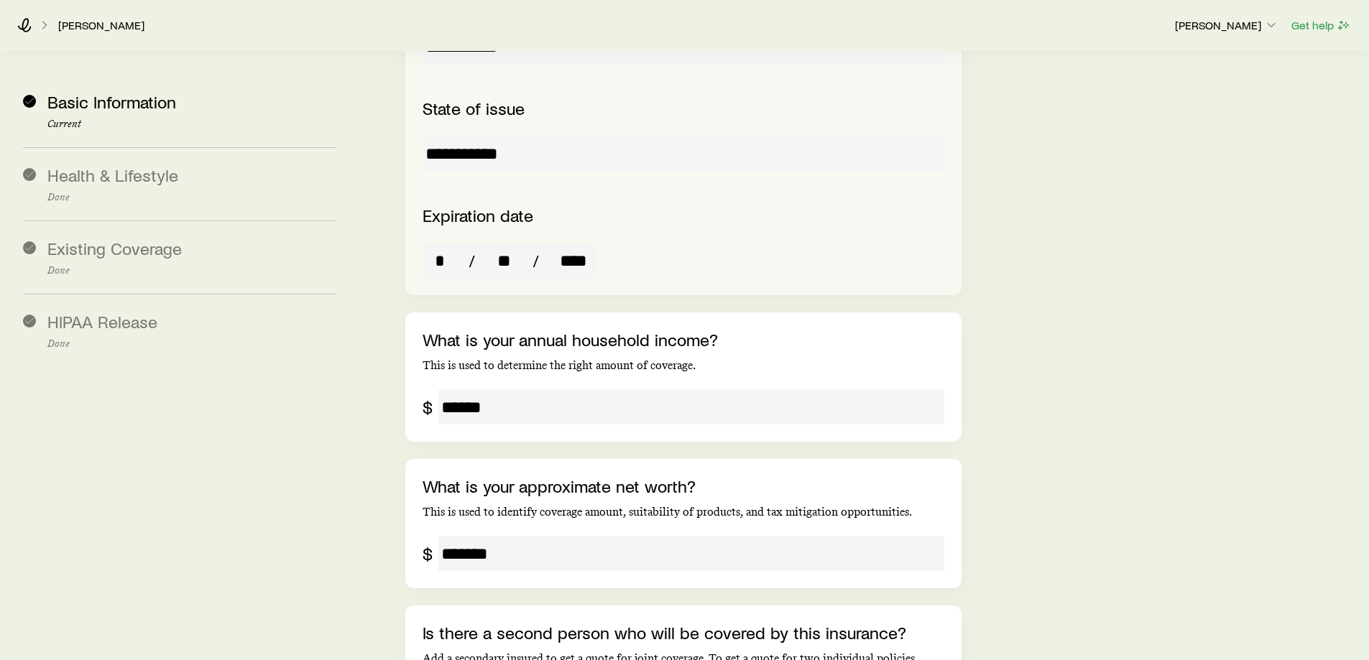
scroll to position [2019, 0]
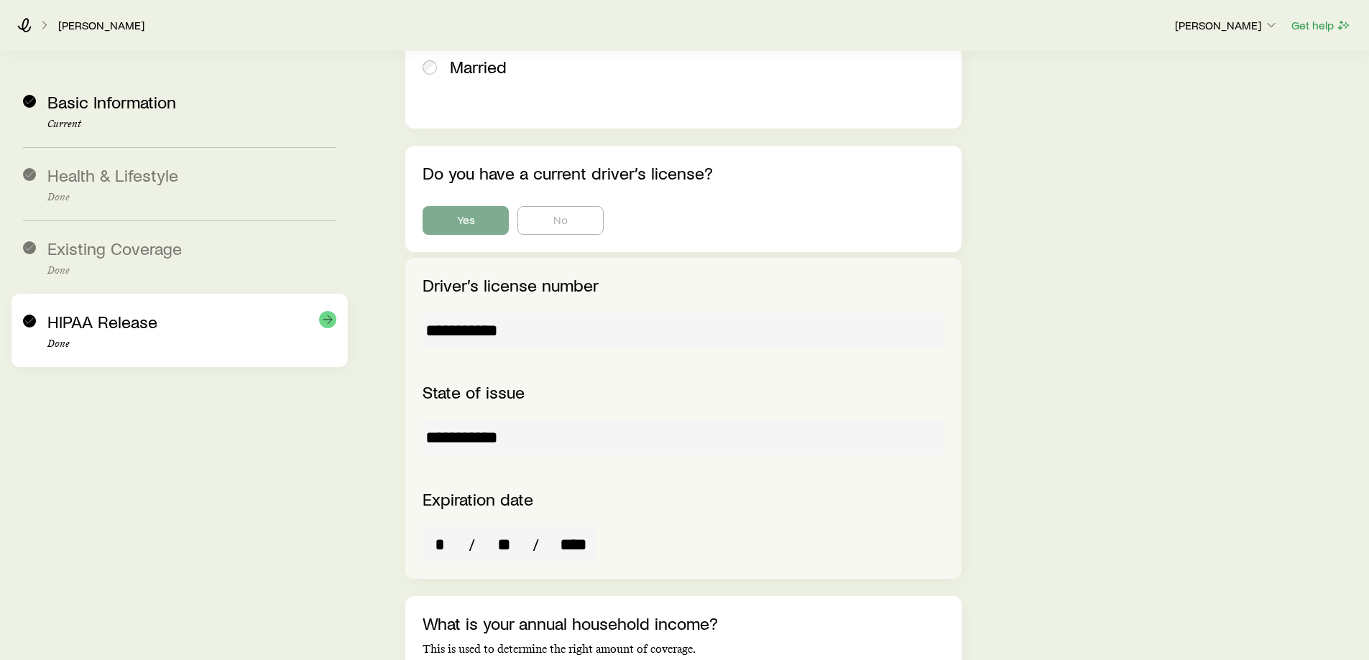
click at [141, 327] on span "HIPAA Release" at bounding box center [102, 321] width 110 height 21
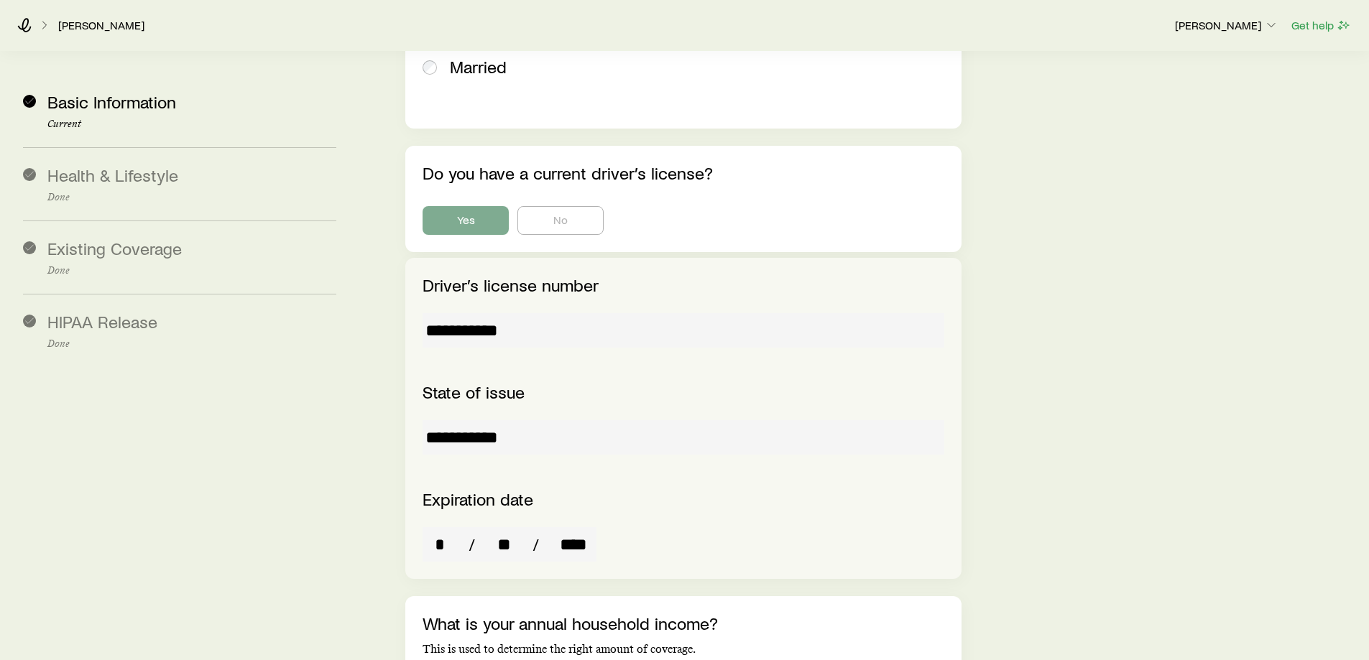
scroll to position [68, 0]
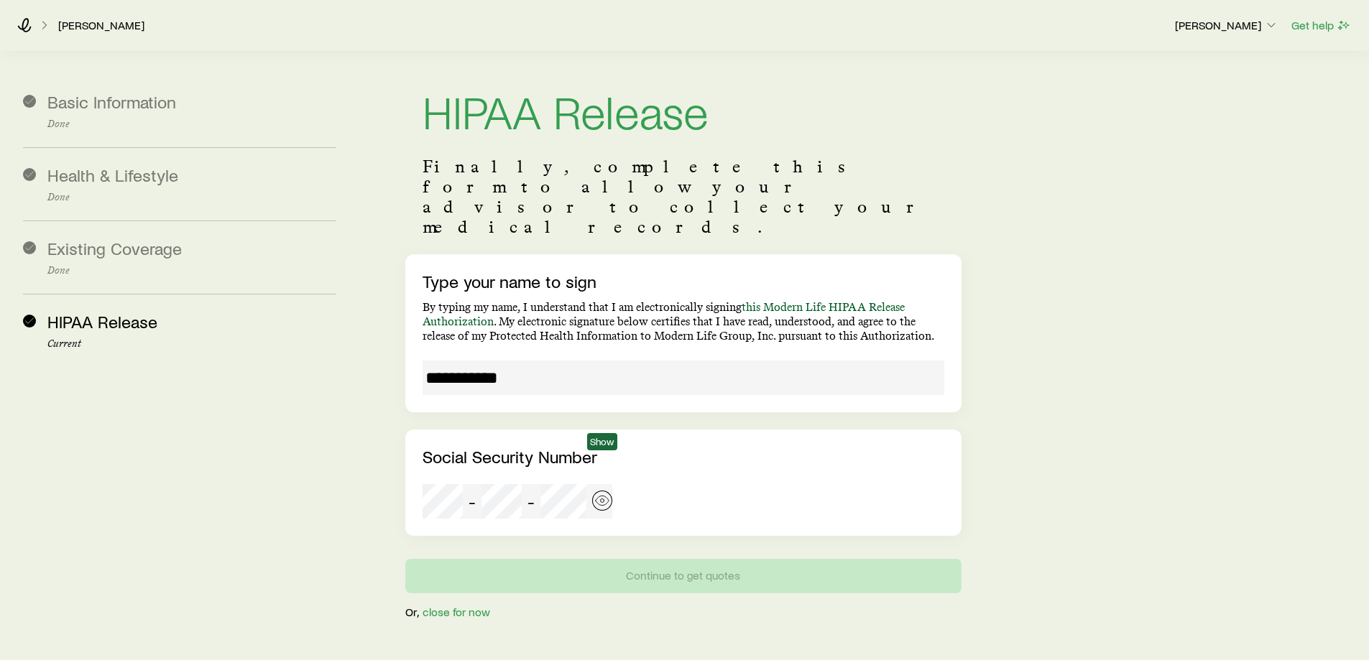
click at [606, 494] on icon "button" at bounding box center [602, 501] width 14 height 14
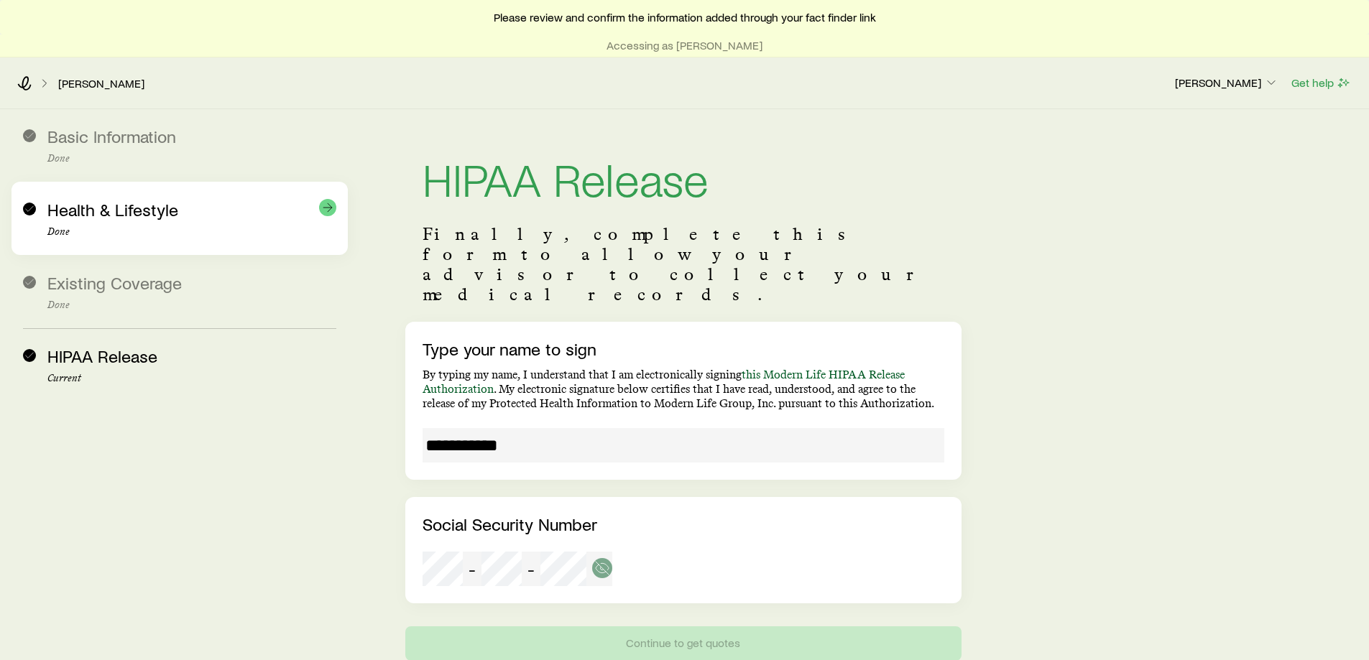
drag, startPoint x: 126, startPoint y: 228, endPoint x: 125, endPoint y: 212, distance: 15.9
click at [126, 228] on p "Done" at bounding box center [191, 231] width 289 height 11
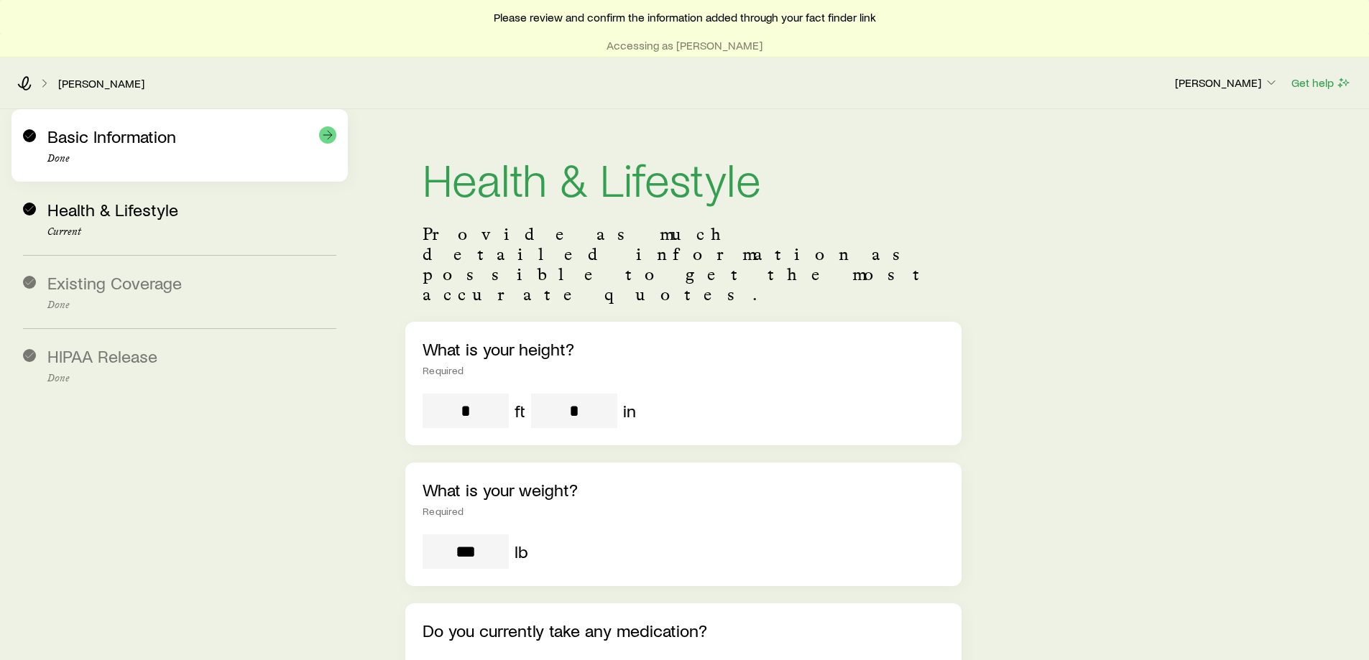
click at [134, 162] on p "Done" at bounding box center [191, 158] width 289 height 11
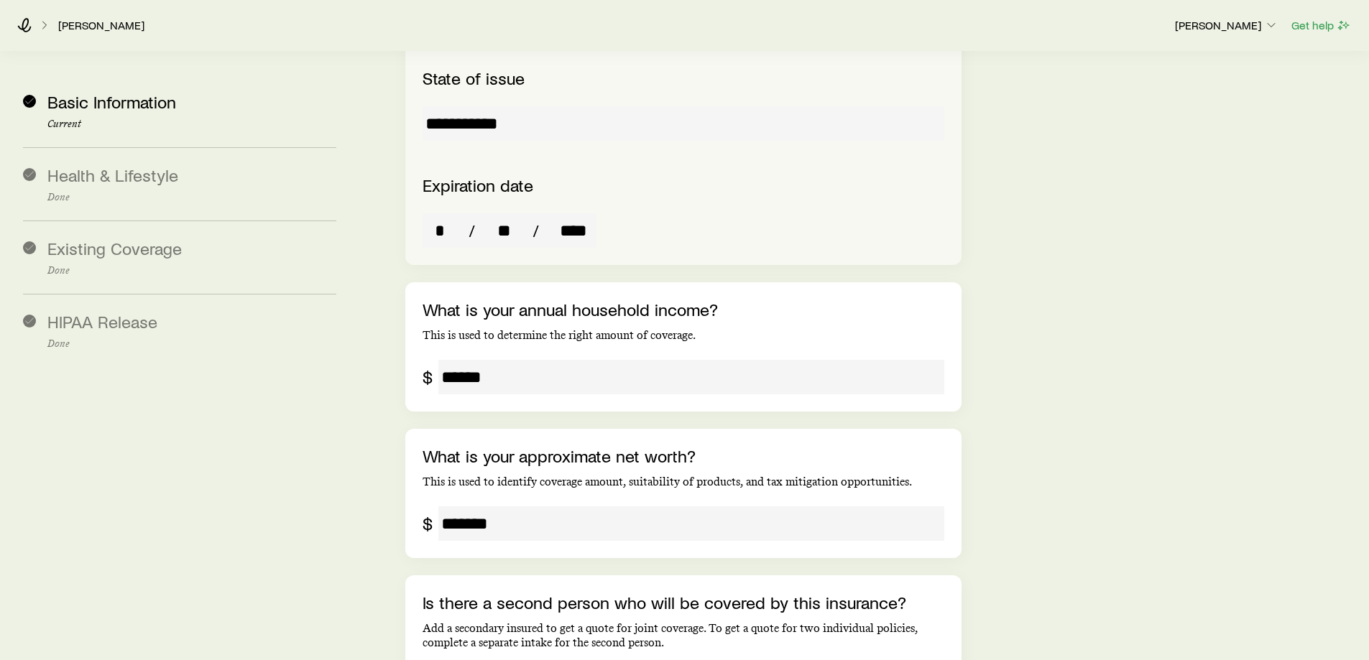
scroll to position [2371, 0]
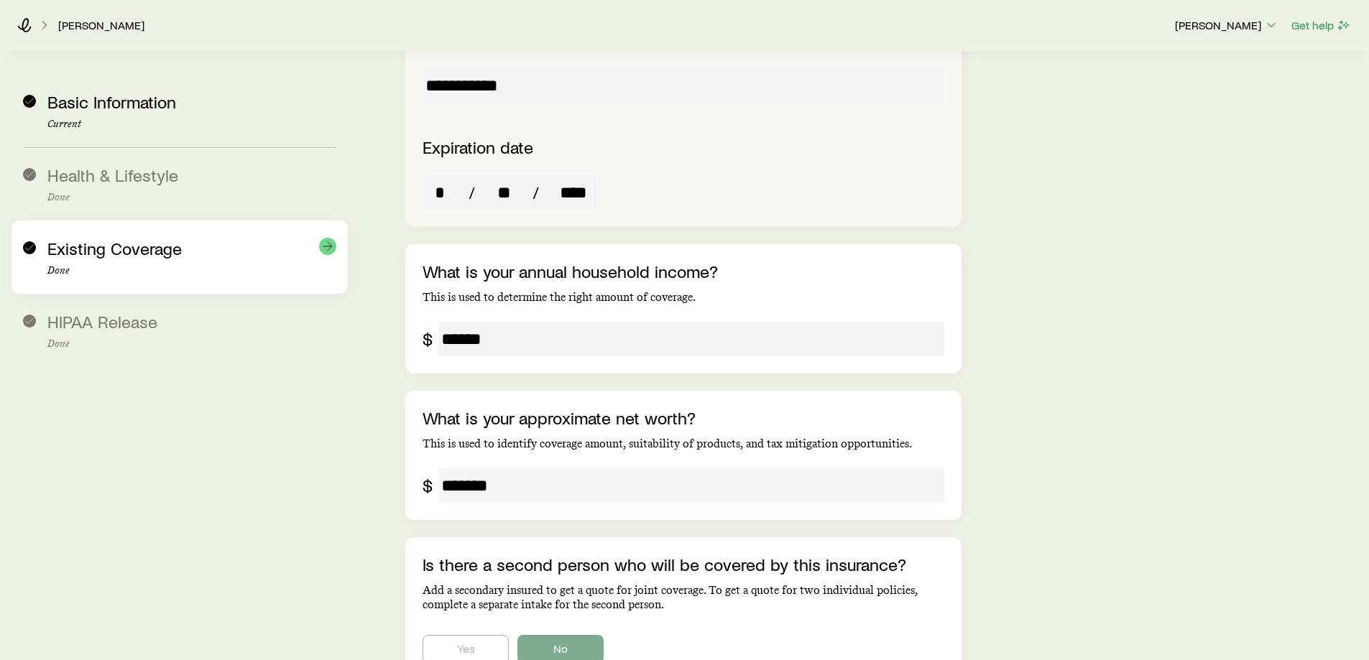
click at [193, 239] on div "Existing Coverage Done" at bounding box center [191, 258] width 289 height 38
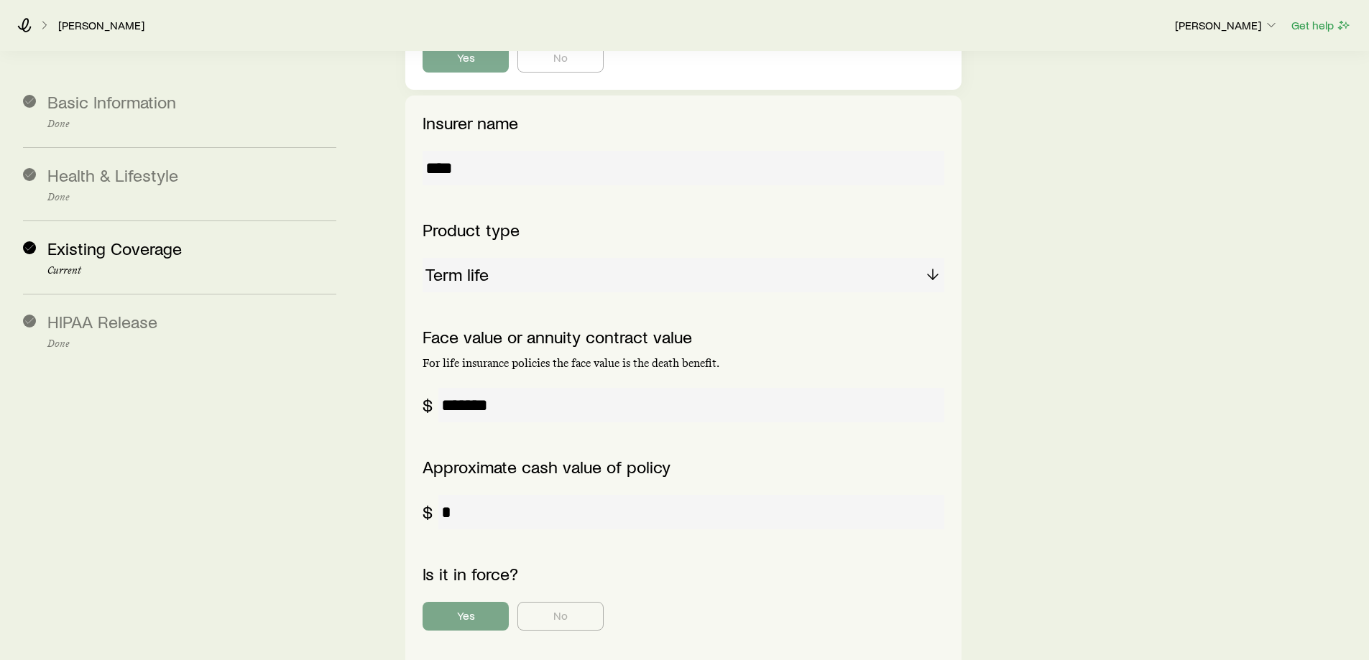
scroll to position [277, 0]
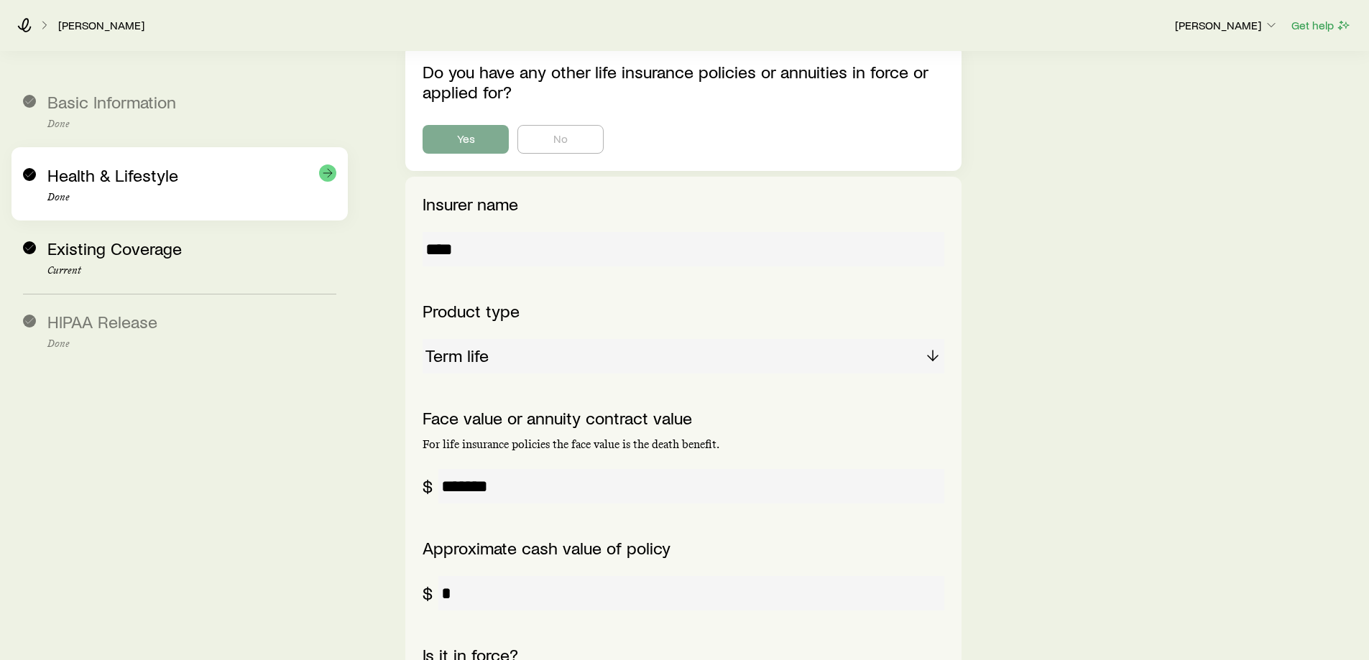
click at [152, 206] on div "Health & Lifestyle Done" at bounding box center [179, 183] width 313 height 73
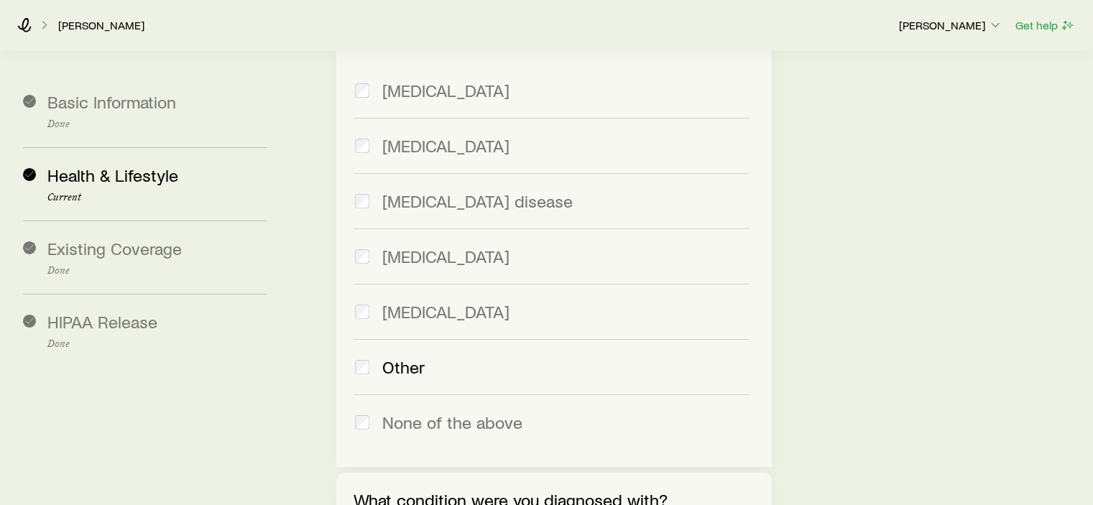
scroll to position [4598, 0]
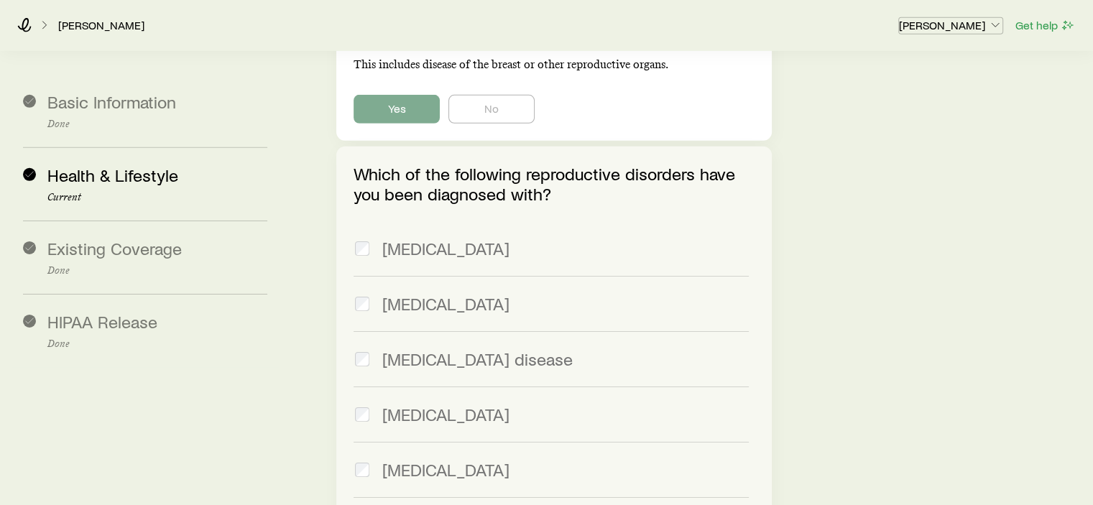
click at [977, 23] on p "[PERSON_NAME]" at bounding box center [950, 25] width 103 height 14
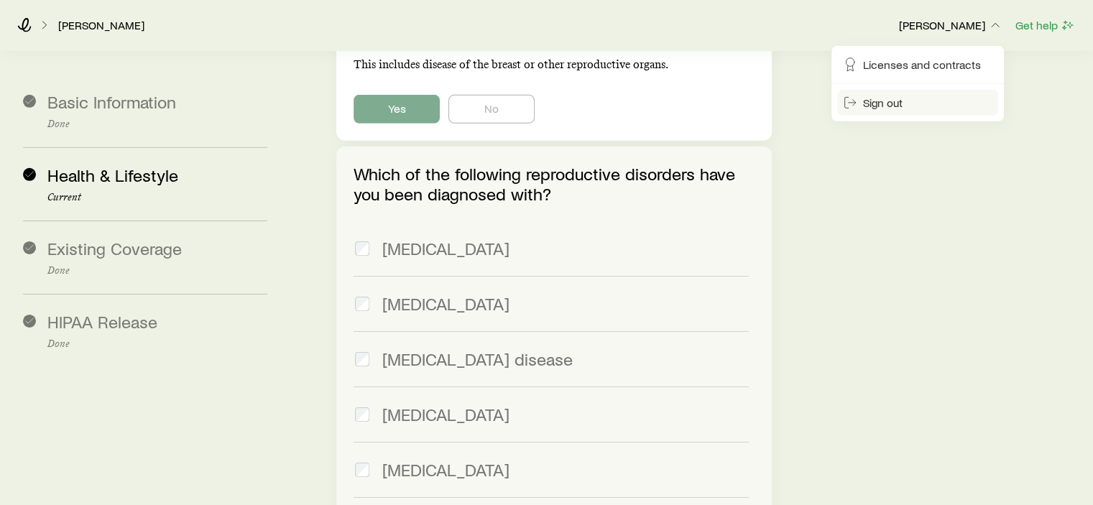
click at [937, 100] on button "Sign out" at bounding box center [917, 103] width 161 height 26
